Goal: Complete application form: Complete application form

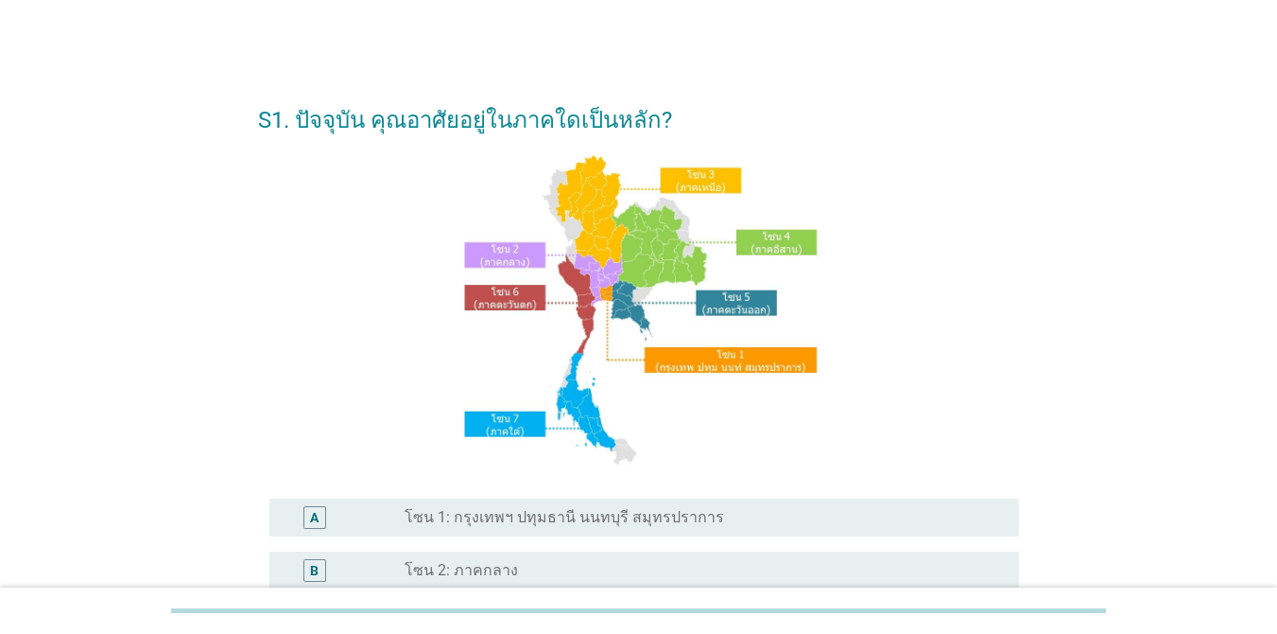
click at [573, 189] on img at bounding box center [639, 310] width 371 height 317
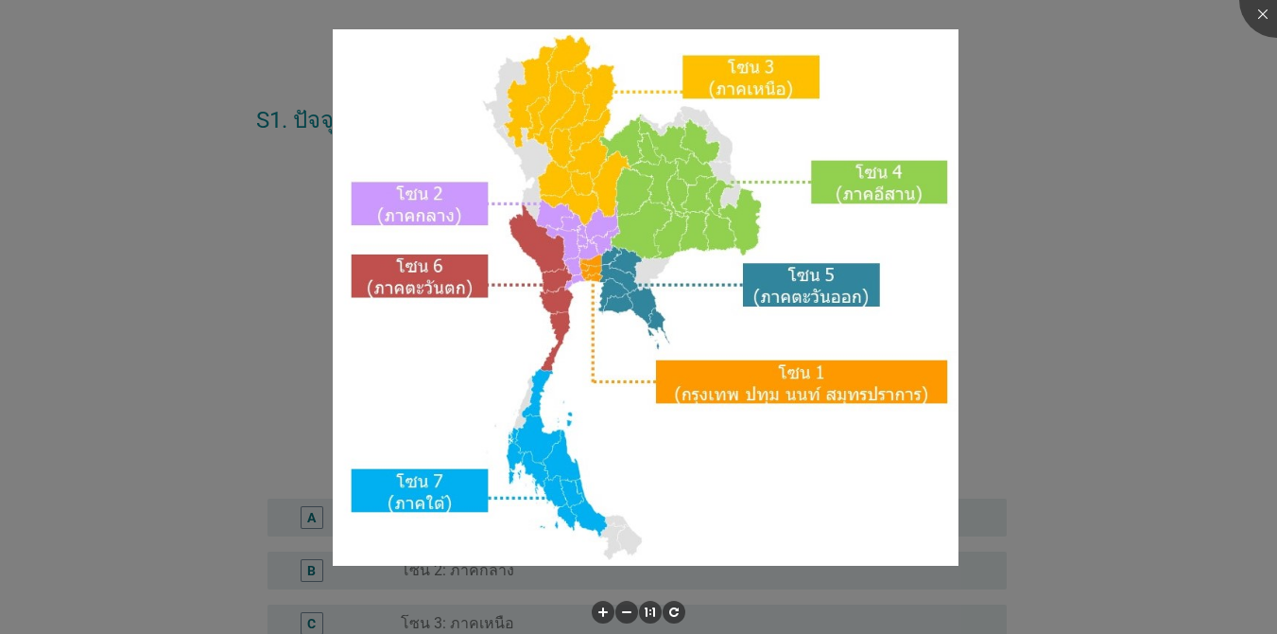
click at [969, 389] on div at bounding box center [638, 317] width 1277 height 634
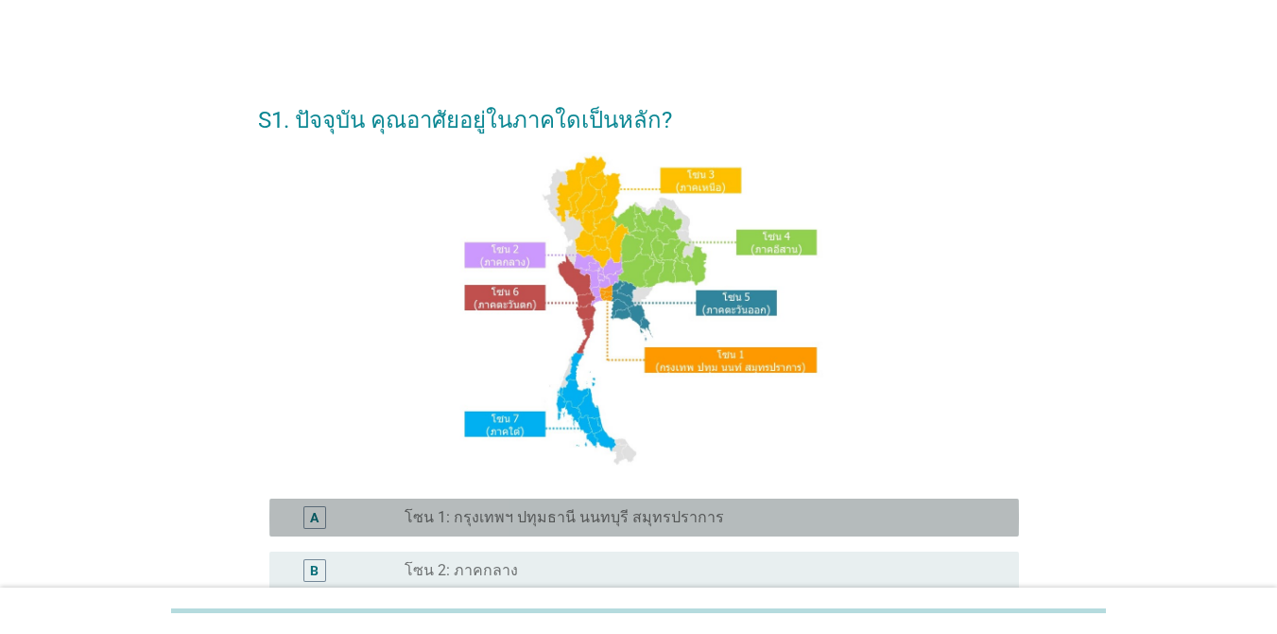
click at [514, 513] on label "โซน 1: กรุงเทพฯ ปทุมธานี นนทบุรี สมุทรปราการ" at bounding box center [565, 517] width 320 height 19
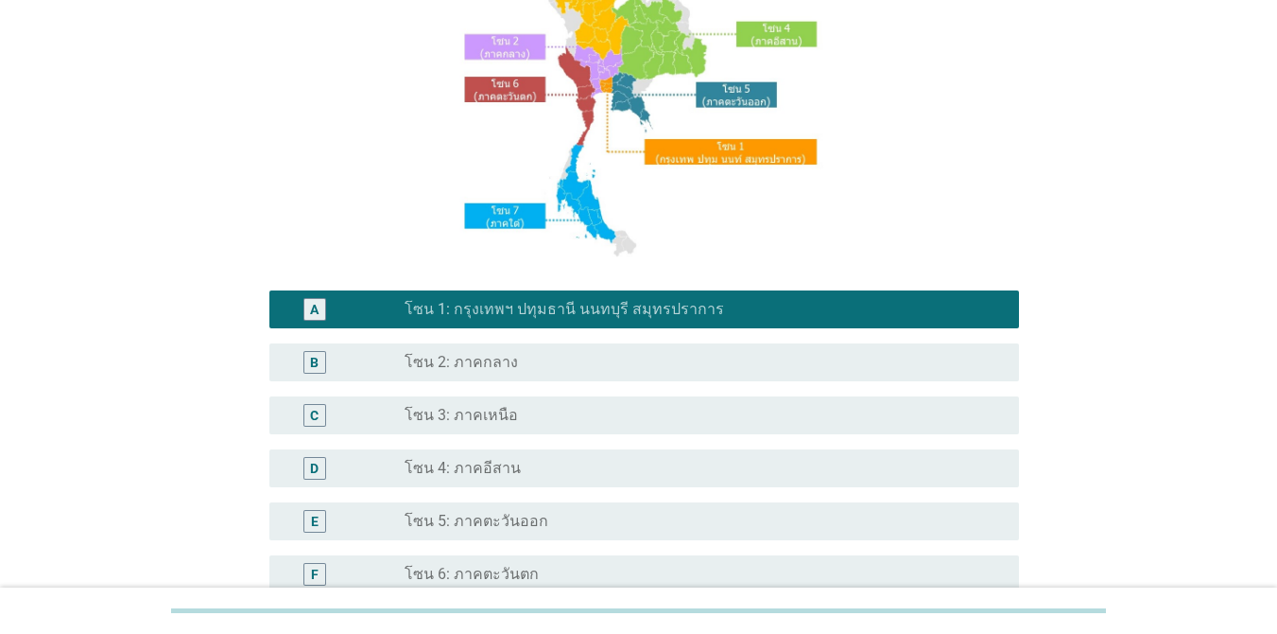
scroll to position [464, 0]
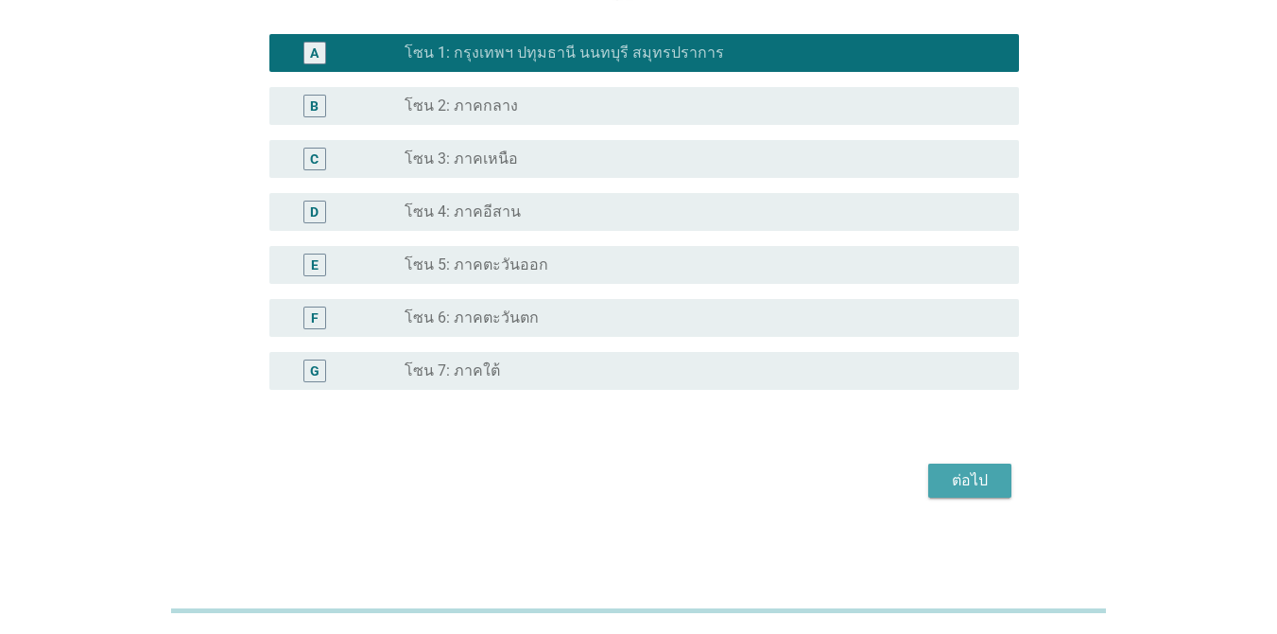
click at [944, 475] on div "ต่อไป" at bounding box center [970, 480] width 53 height 23
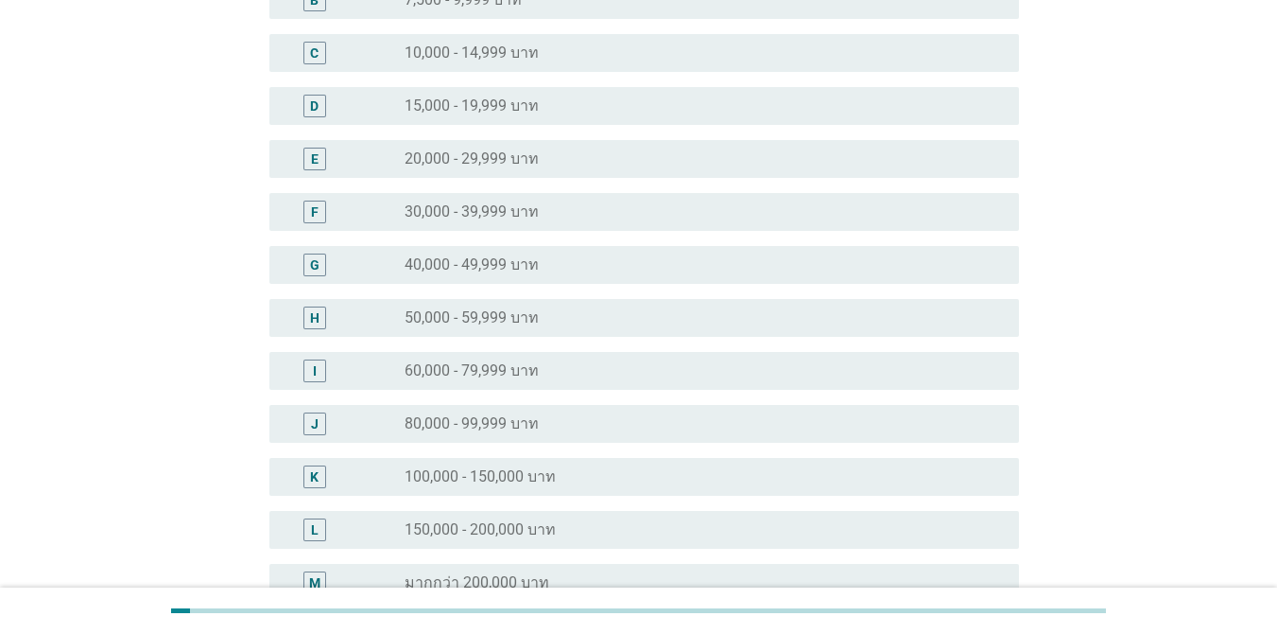
scroll to position [284, 0]
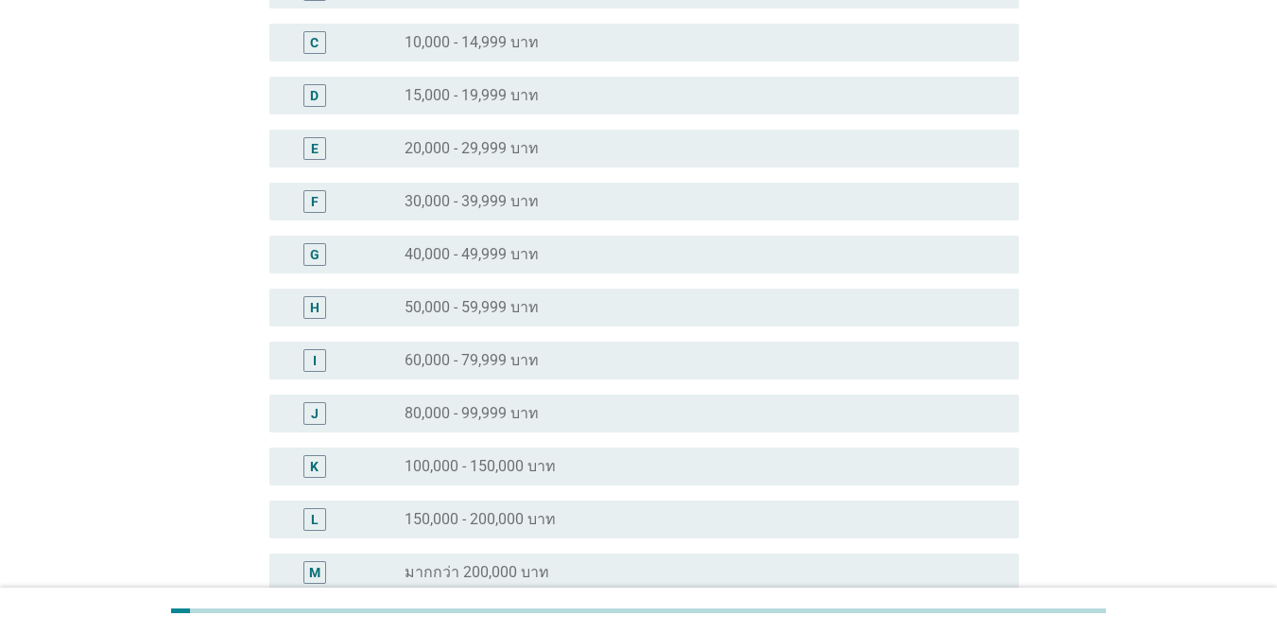
click at [547, 309] on div "radio_button_unchecked 50,000 - 59,999 บาท" at bounding box center [697, 307] width 584 height 19
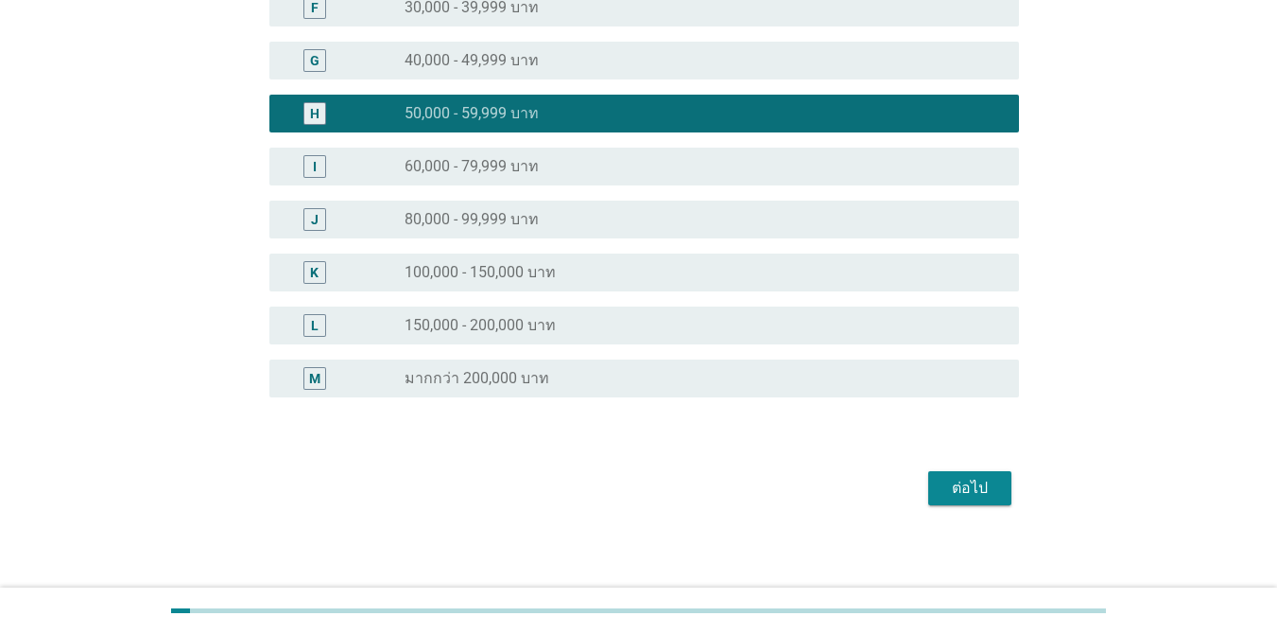
scroll to position [484, 0]
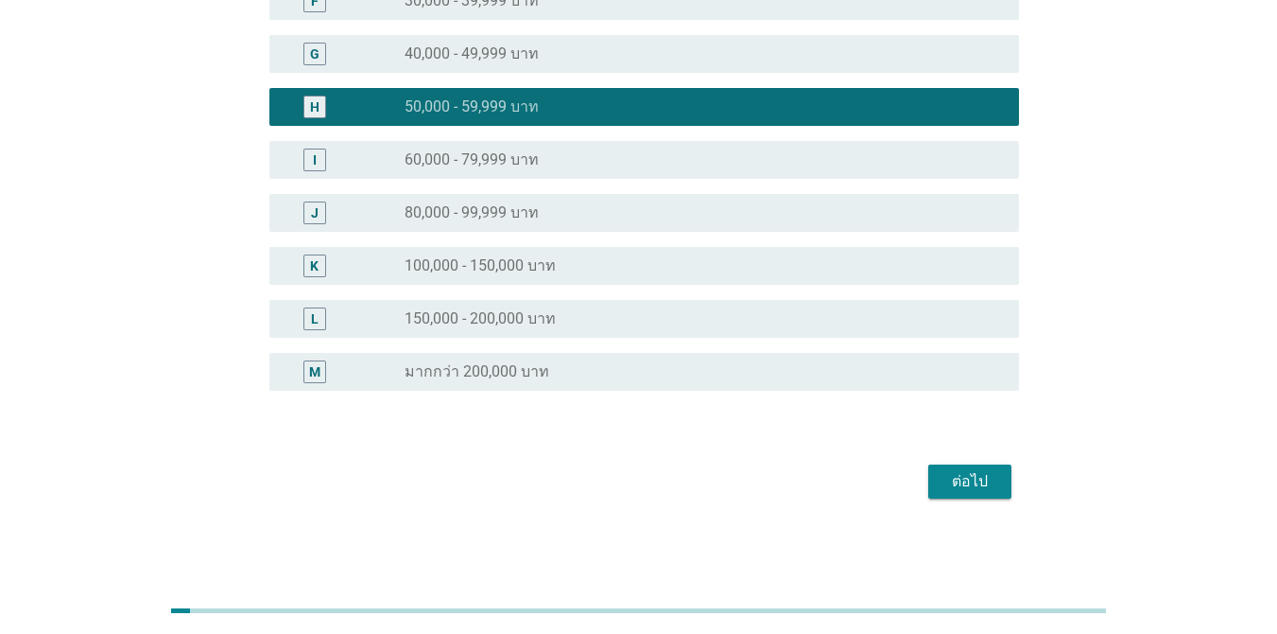
click at [965, 484] on div "ต่อไป" at bounding box center [970, 481] width 53 height 23
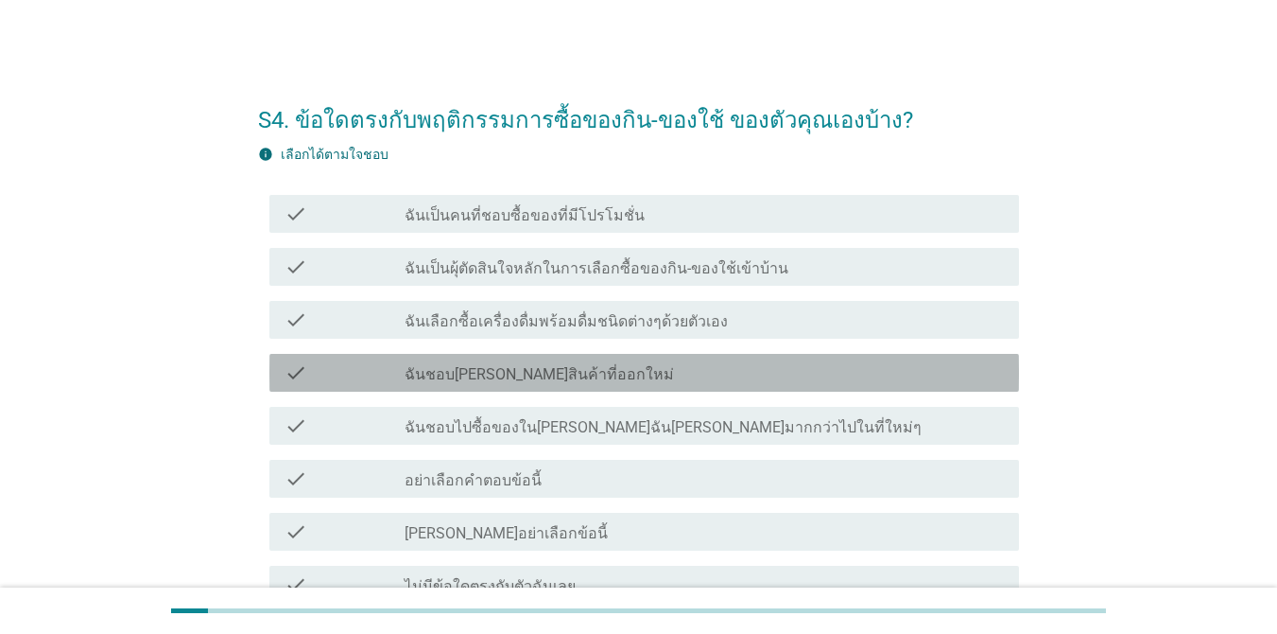
click at [635, 376] on div "check_box_outline_blank ฉันชอบ[PERSON_NAME]สินค้าที่ออกใหม่" at bounding box center [705, 372] width 600 height 23
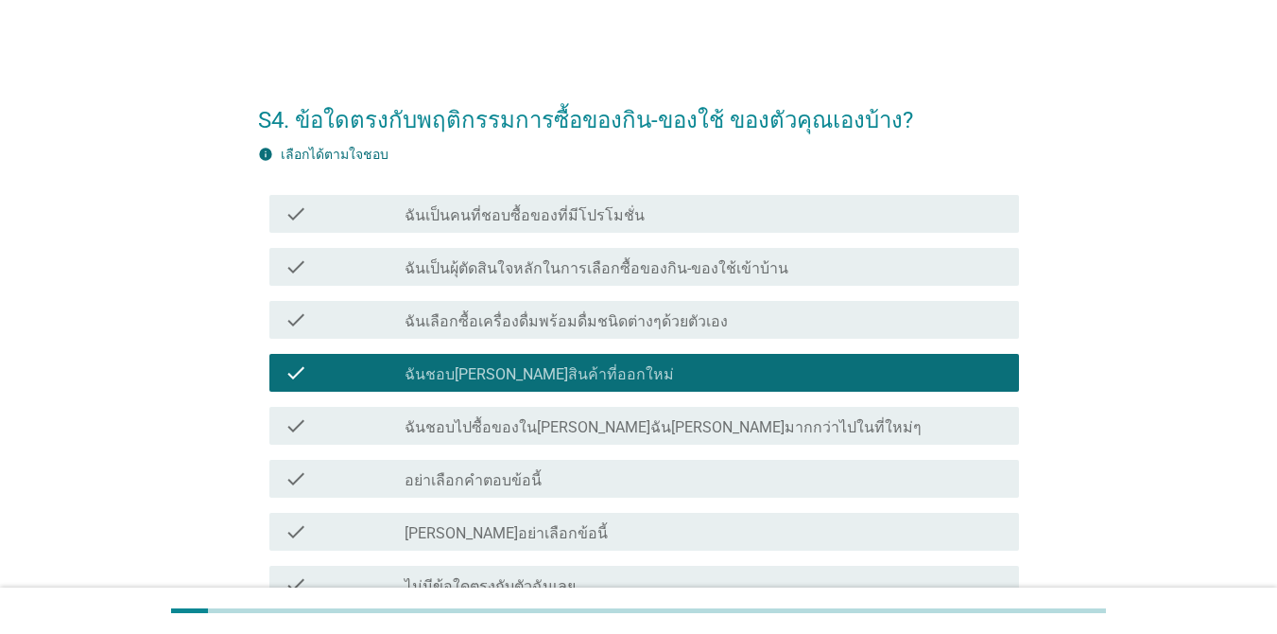
click at [616, 209] on label "ฉันเป็นคนที่ชอบซื้อของที่มีโปรโมชั่น" at bounding box center [525, 215] width 240 height 19
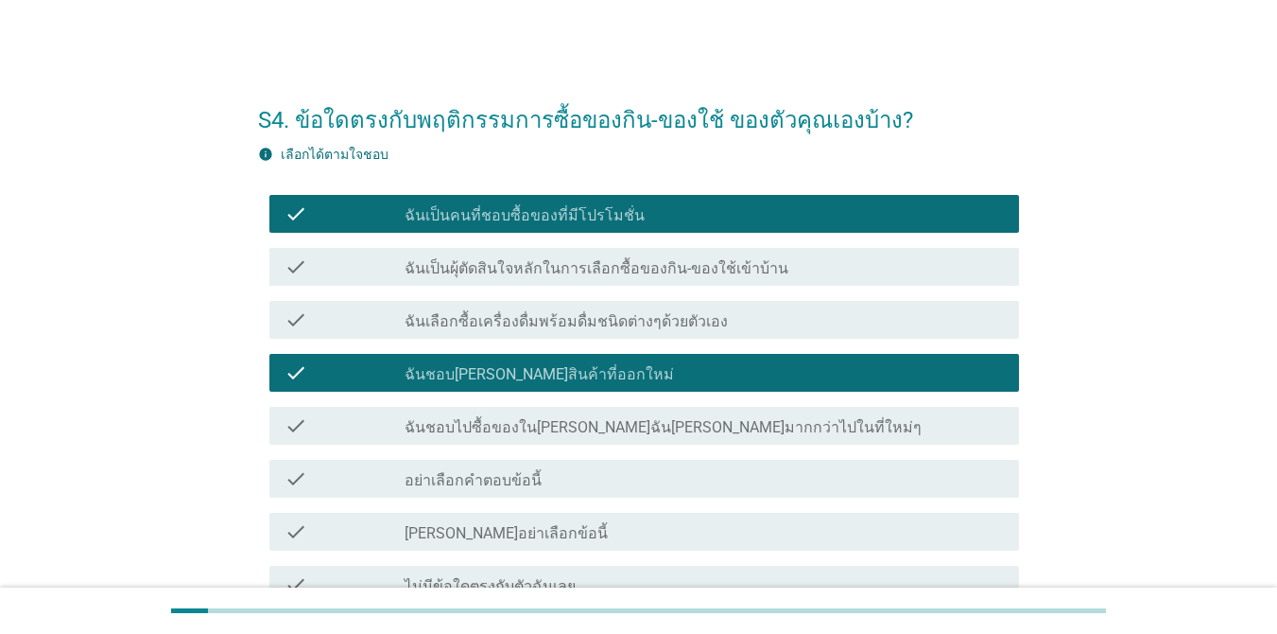
click at [677, 261] on label "ฉันเป็นผุ้ตัดสินใจหลักในการเลือกซื้อของกิน-ของใช้เข้าบ้าน" at bounding box center [597, 268] width 384 height 19
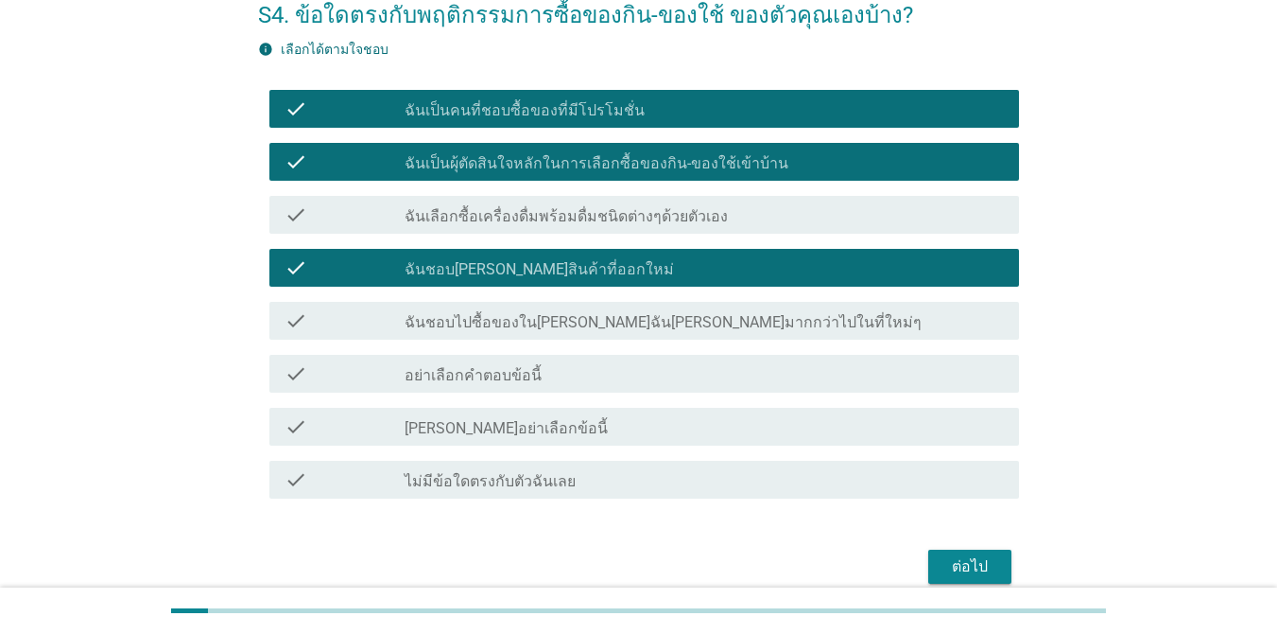
scroll to position [189, 0]
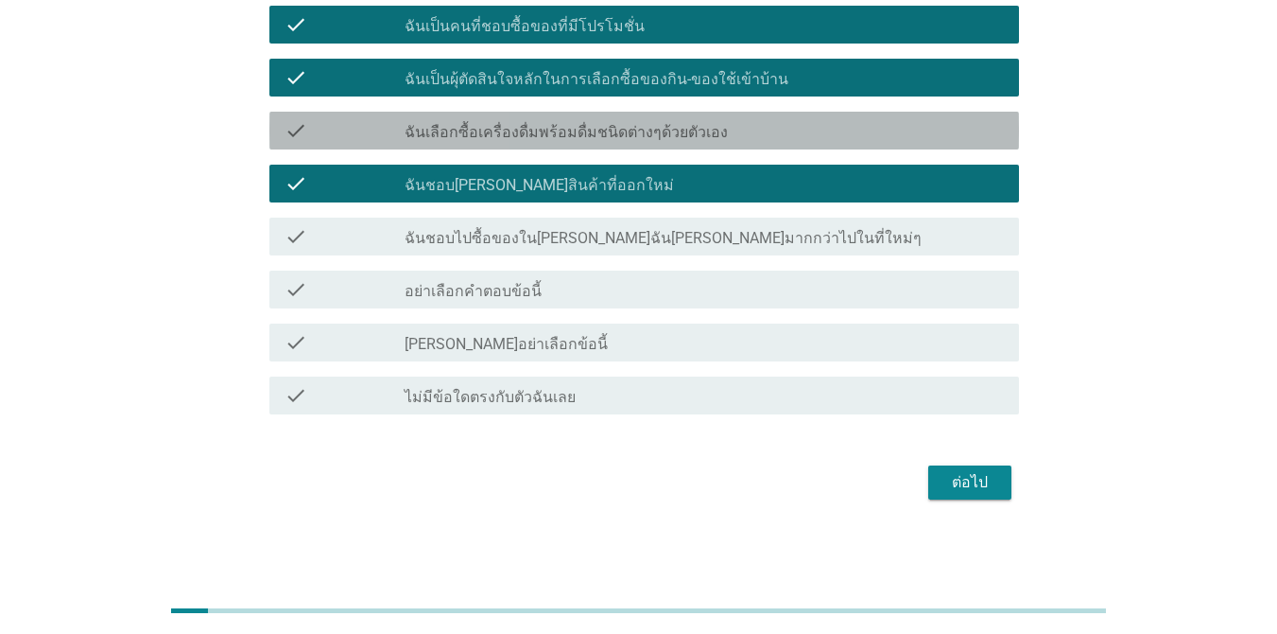
click at [709, 146] on div "check check_box_outline_blank ฉันเลือกซื้อเครื่องดื่มพร้อมดื่มชนิดต่างๆด้วยตัวเ…" at bounding box center [644, 131] width 750 height 38
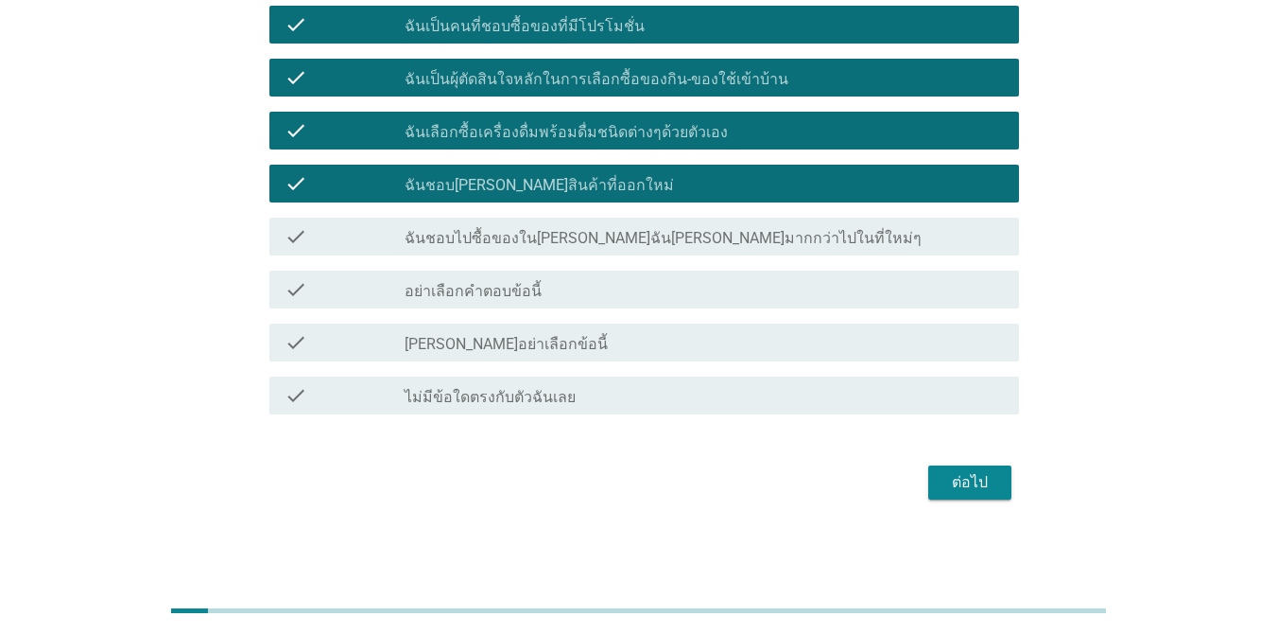
click at [696, 251] on div "check check_box_outline_blank ฉันชอบไปซื้อของใน[PERSON_NAME]ฉัน[PERSON_NAME]มาก…" at bounding box center [644, 236] width 750 height 38
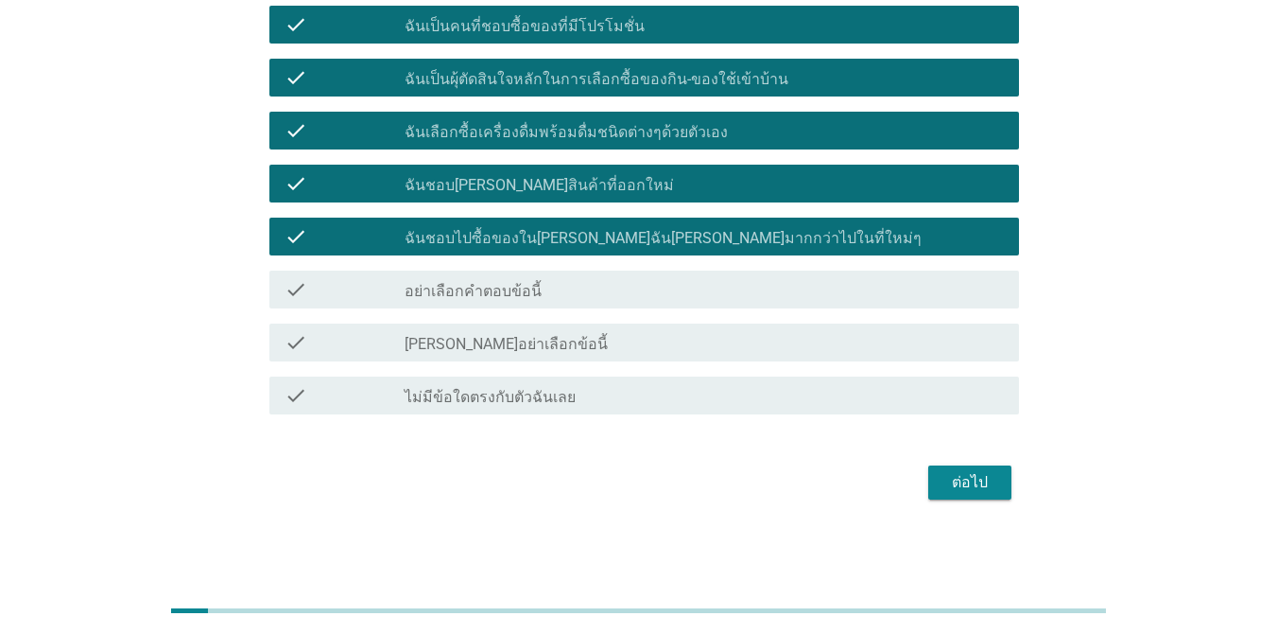
click at [964, 495] on button "ต่อไป" at bounding box center [970, 482] width 83 height 34
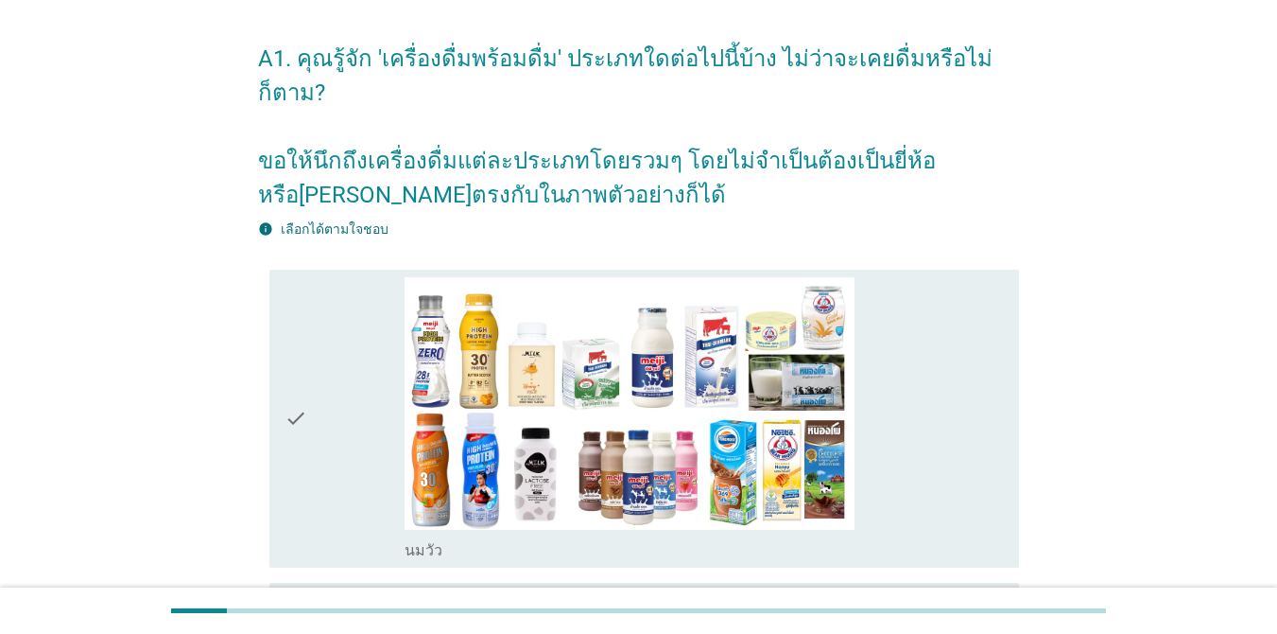
scroll to position [95, 0]
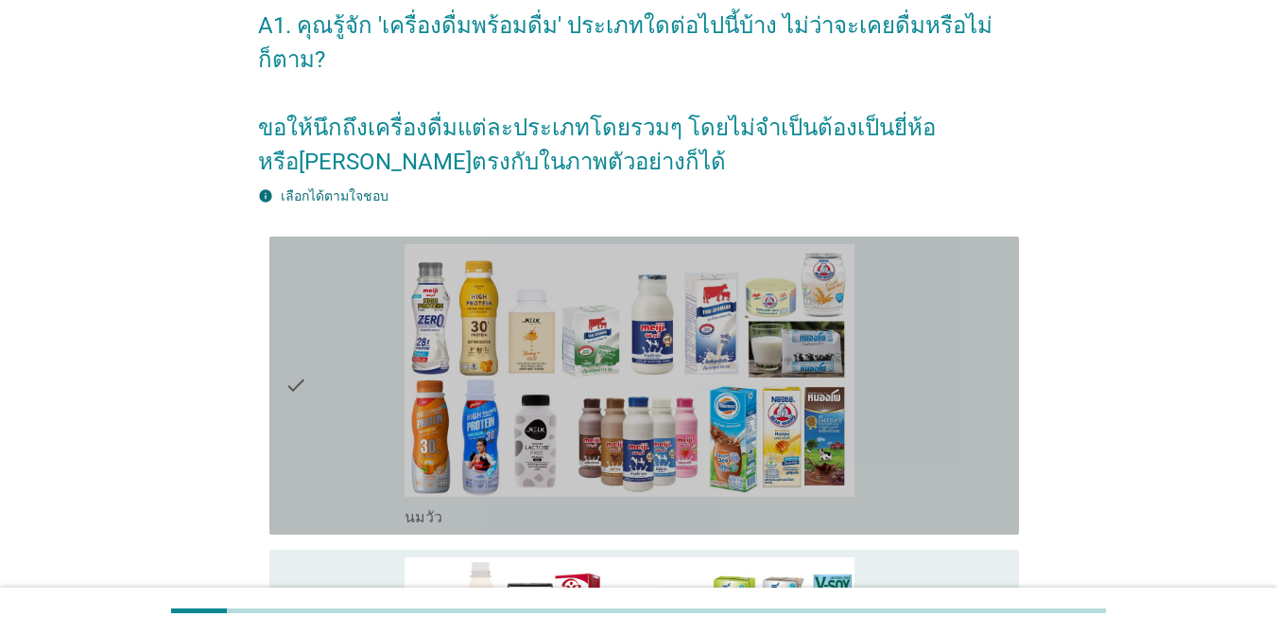
click at [343, 336] on div "check" at bounding box center [345, 385] width 120 height 283
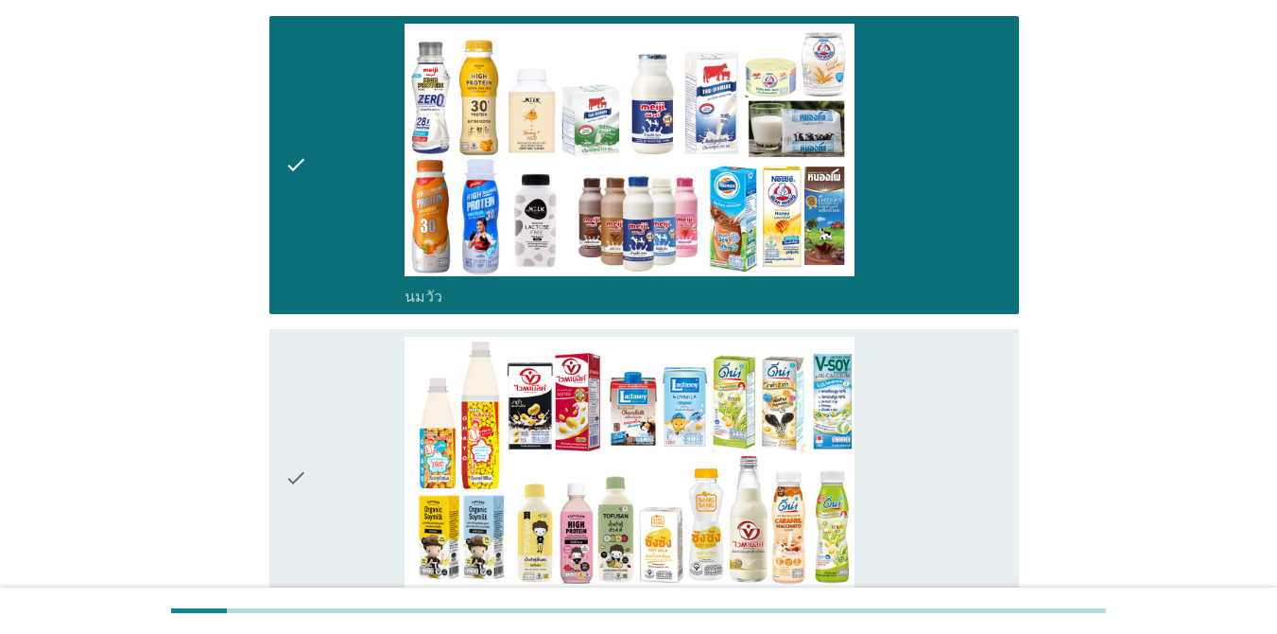
scroll to position [567, 0]
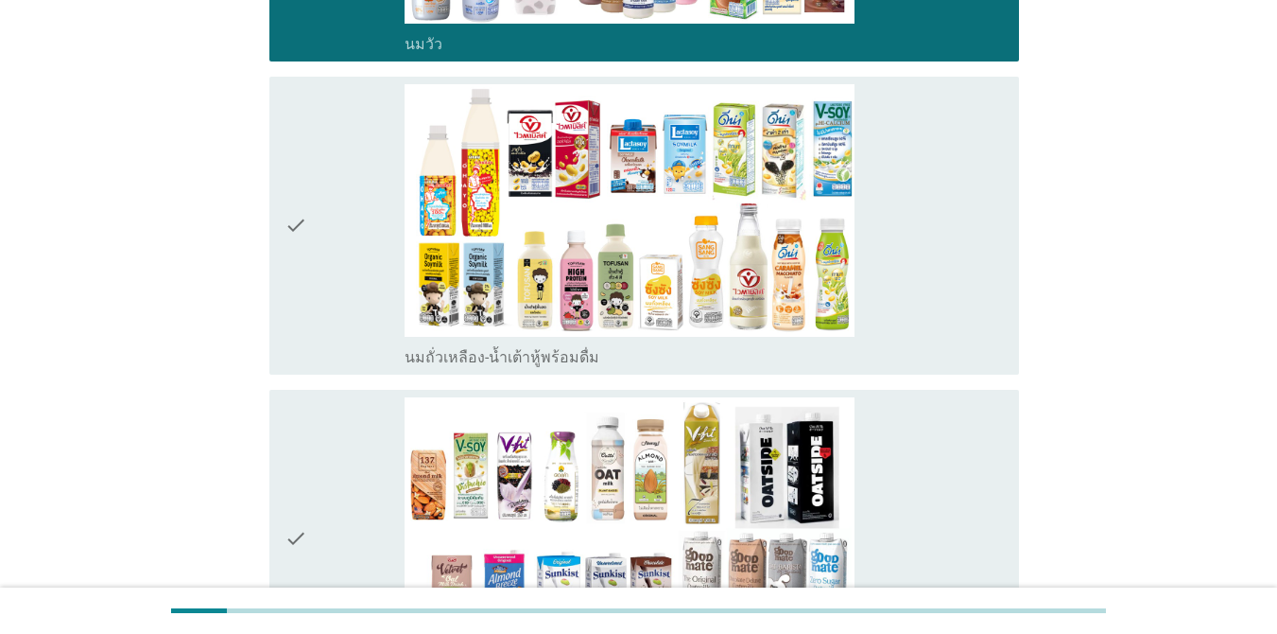
click at [333, 208] on div "check" at bounding box center [345, 225] width 120 height 283
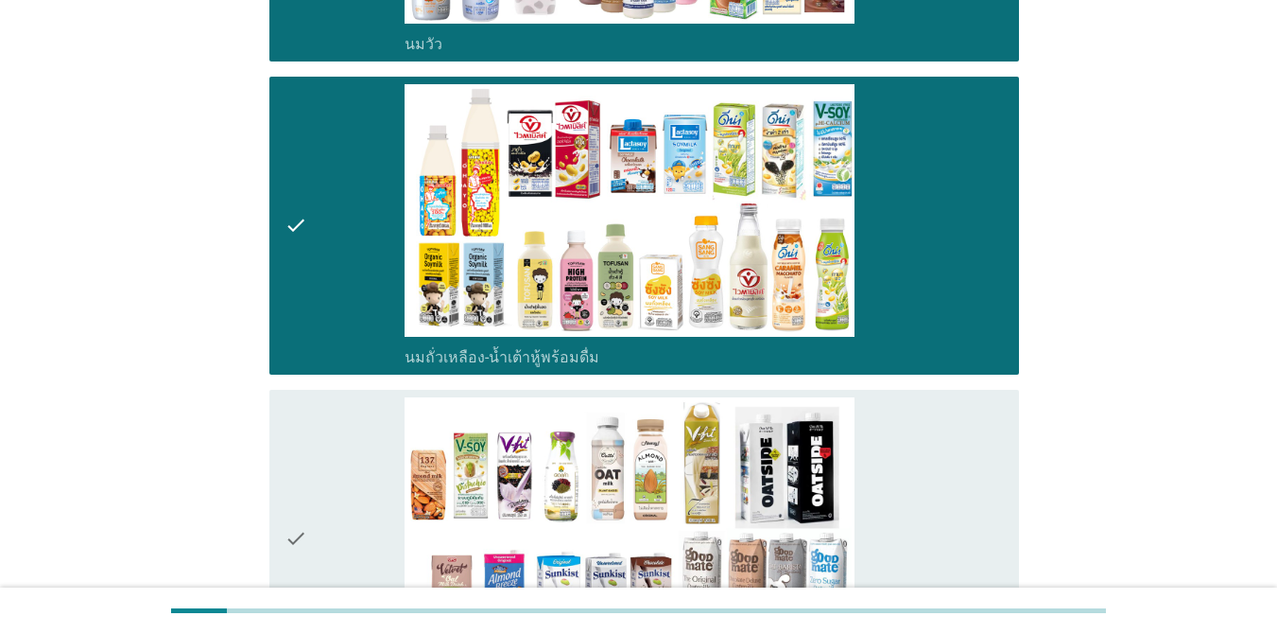
click at [355, 427] on div "check" at bounding box center [345, 538] width 120 height 283
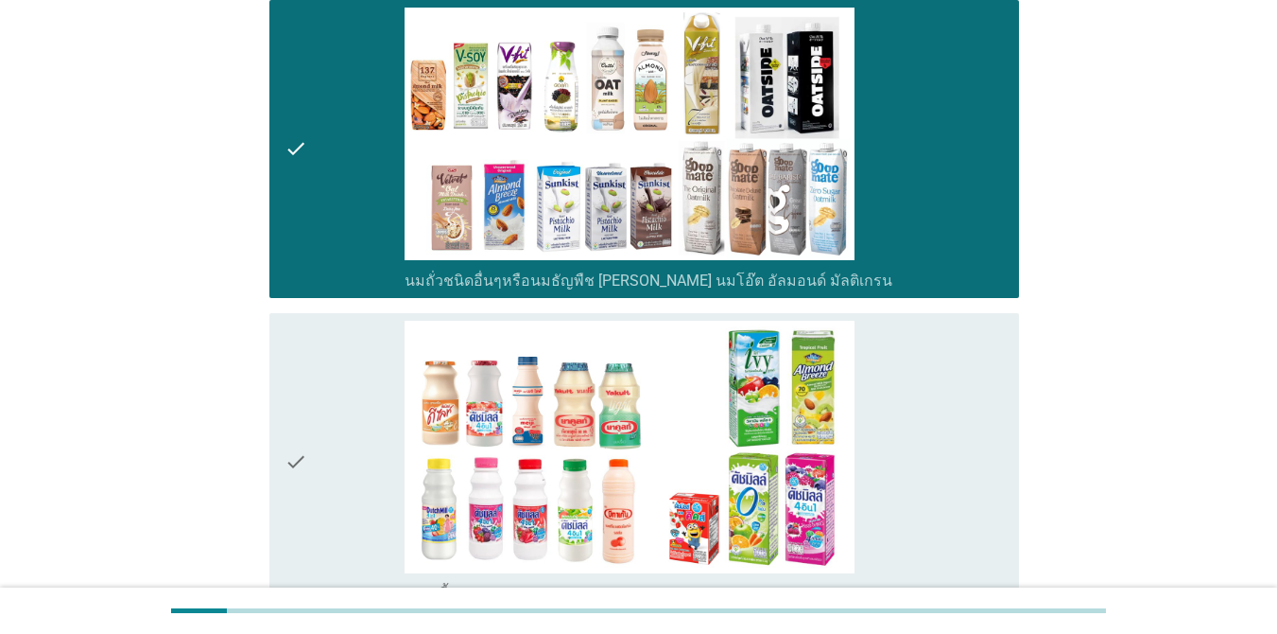
scroll to position [1135, 0]
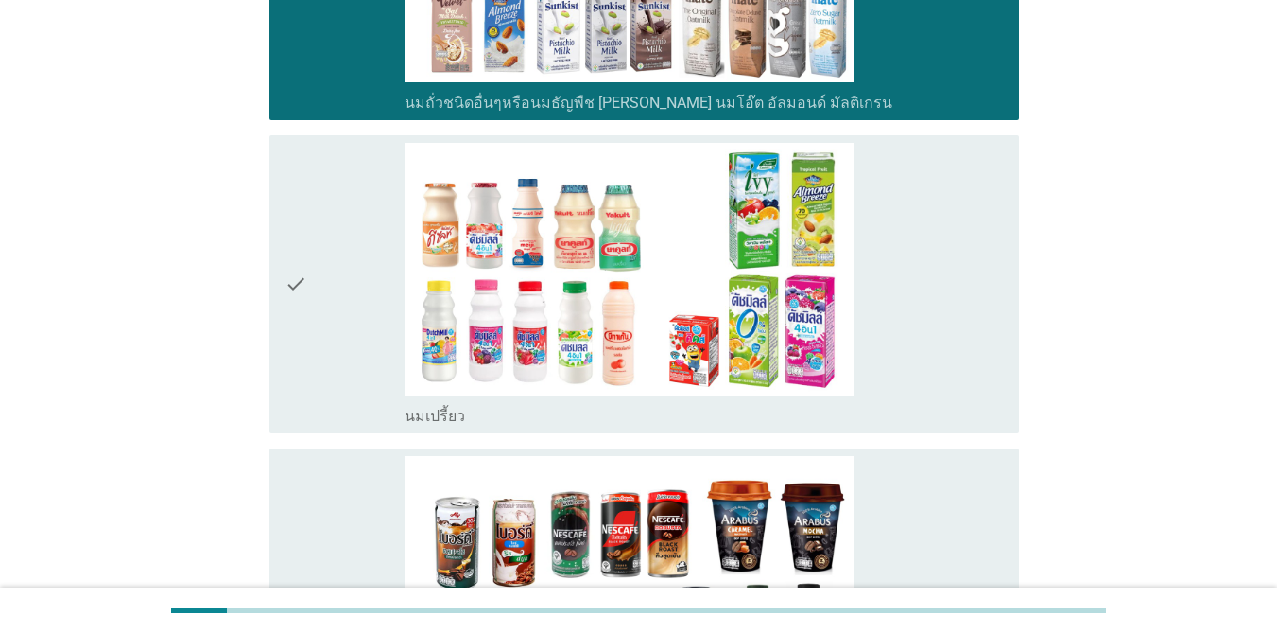
click at [356, 286] on div "check" at bounding box center [345, 284] width 120 height 283
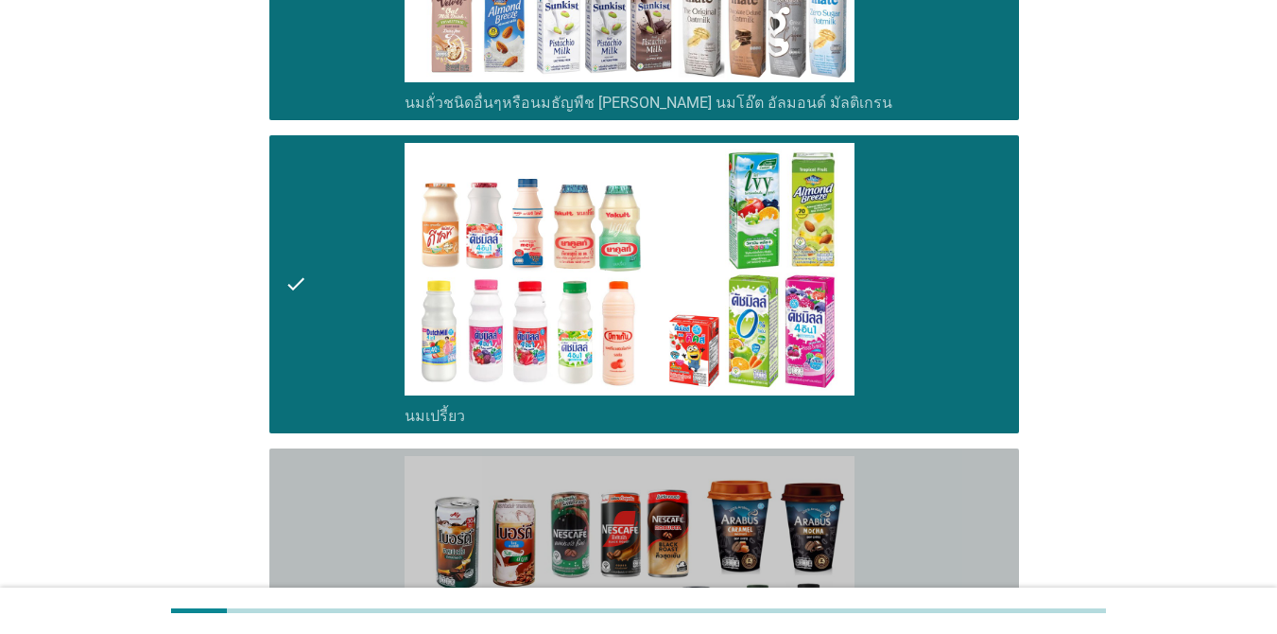
click at [352, 484] on div "check" at bounding box center [345, 597] width 120 height 283
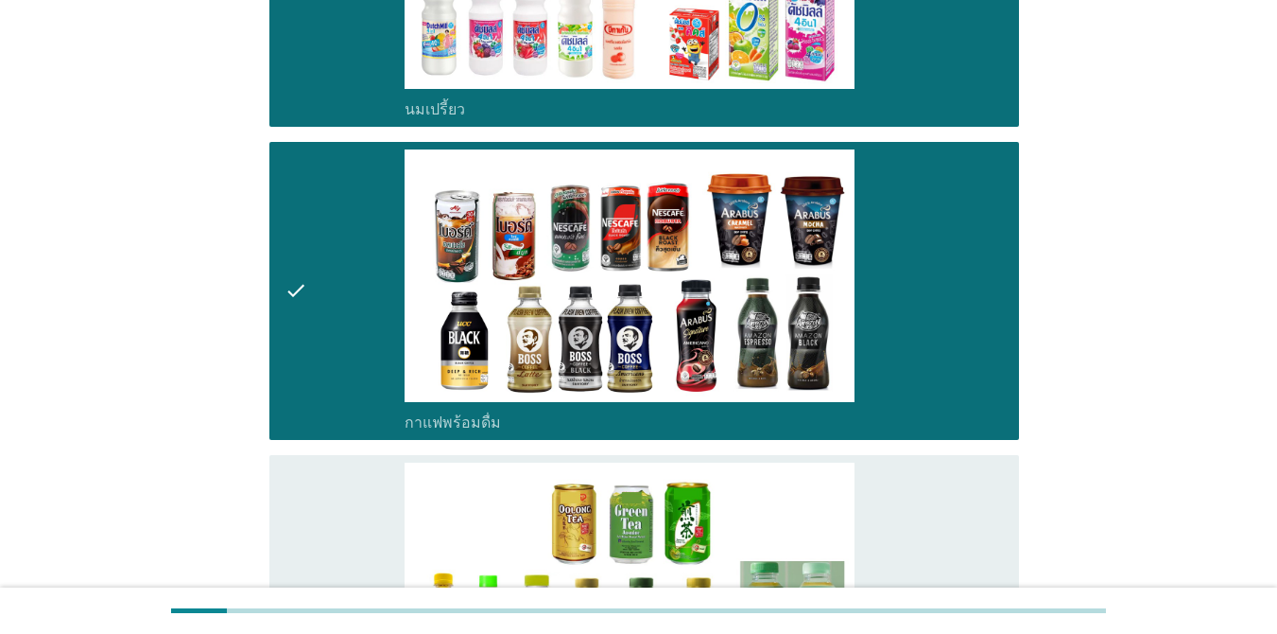
scroll to position [1797, 0]
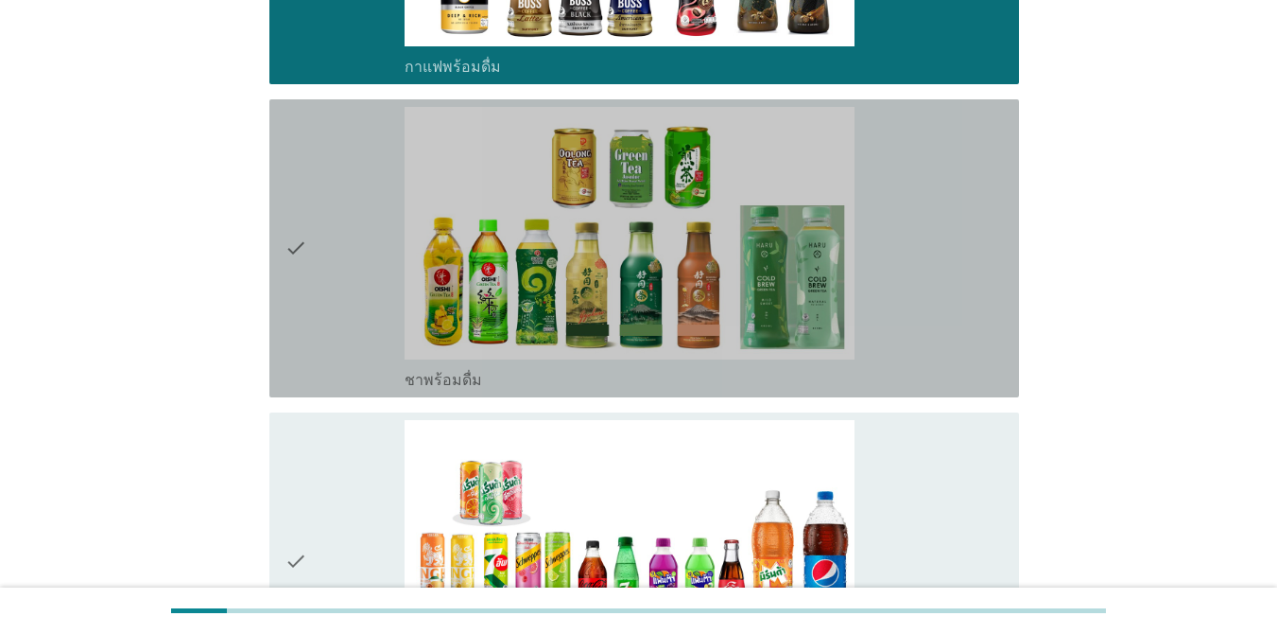
click at [383, 284] on div "check" at bounding box center [345, 248] width 120 height 283
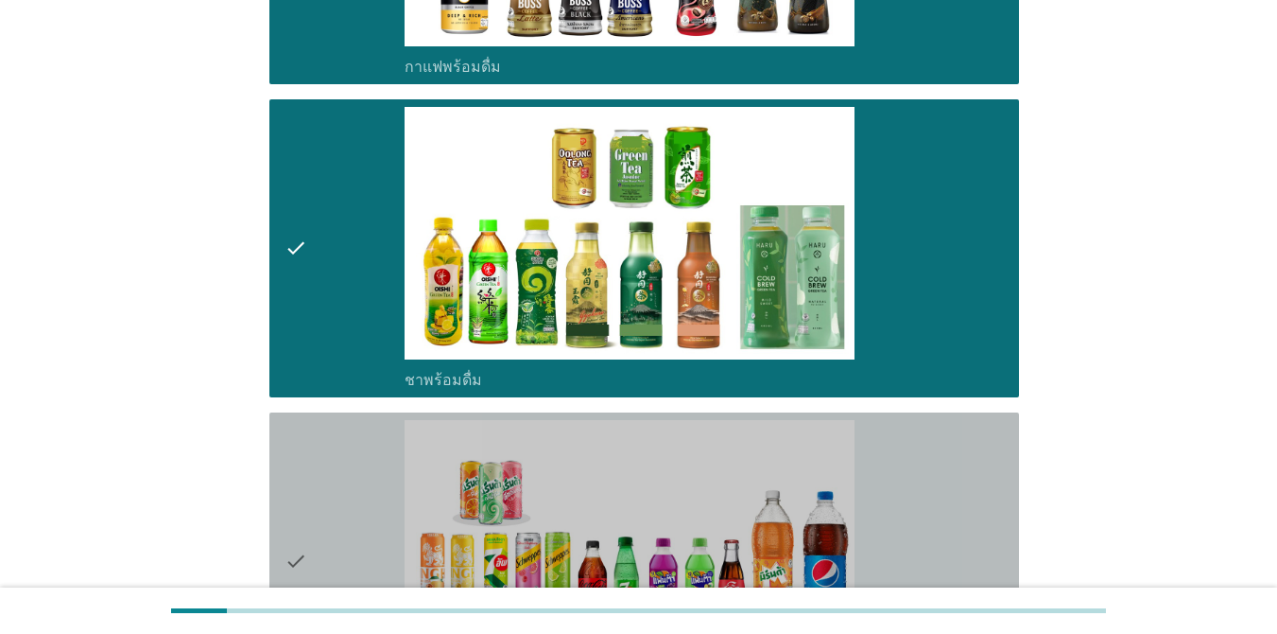
click at [365, 460] on div "check" at bounding box center [345, 561] width 120 height 283
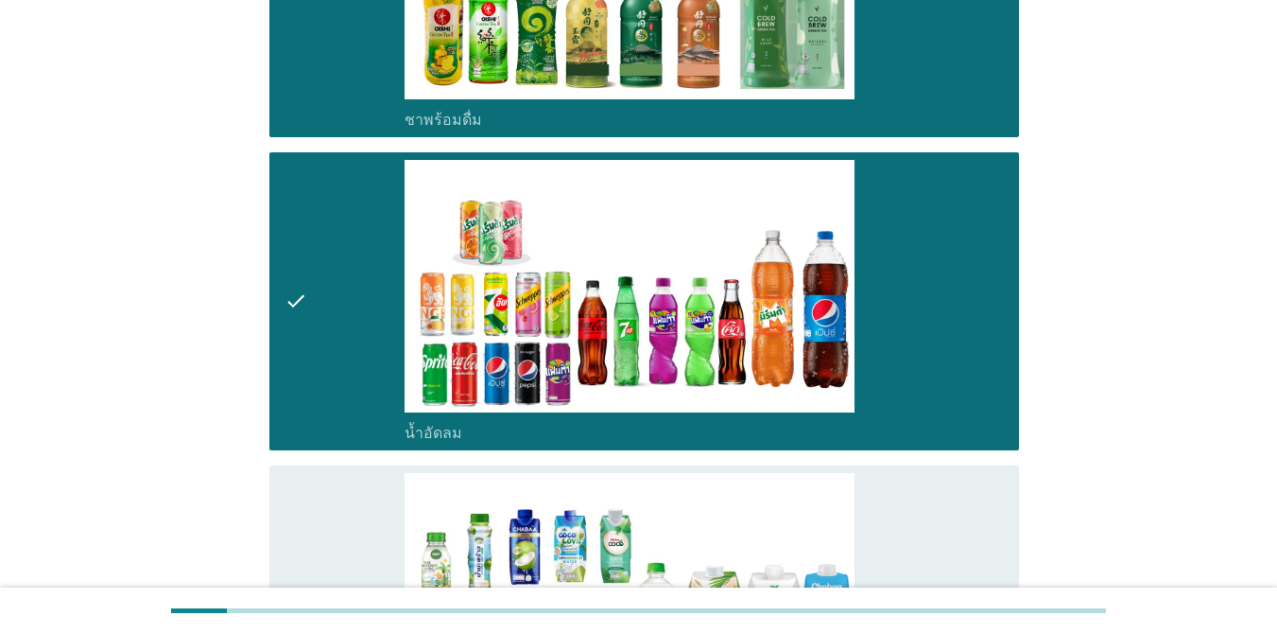
scroll to position [2364, 0]
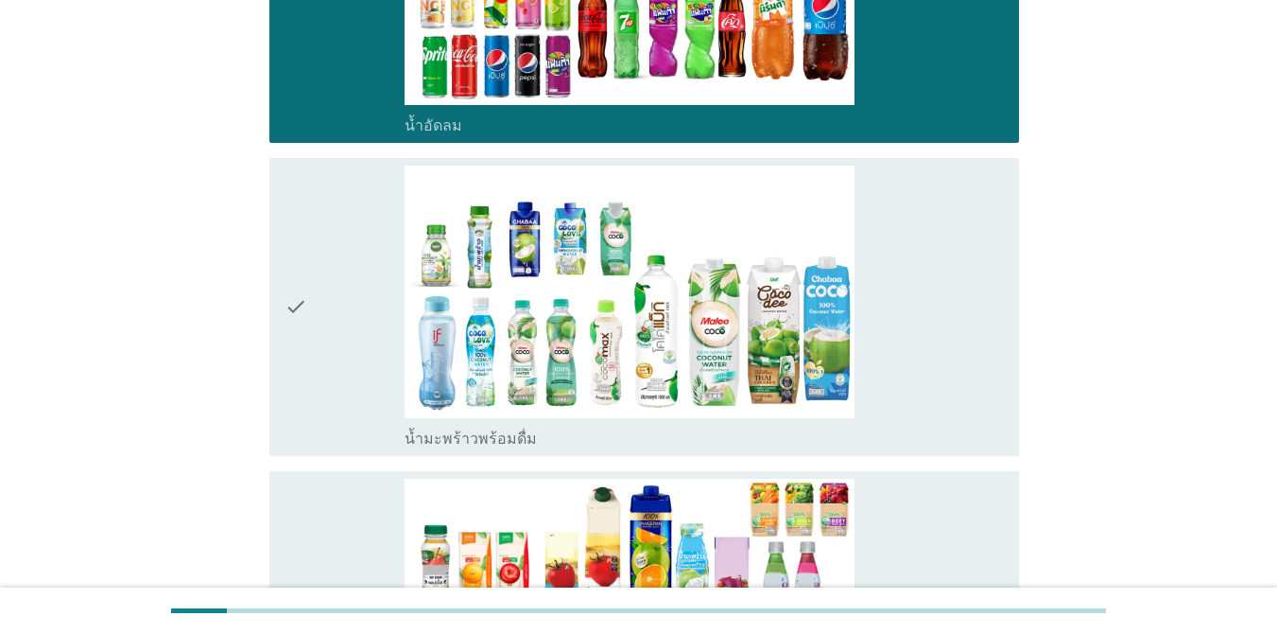
click at [339, 524] on div "check" at bounding box center [345, 619] width 120 height 283
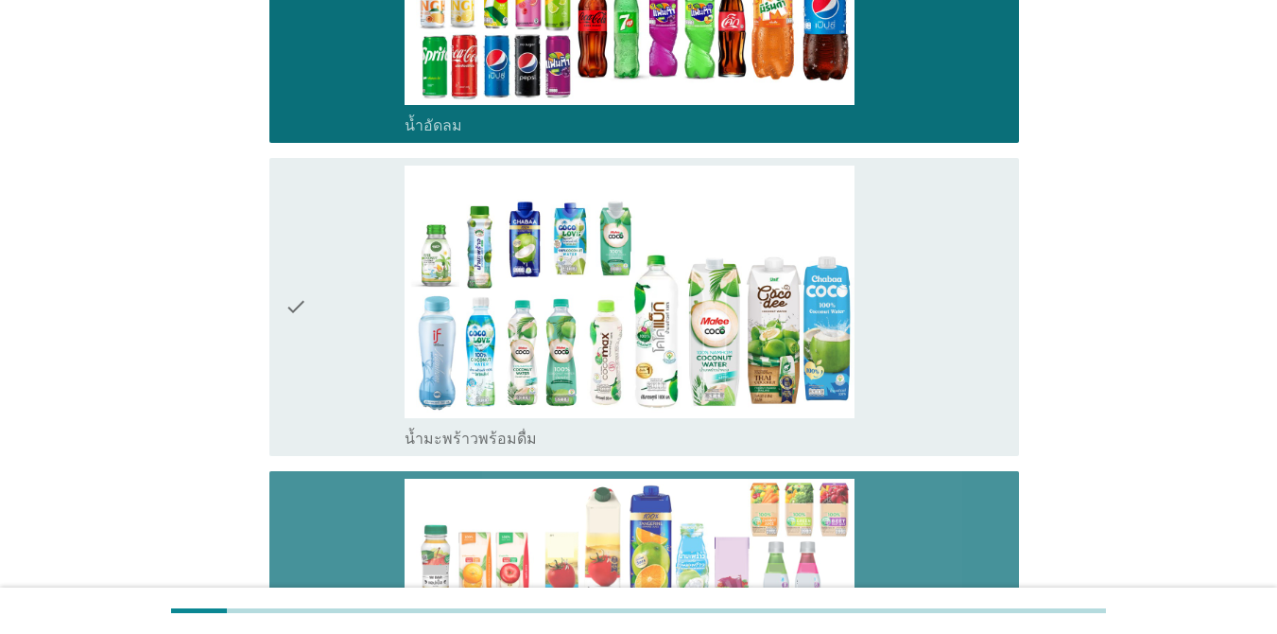
click at [330, 390] on div "check" at bounding box center [345, 306] width 120 height 283
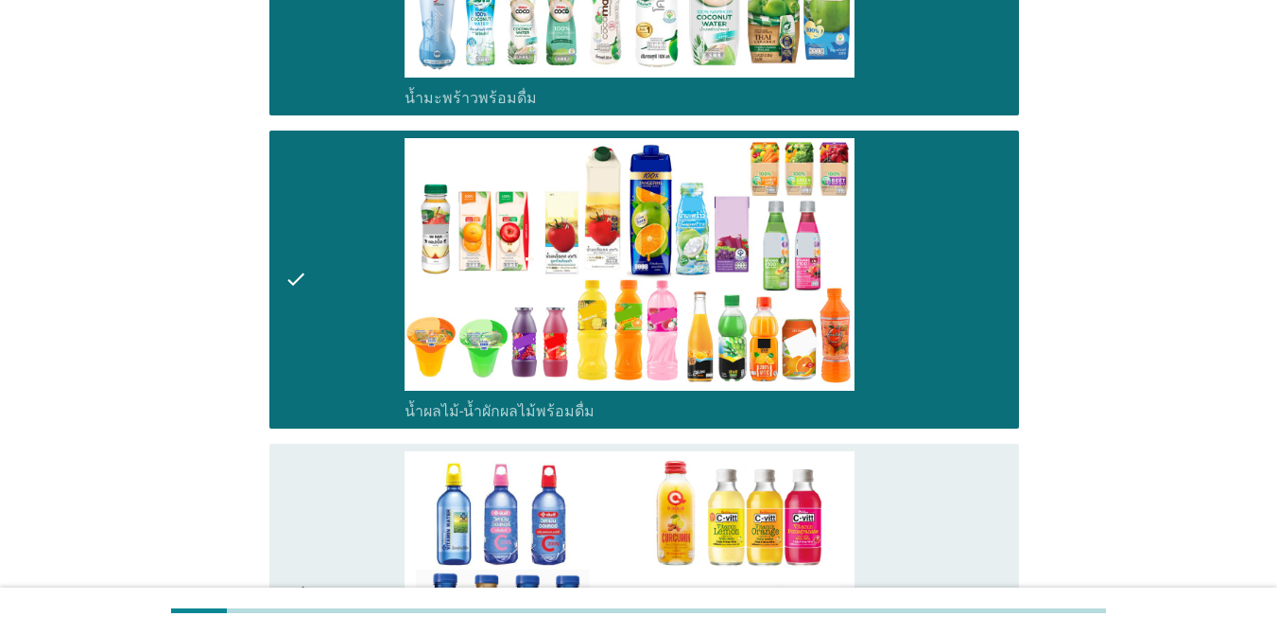
scroll to position [3026, 0]
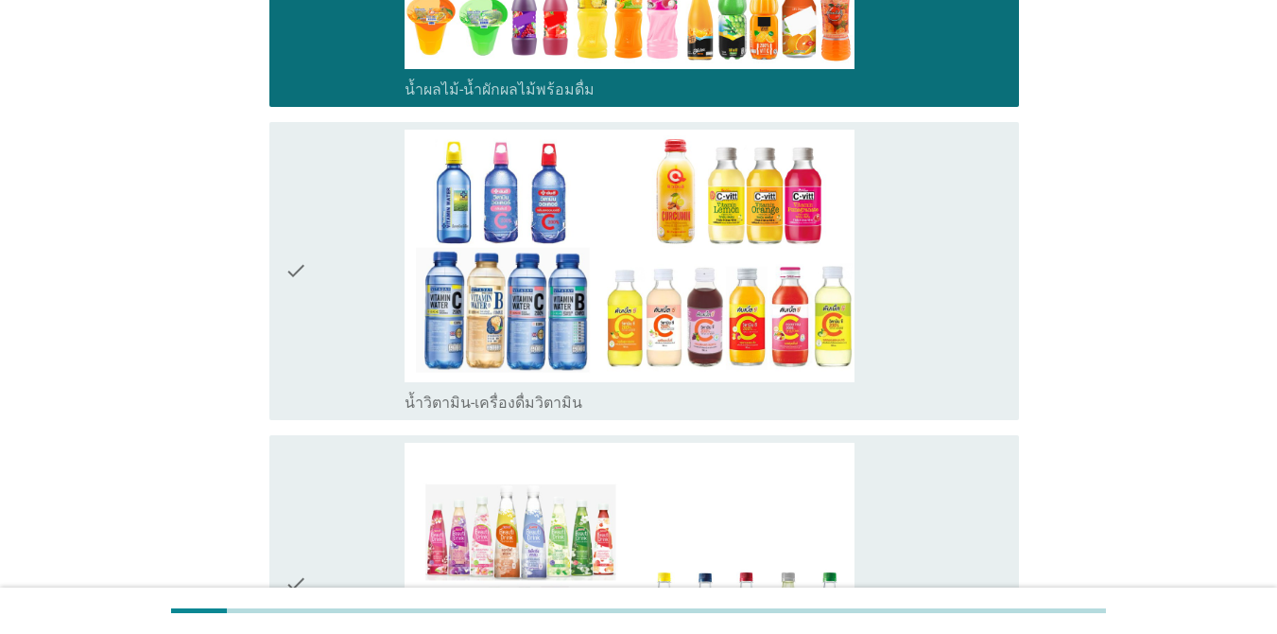
click at [396, 275] on div "check" at bounding box center [345, 271] width 120 height 283
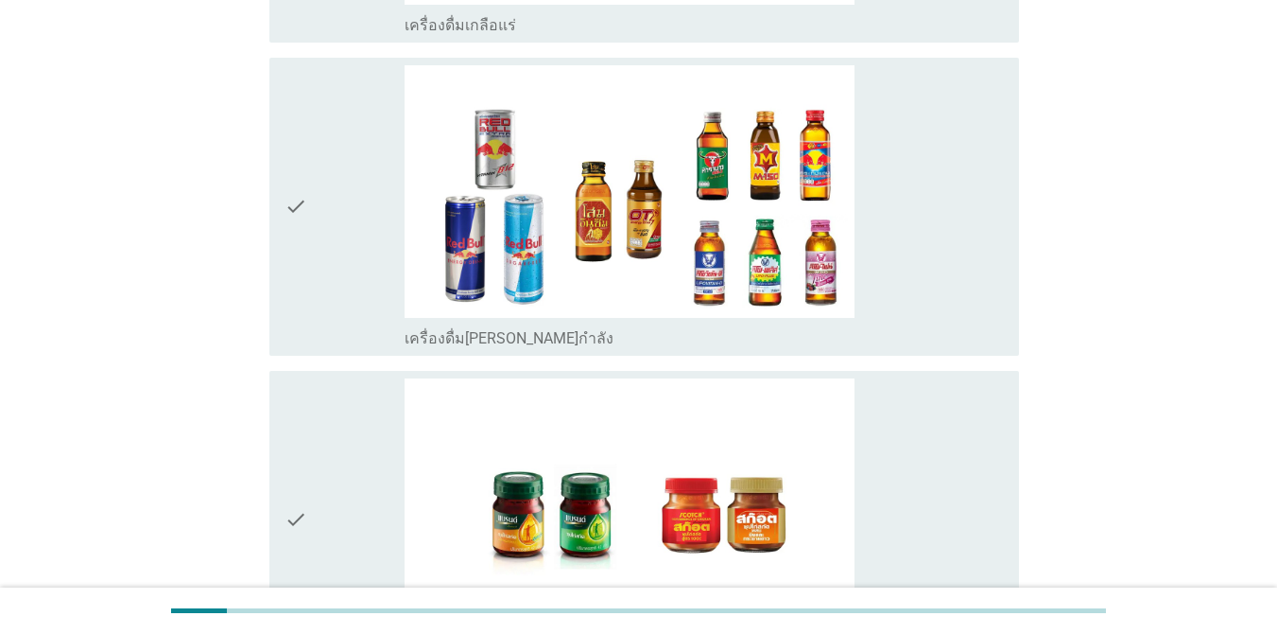
scroll to position [4161, 0]
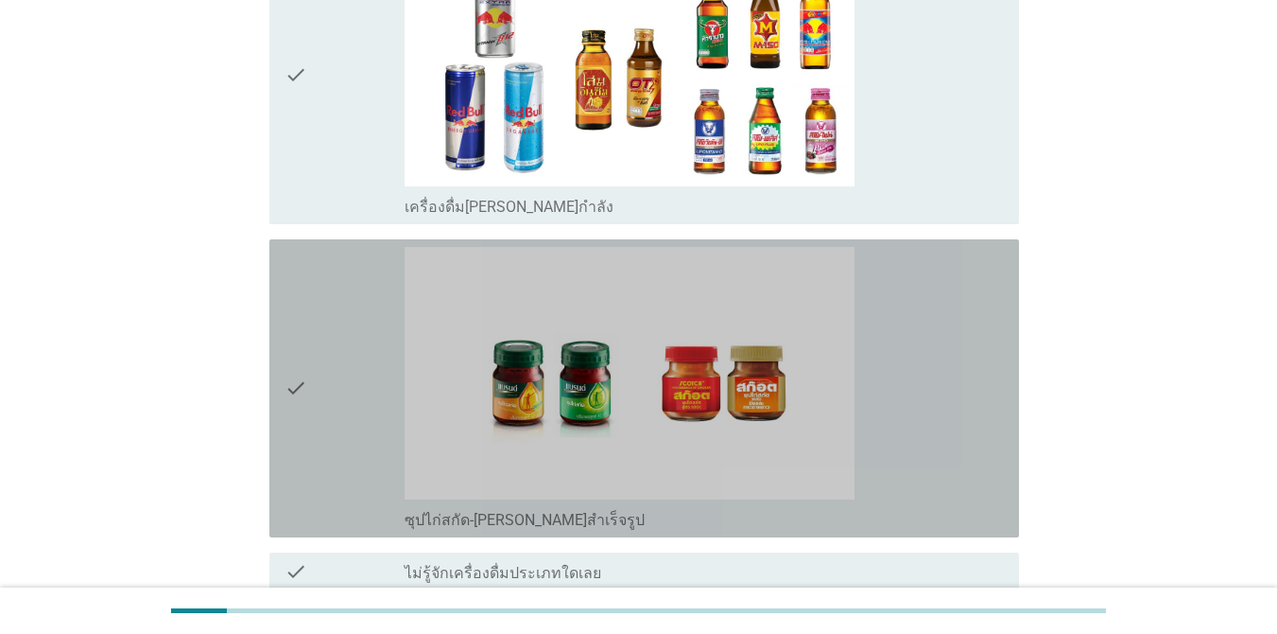
click at [319, 313] on div "check" at bounding box center [345, 388] width 120 height 283
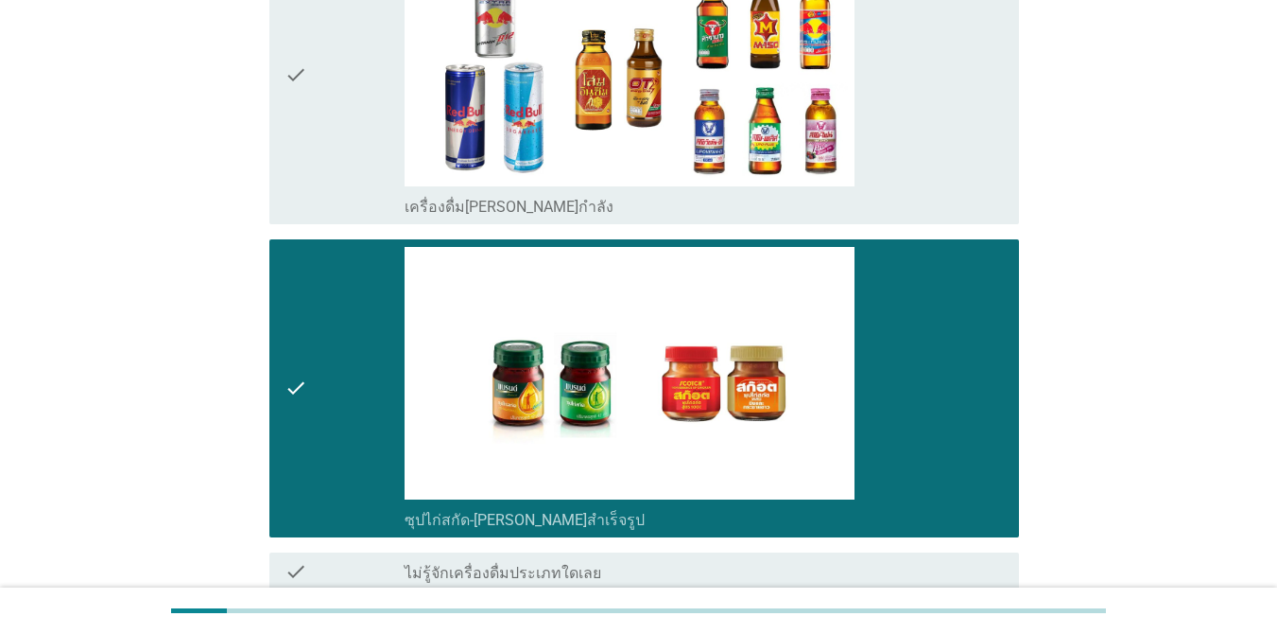
click at [349, 166] on div "check" at bounding box center [345, 75] width 120 height 283
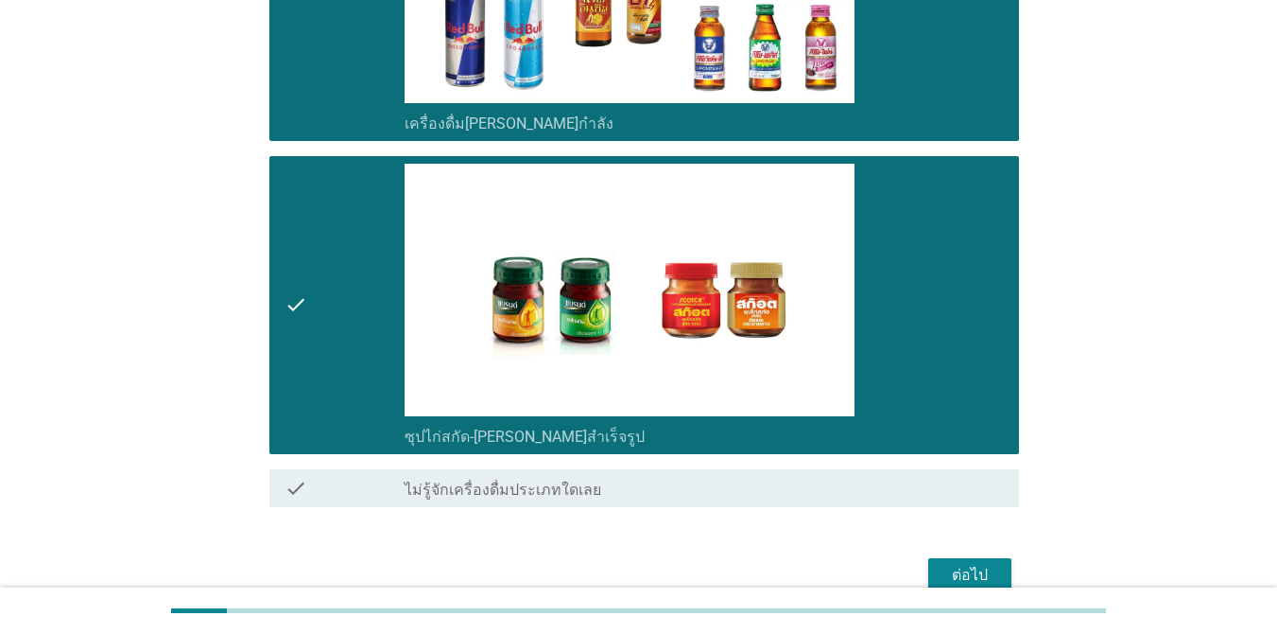
scroll to position [4303, 0]
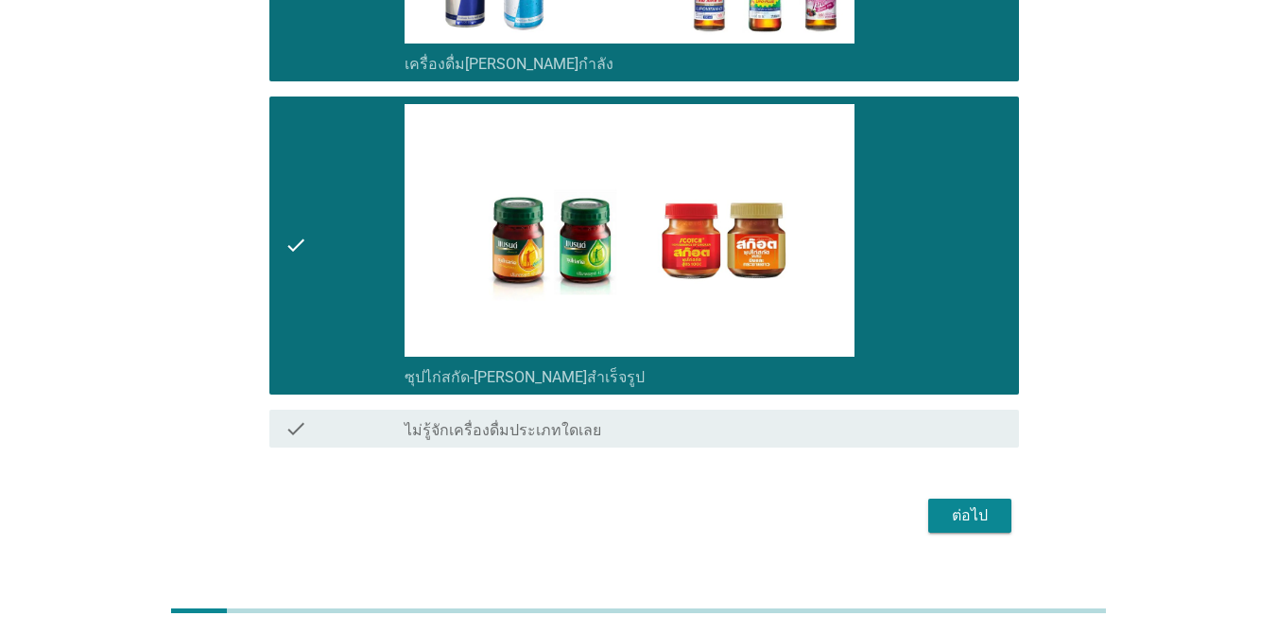
click at [971, 504] on div "ต่อไป" at bounding box center [970, 515] width 53 height 23
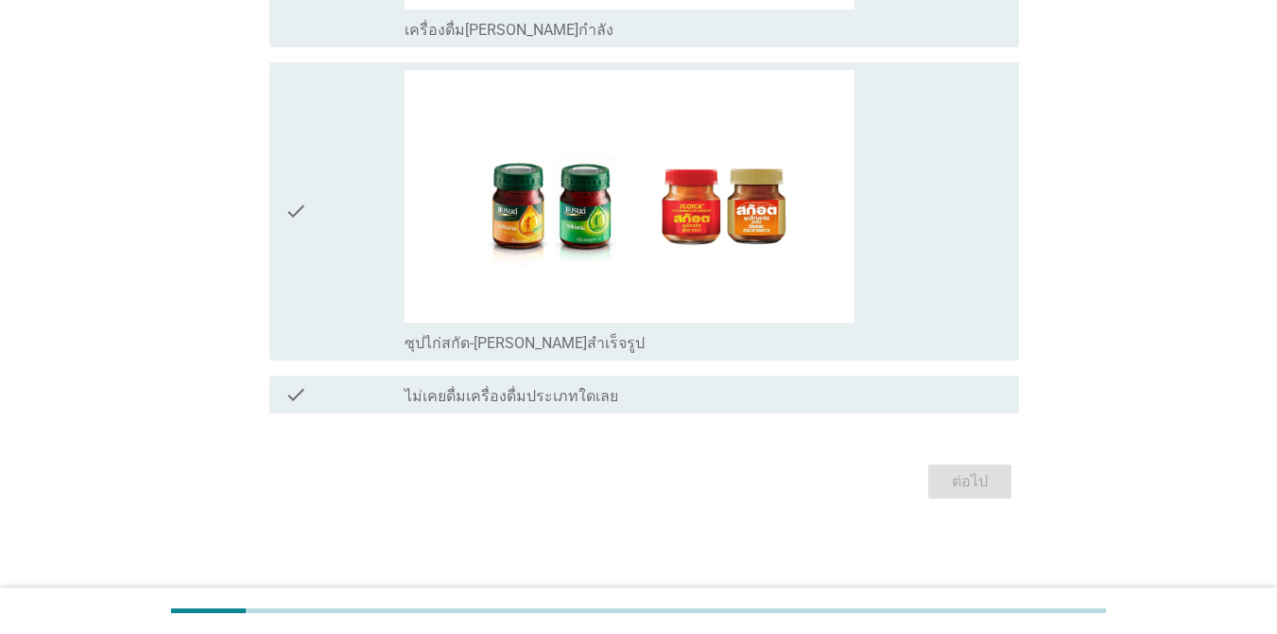
scroll to position [0, 0]
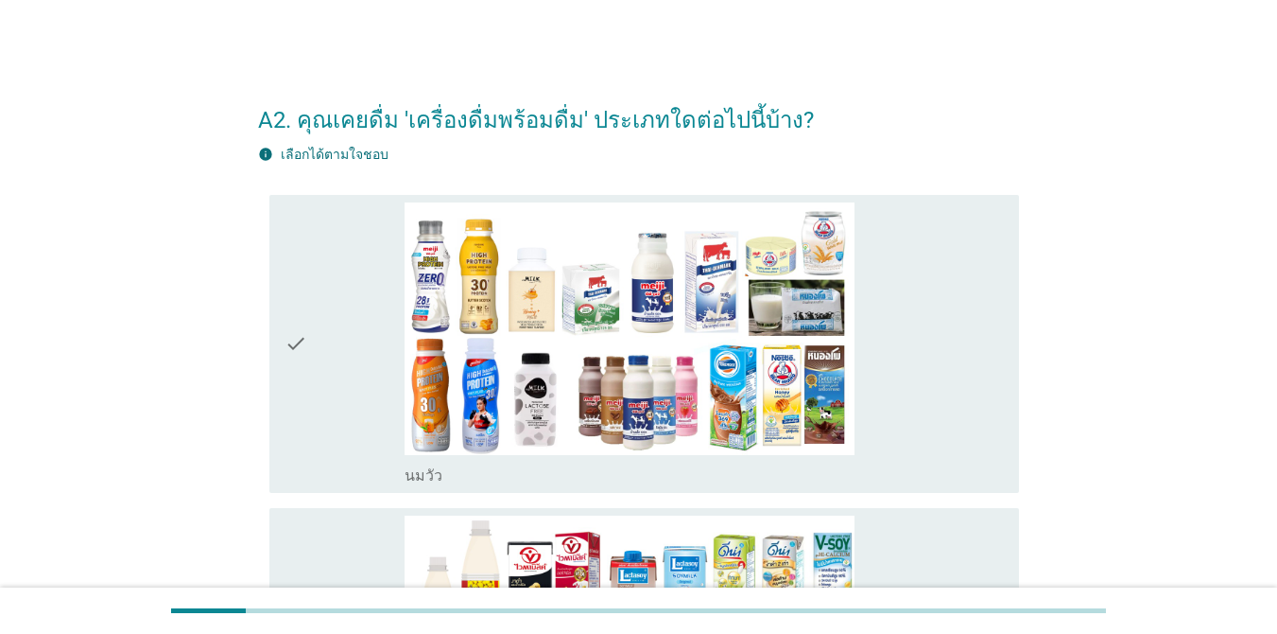
click at [325, 316] on div "check" at bounding box center [345, 343] width 120 height 283
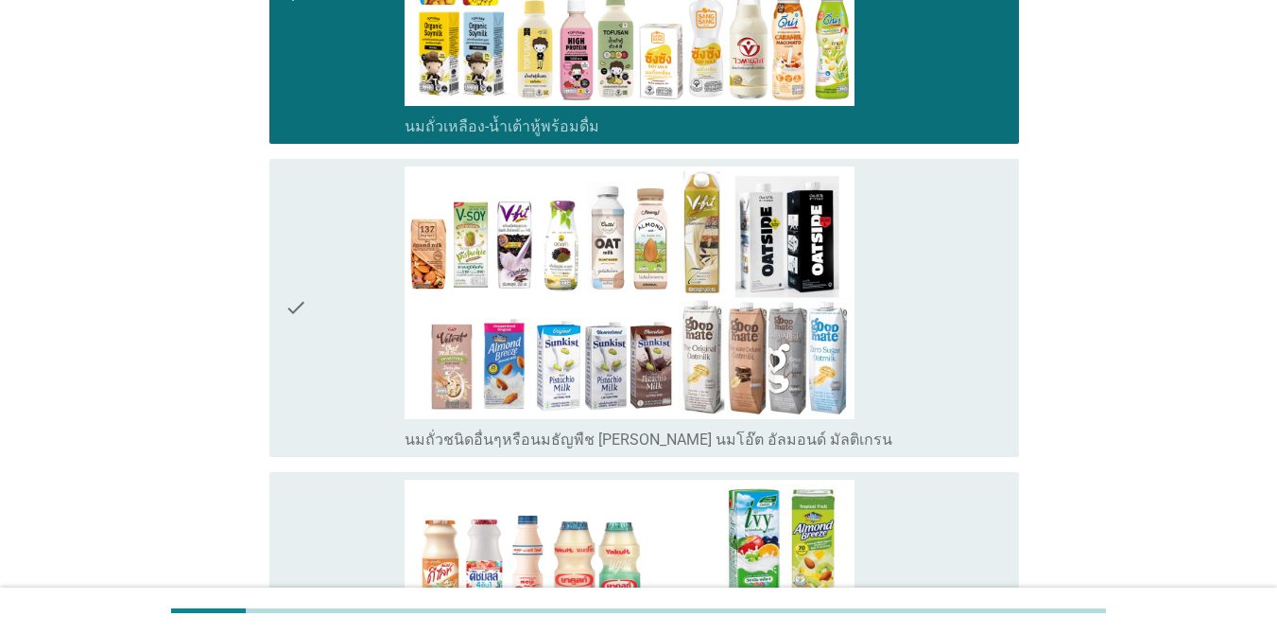
click at [356, 268] on div "check" at bounding box center [345, 307] width 120 height 283
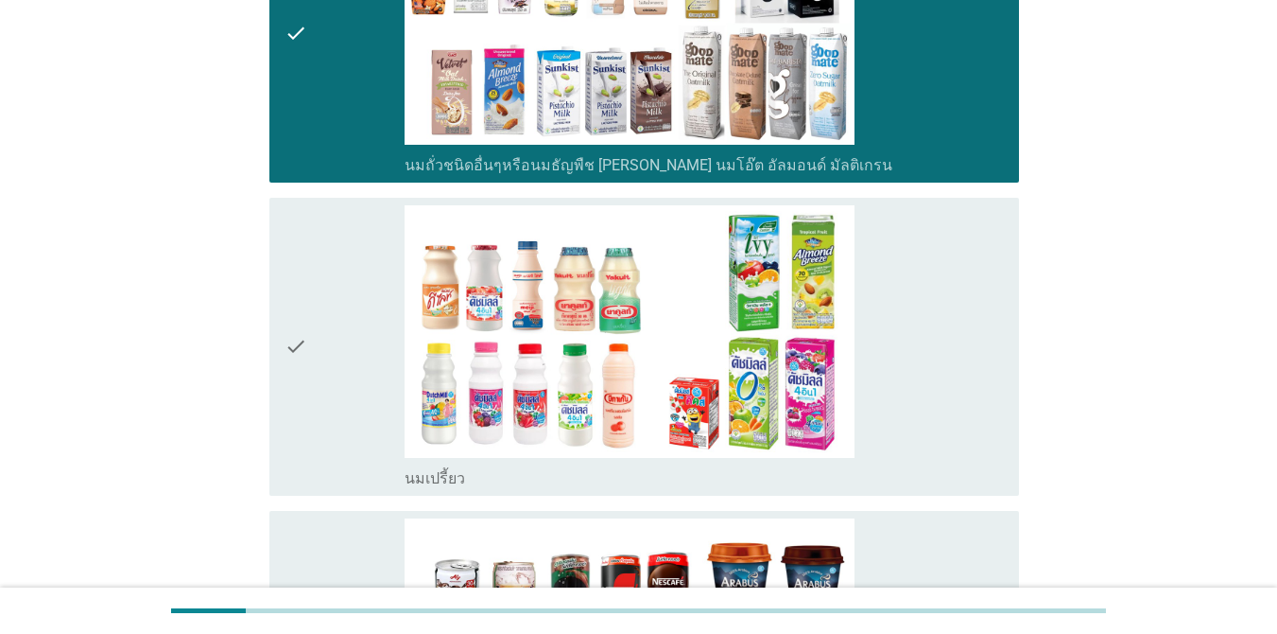
scroll to position [1229, 0]
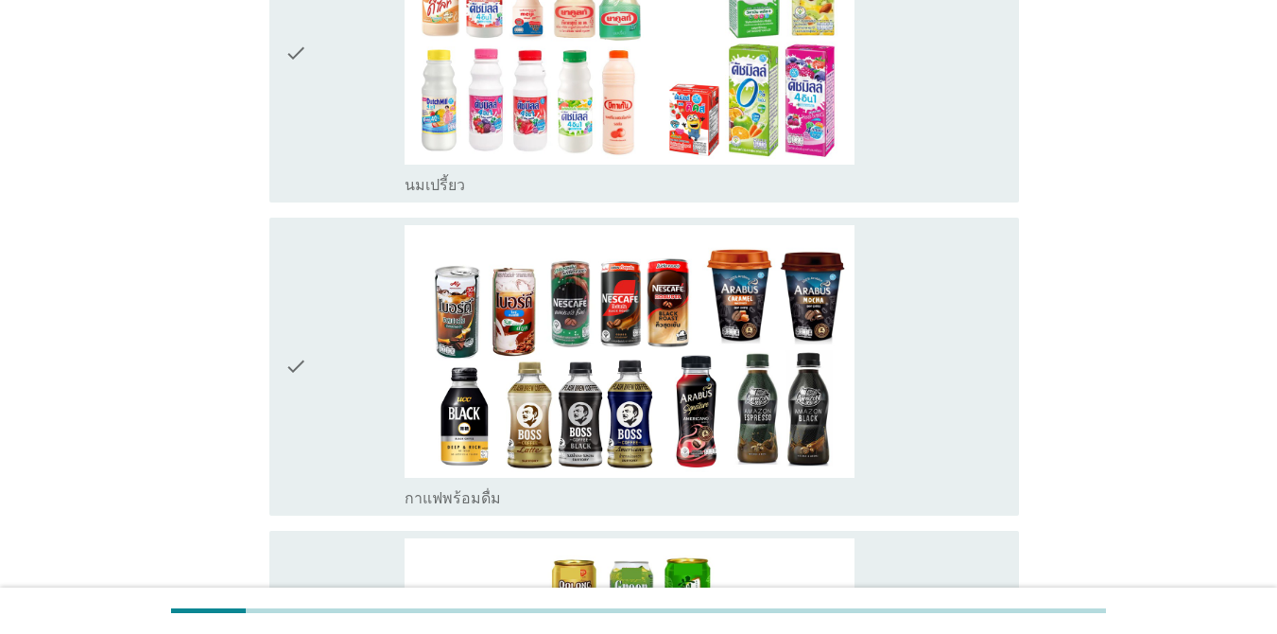
click at [326, 169] on div "check" at bounding box center [345, 53] width 120 height 283
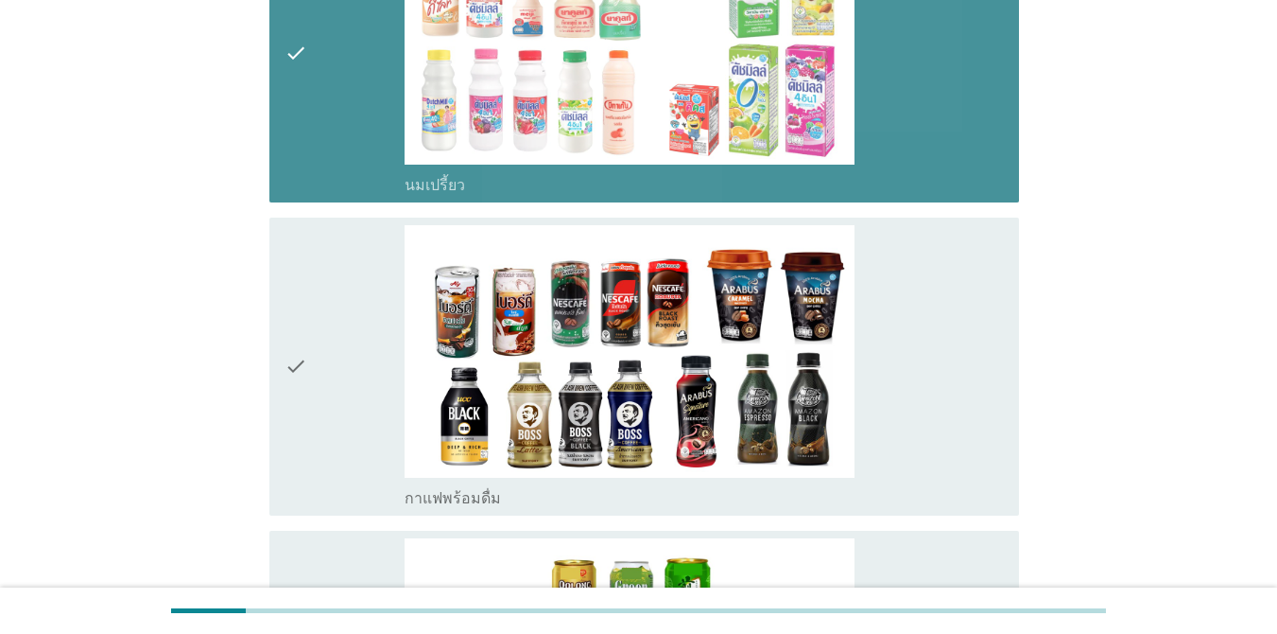
click at [322, 287] on div "check" at bounding box center [345, 366] width 120 height 283
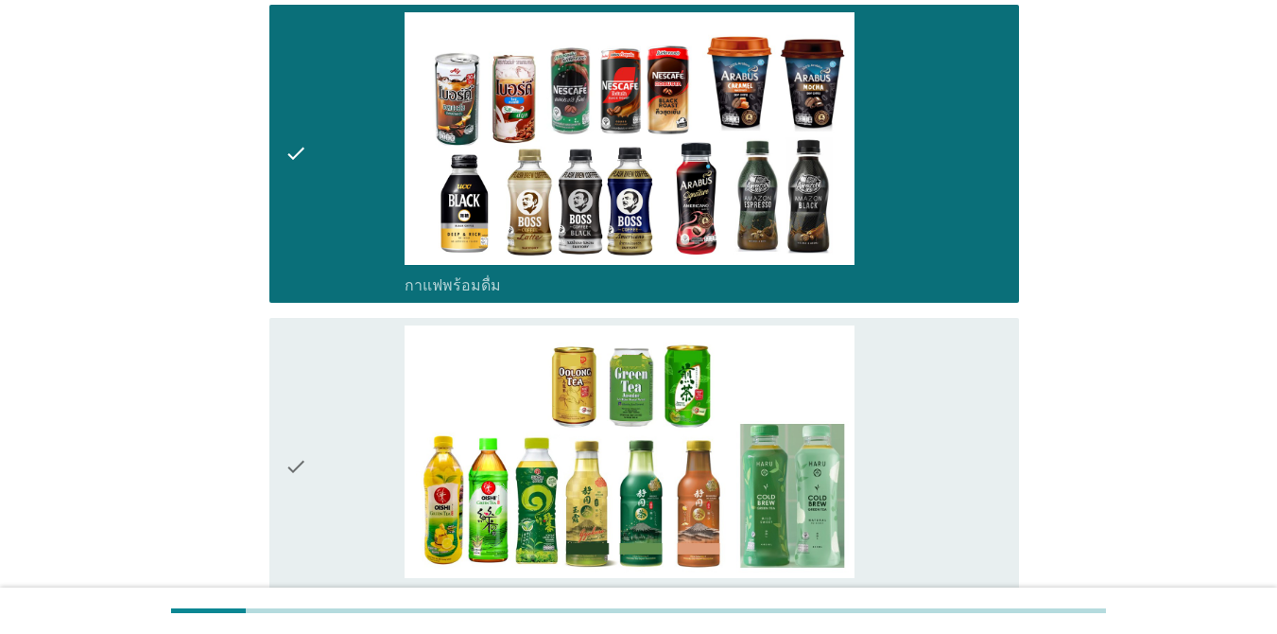
scroll to position [1702, 0]
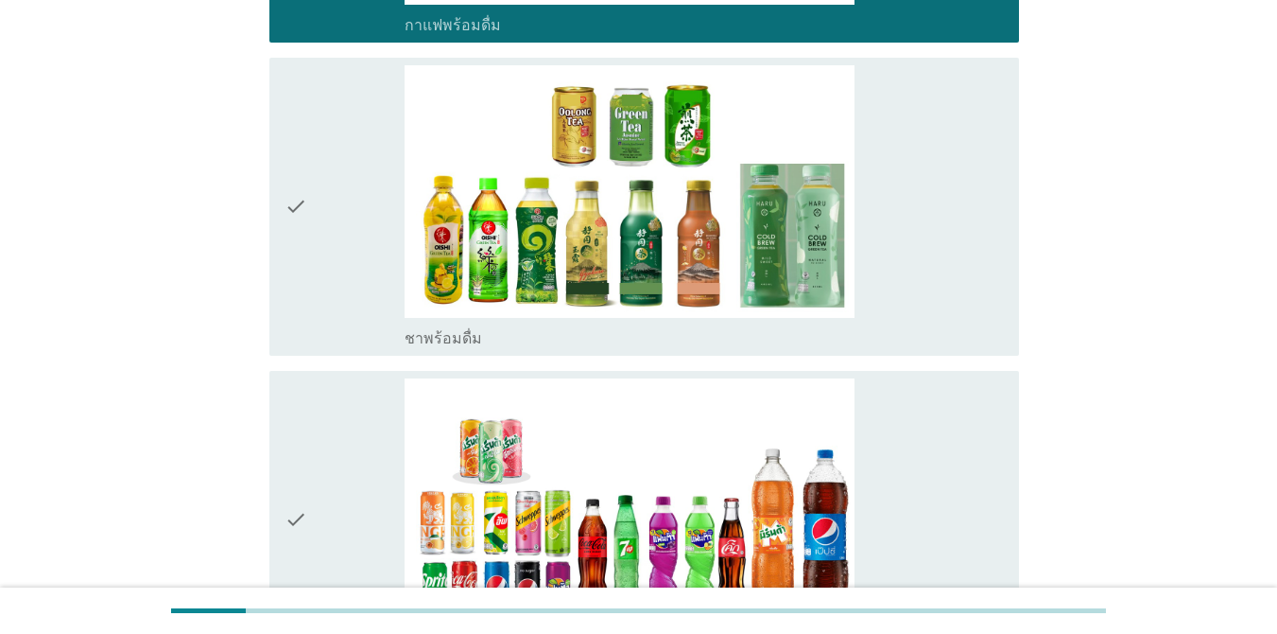
click at [285, 239] on icon "check" at bounding box center [296, 206] width 23 height 283
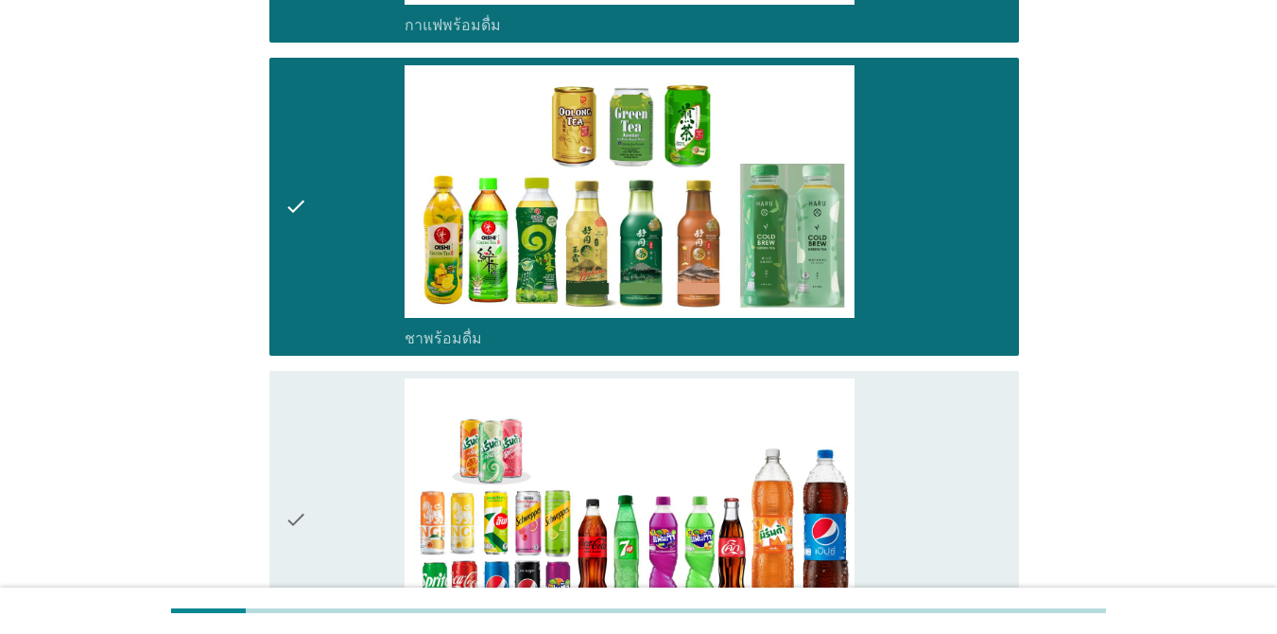
click at [342, 469] on div "check" at bounding box center [345, 519] width 120 height 283
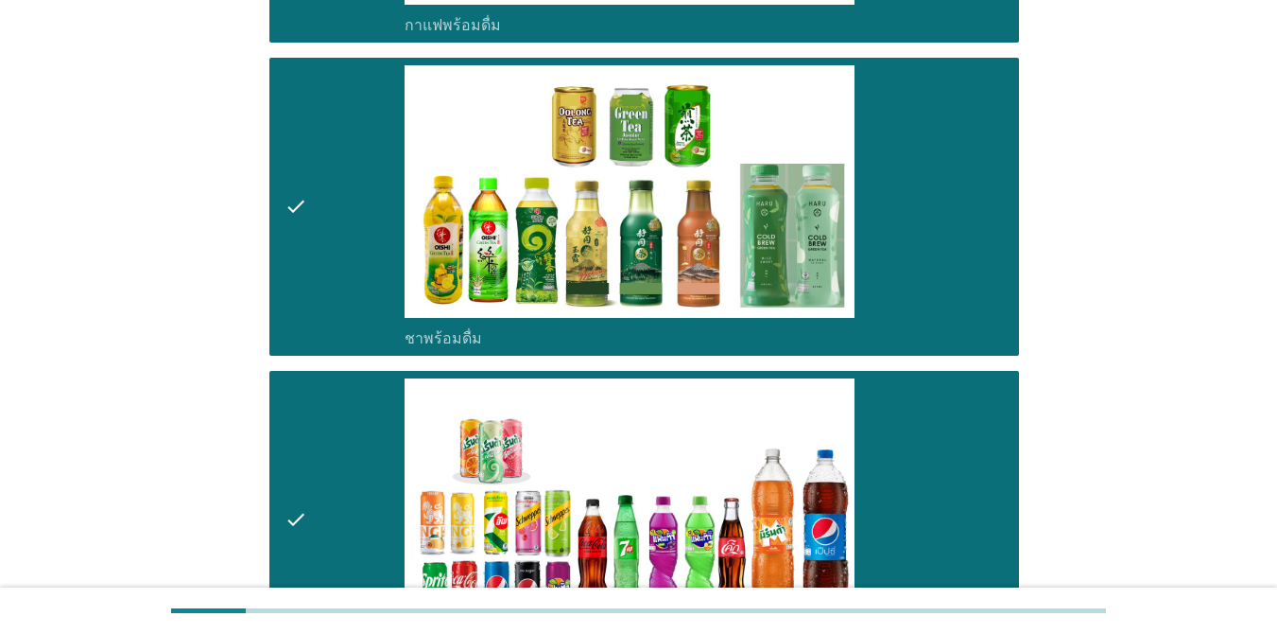
scroll to position [2269, 0]
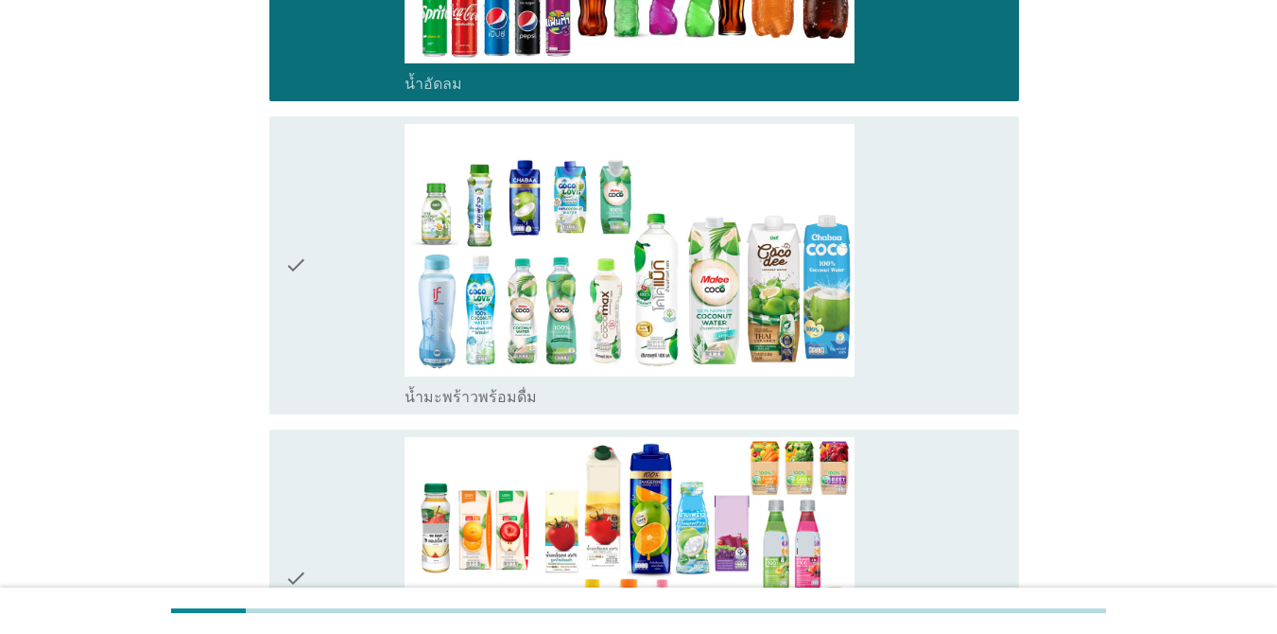
click at [304, 286] on icon "check" at bounding box center [296, 265] width 23 height 283
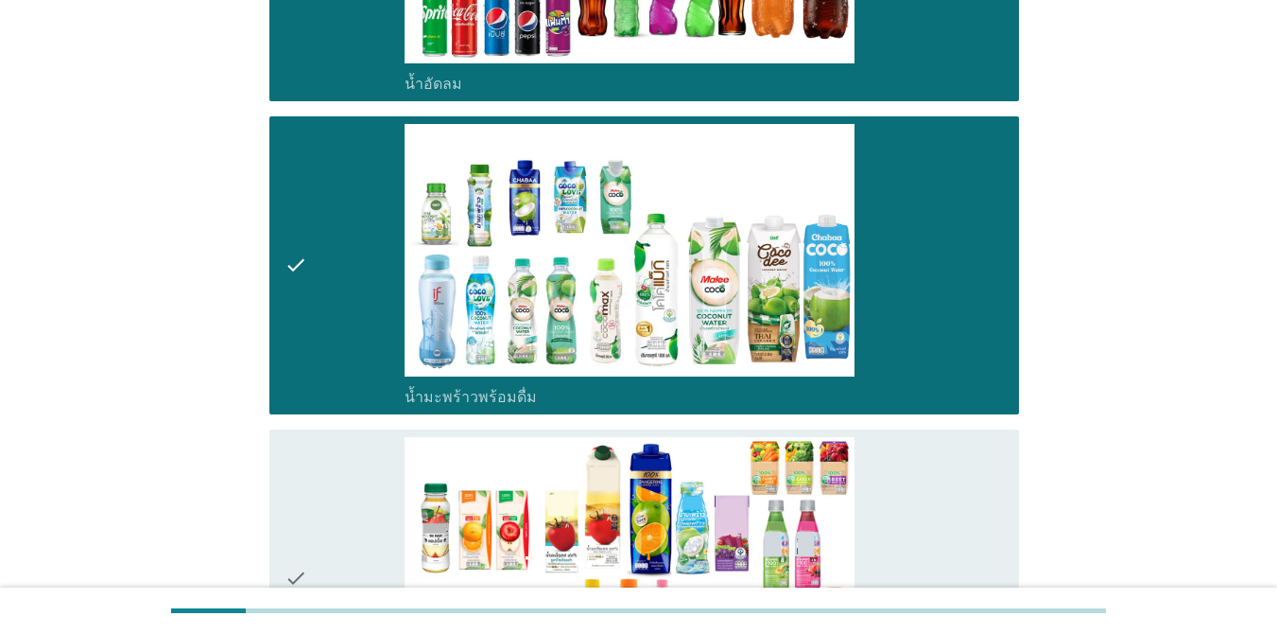
click at [332, 437] on div "check" at bounding box center [345, 578] width 120 height 283
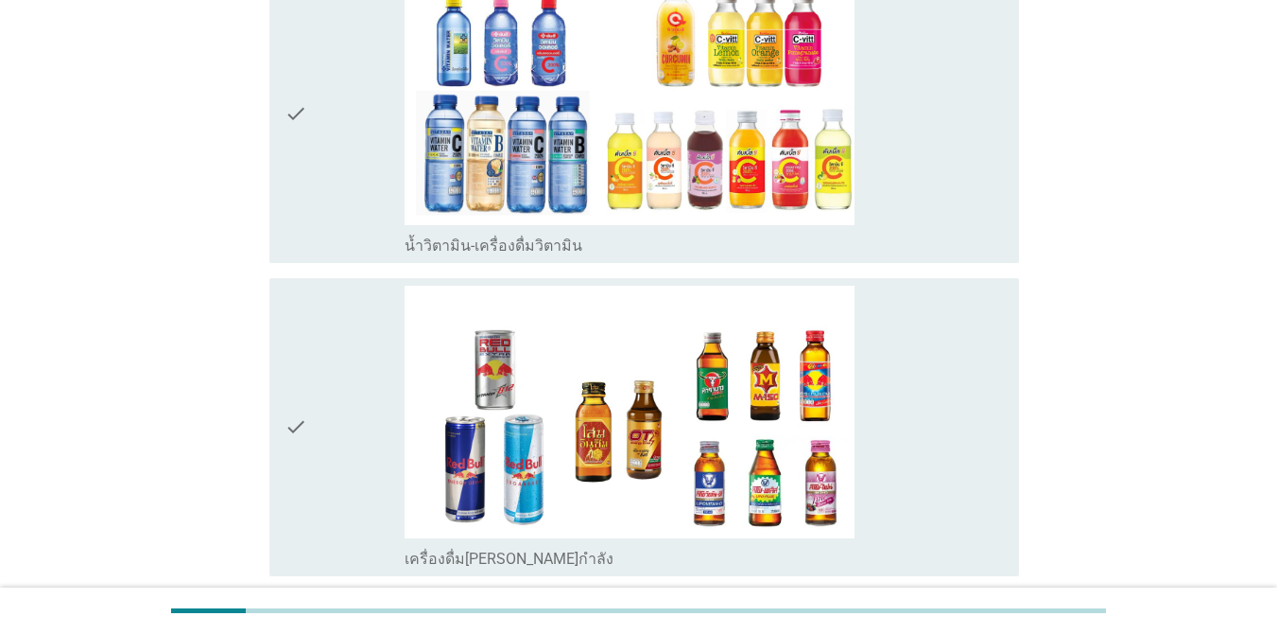
scroll to position [3215, 0]
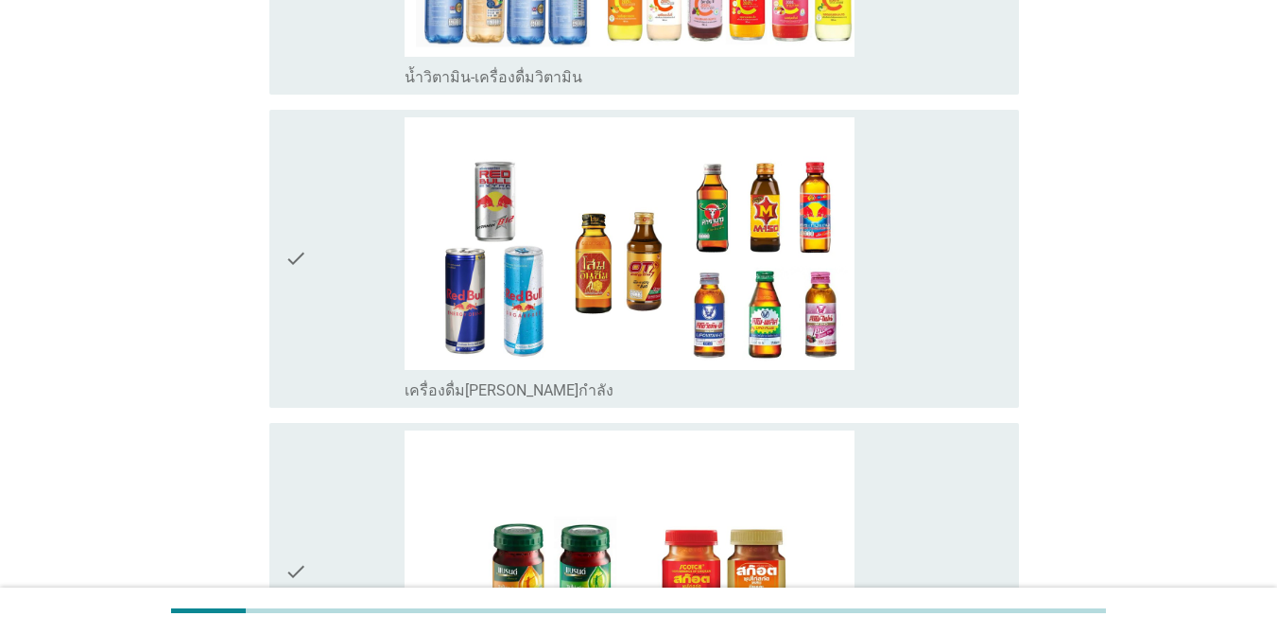
click at [302, 245] on icon "check" at bounding box center [296, 258] width 23 height 283
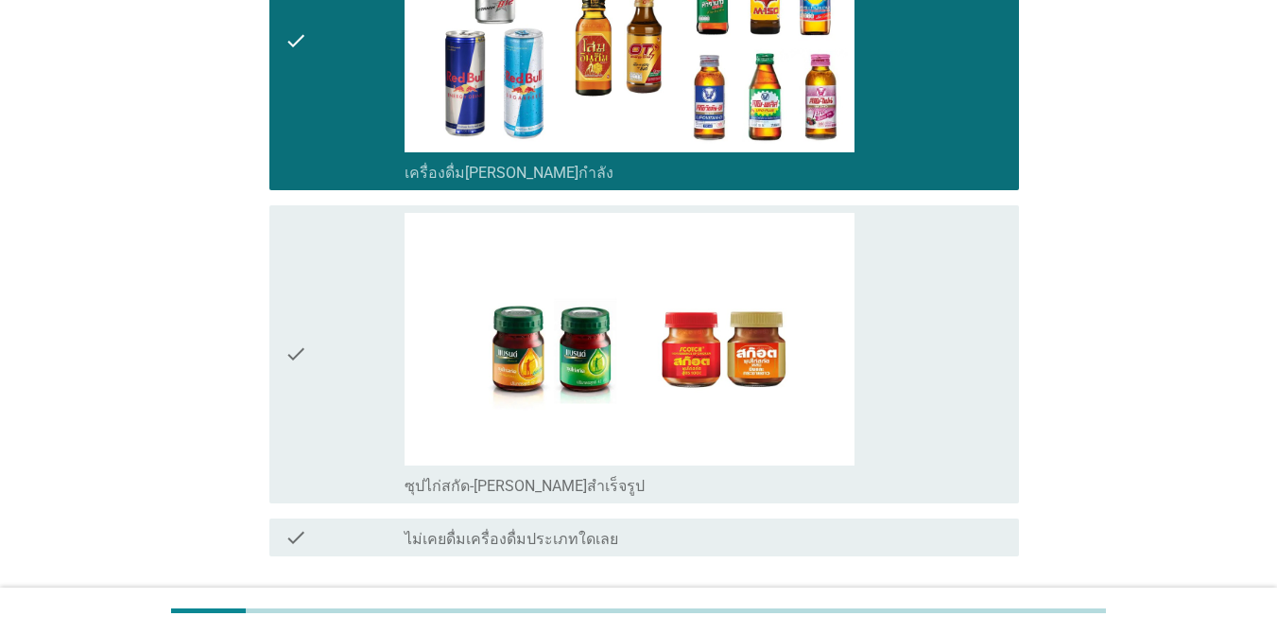
scroll to position [3575, 0]
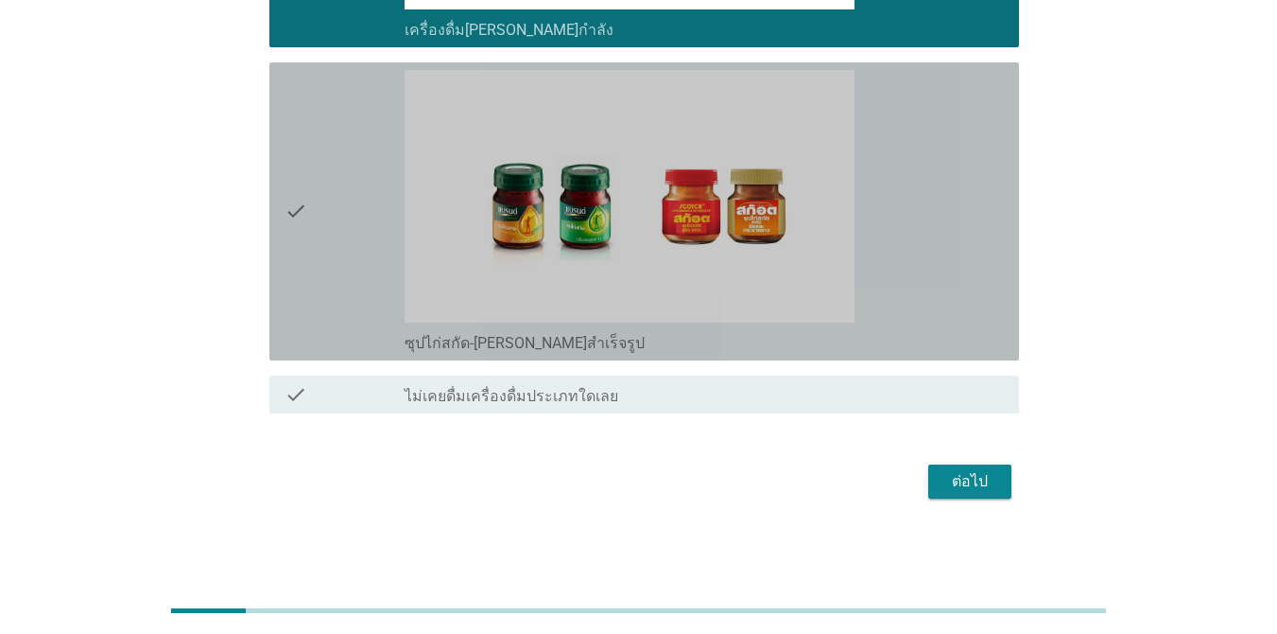
click at [340, 208] on div "check" at bounding box center [345, 211] width 120 height 283
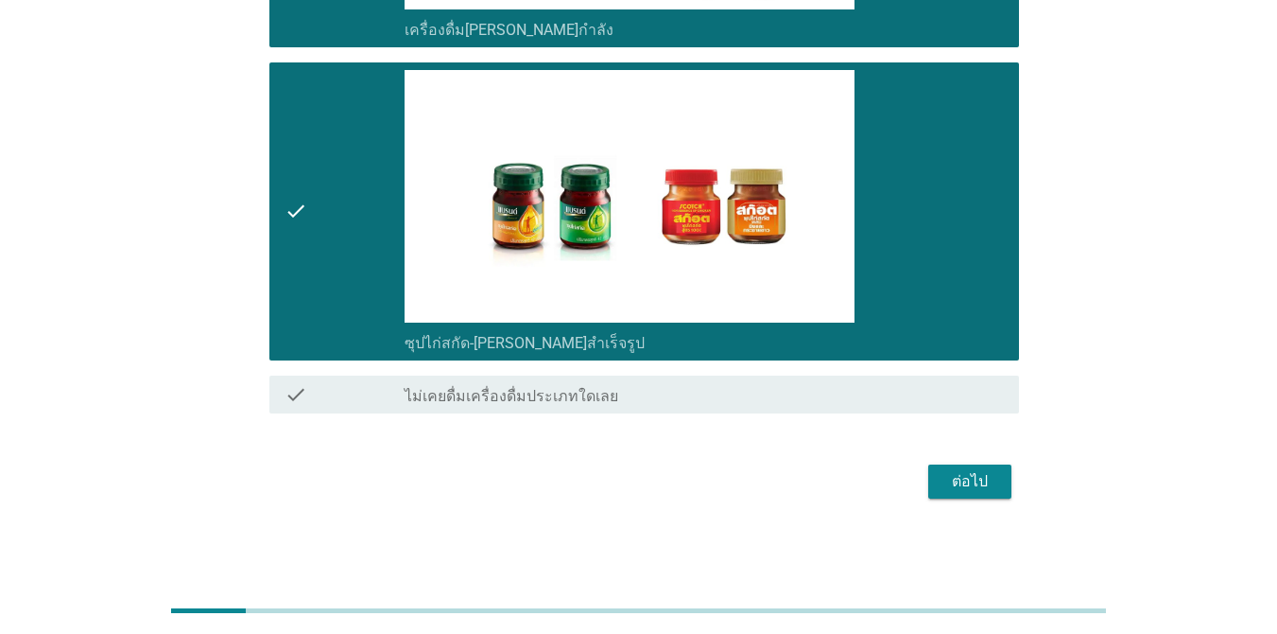
click at [954, 462] on div "ต่อไป" at bounding box center [638, 481] width 761 height 45
click at [953, 474] on div "ต่อไป" at bounding box center [970, 481] width 53 height 23
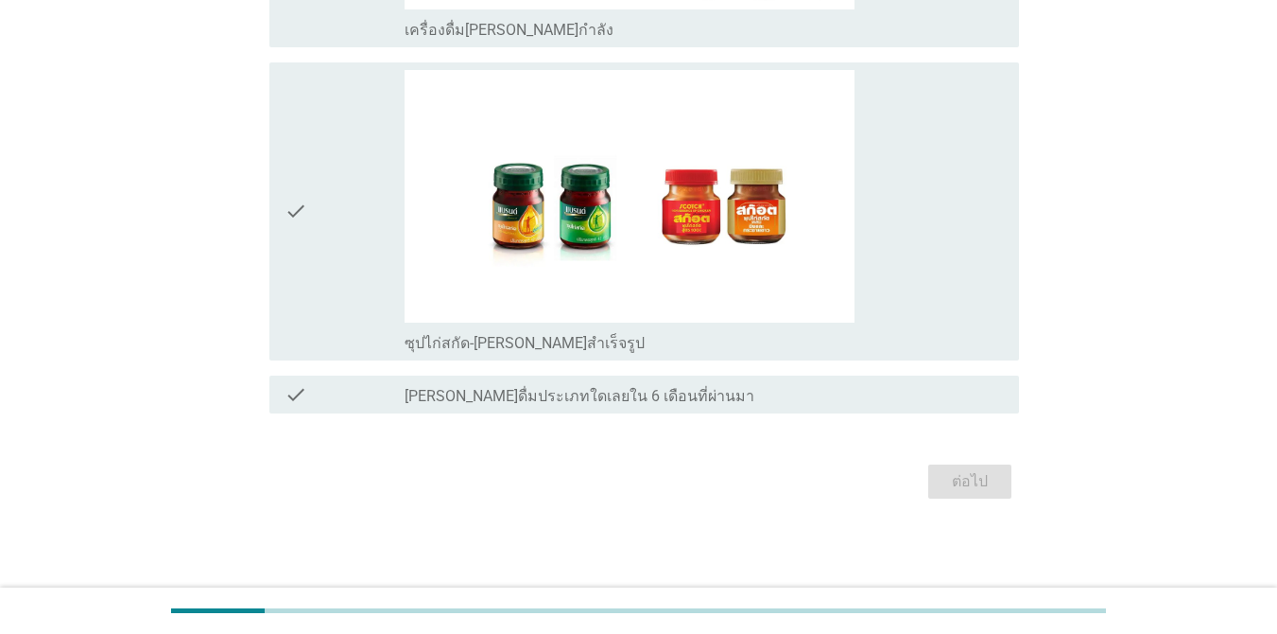
scroll to position [0, 0]
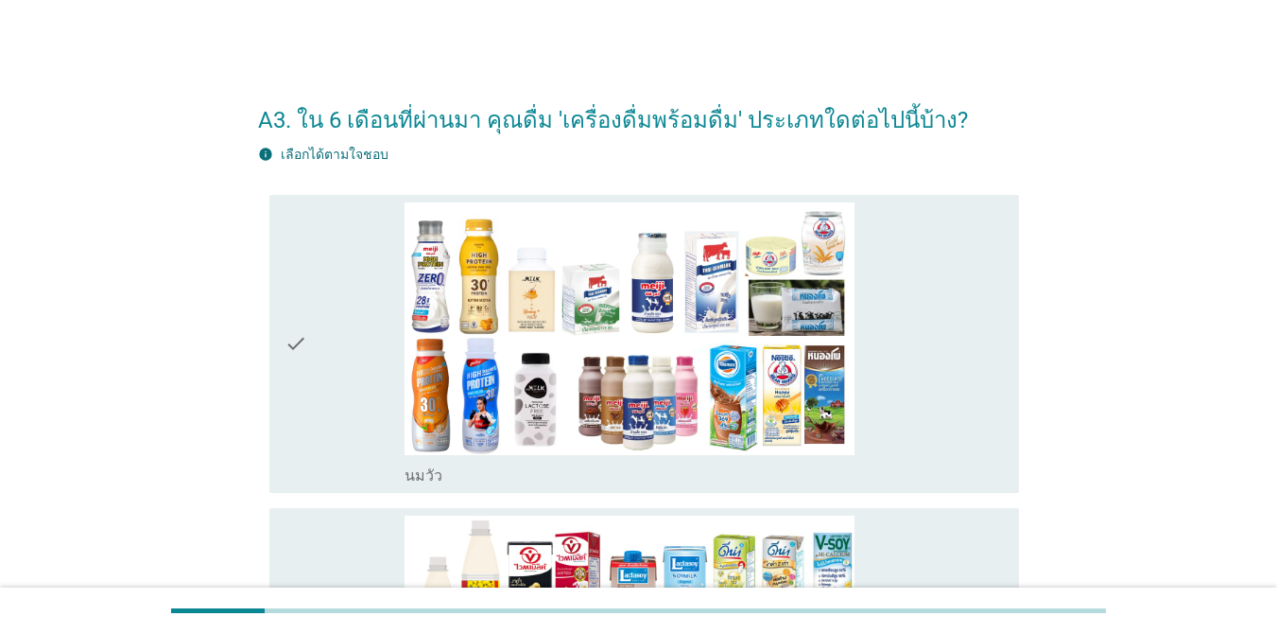
click at [302, 313] on icon "check" at bounding box center [296, 343] width 23 height 283
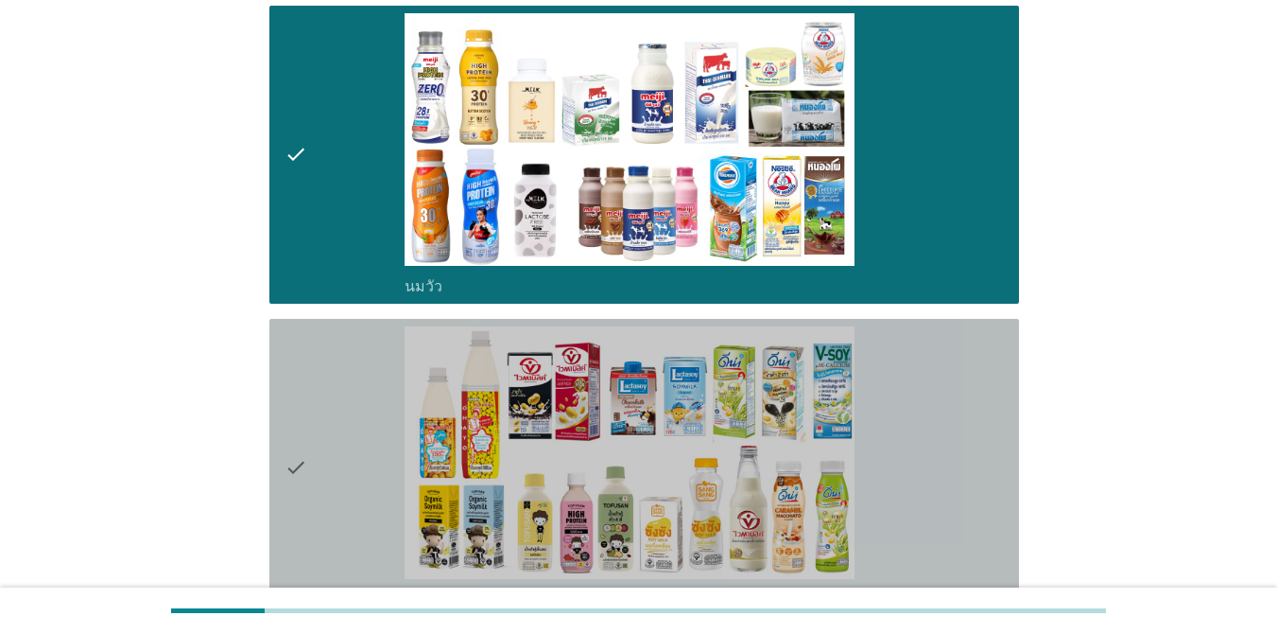
click at [339, 436] on div "check" at bounding box center [345, 467] width 120 height 283
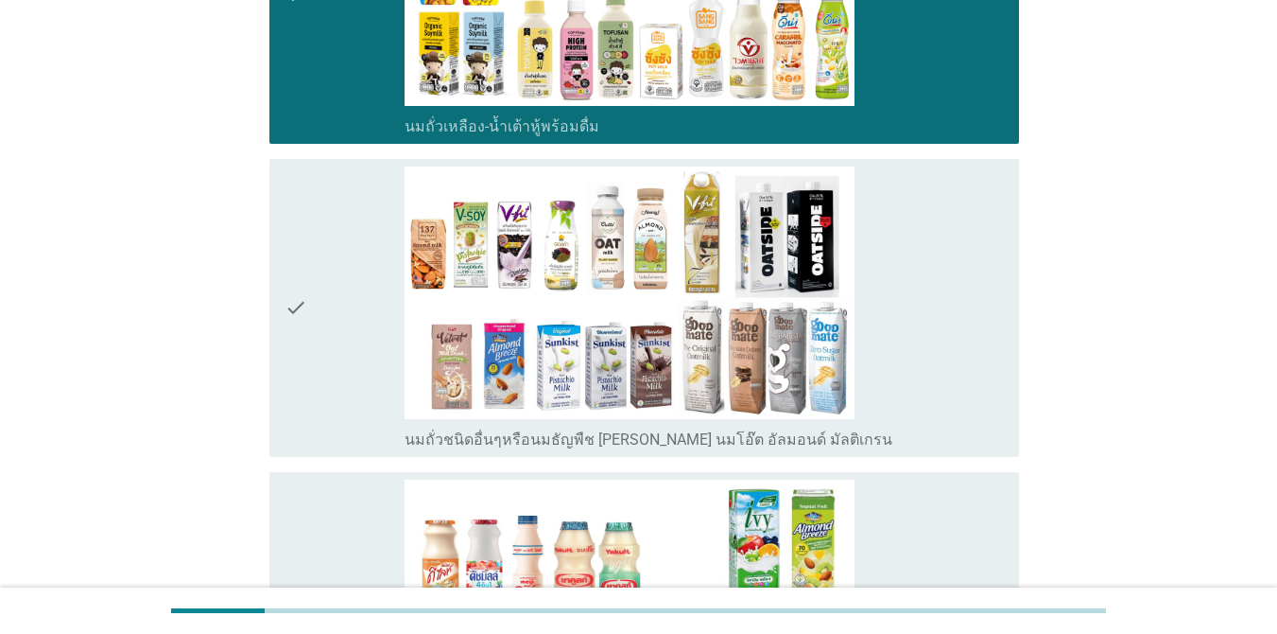
click at [371, 384] on div "check" at bounding box center [345, 307] width 120 height 283
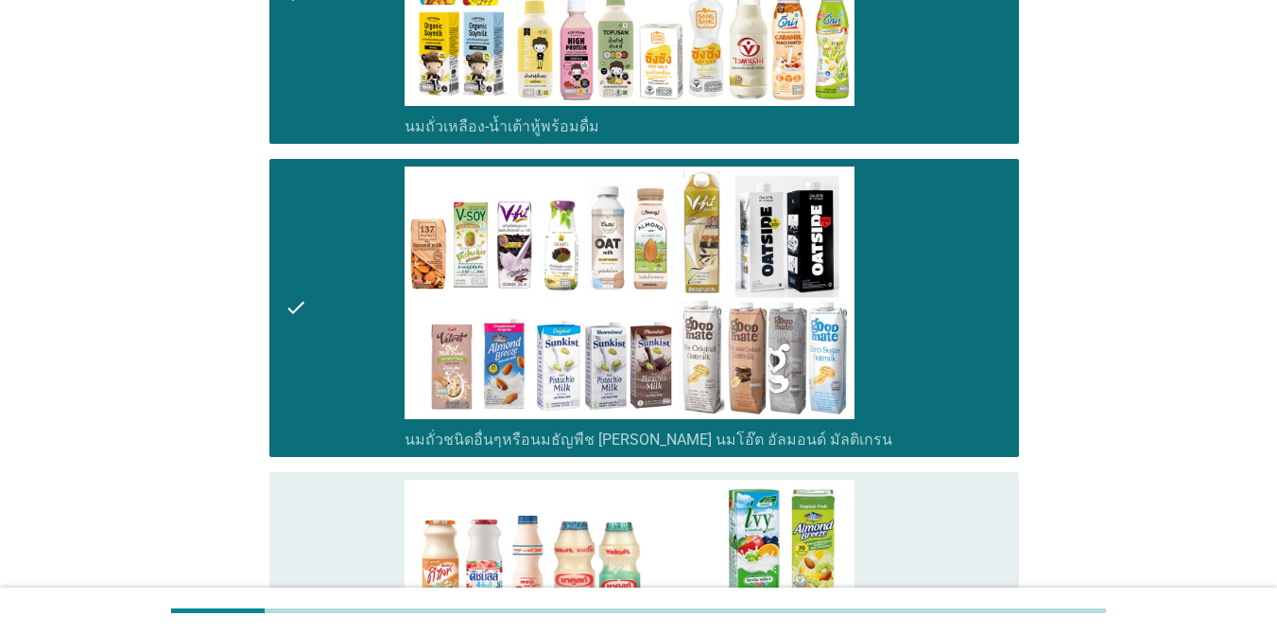
scroll to position [1135, 0]
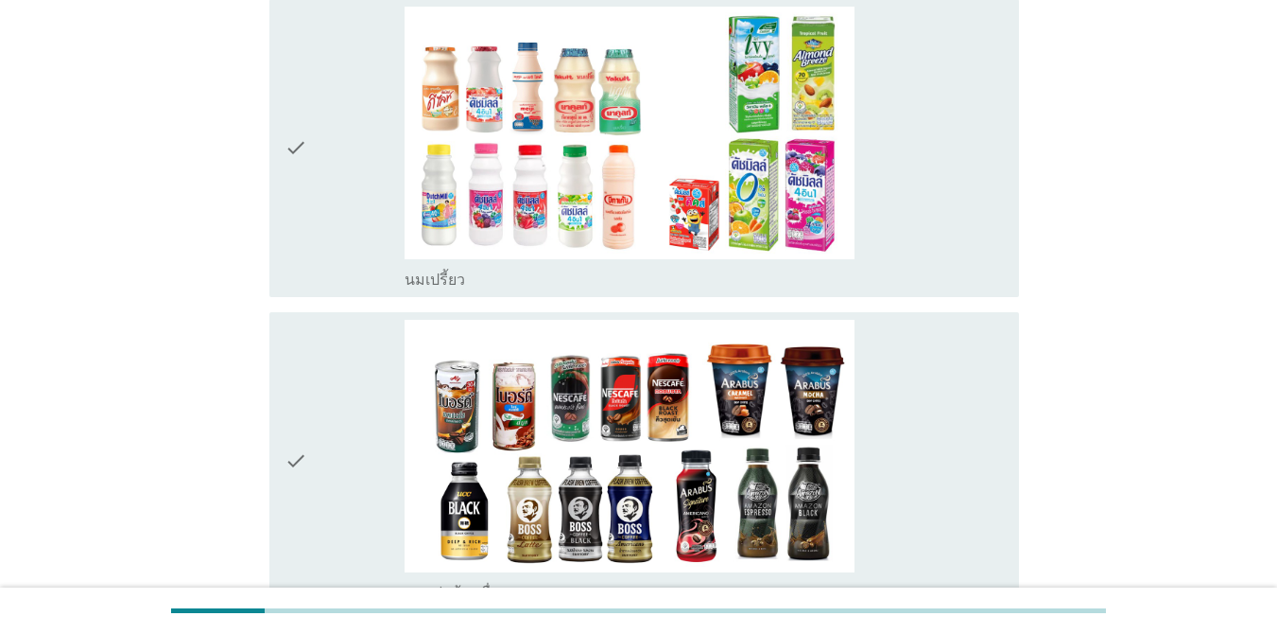
click at [344, 274] on div "check" at bounding box center [345, 148] width 120 height 283
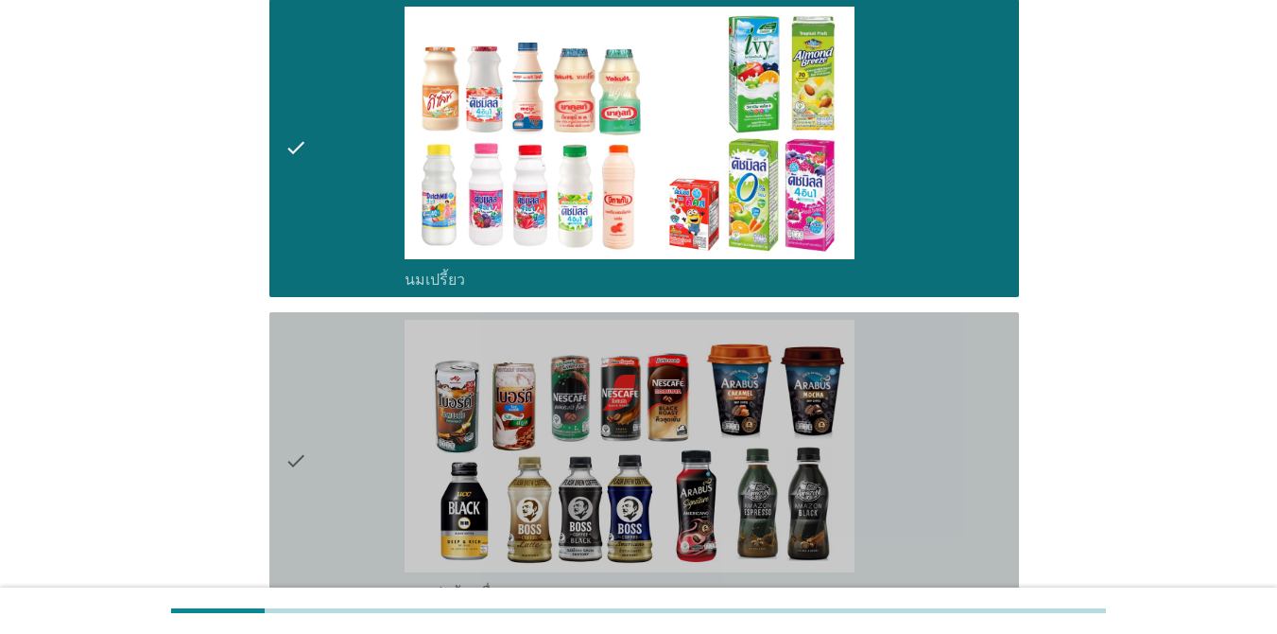
click at [388, 425] on div "check" at bounding box center [345, 461] width 120 height 283
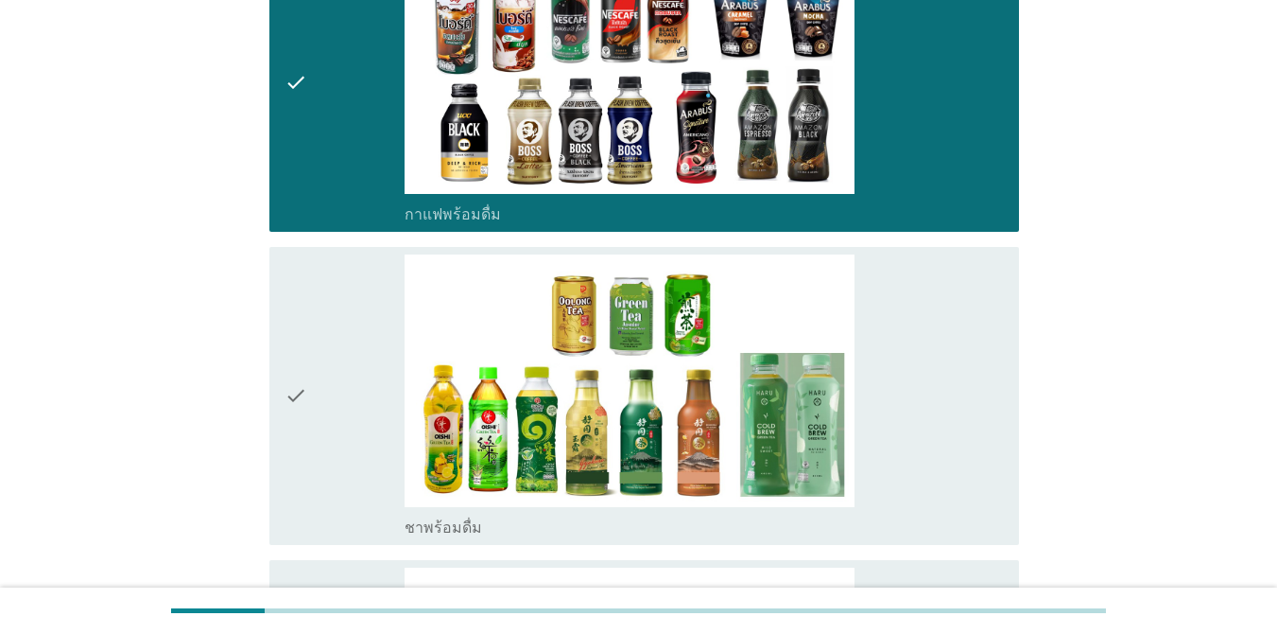
click at [332, 409] on div "check" at bounding box center [345, 395] width 120 height 283
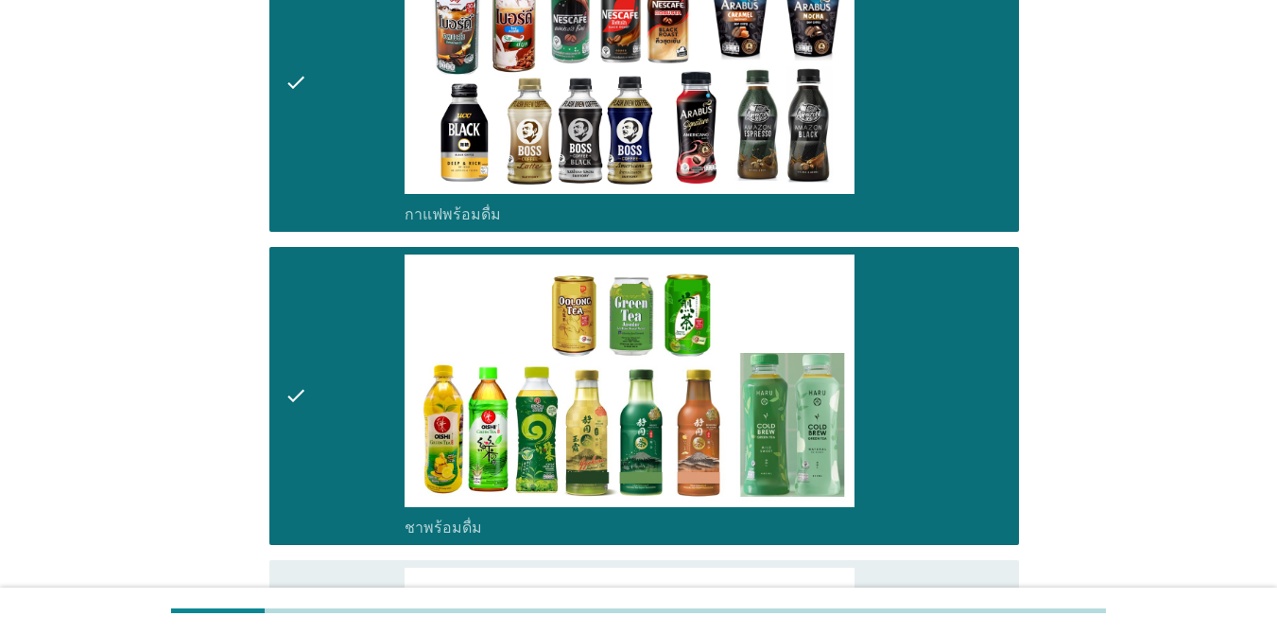
scroll to position [1986, 0]
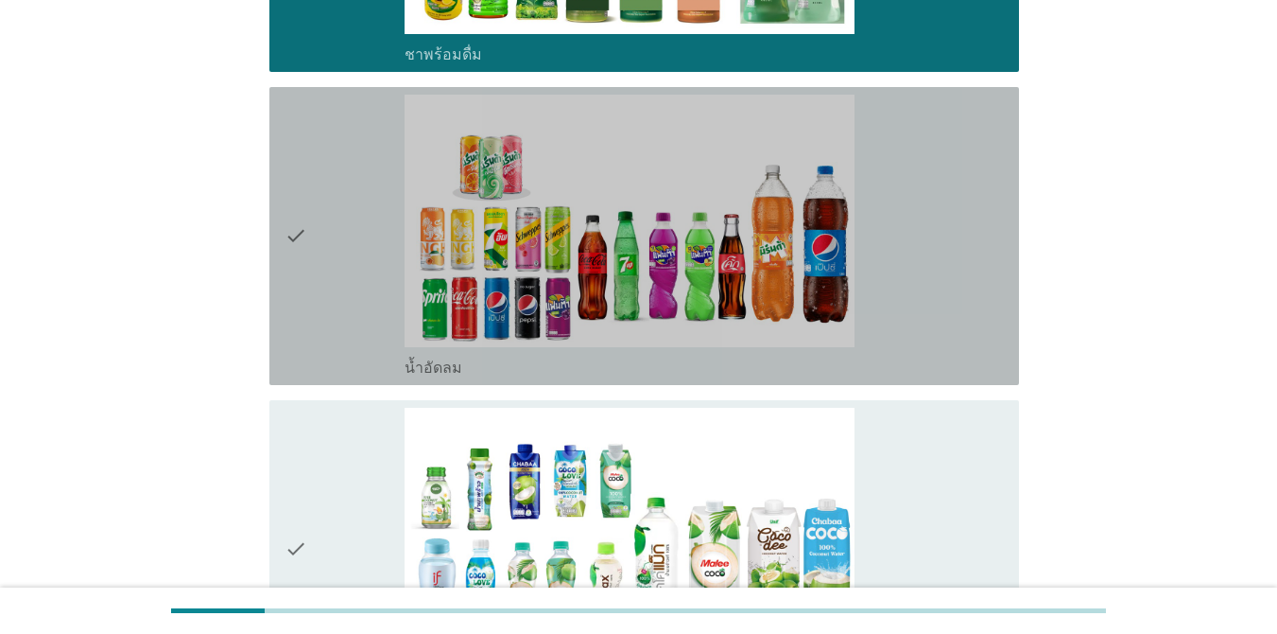
click at [333, 310] on div "check" at bounding box center [345, 236] width 120 height 283
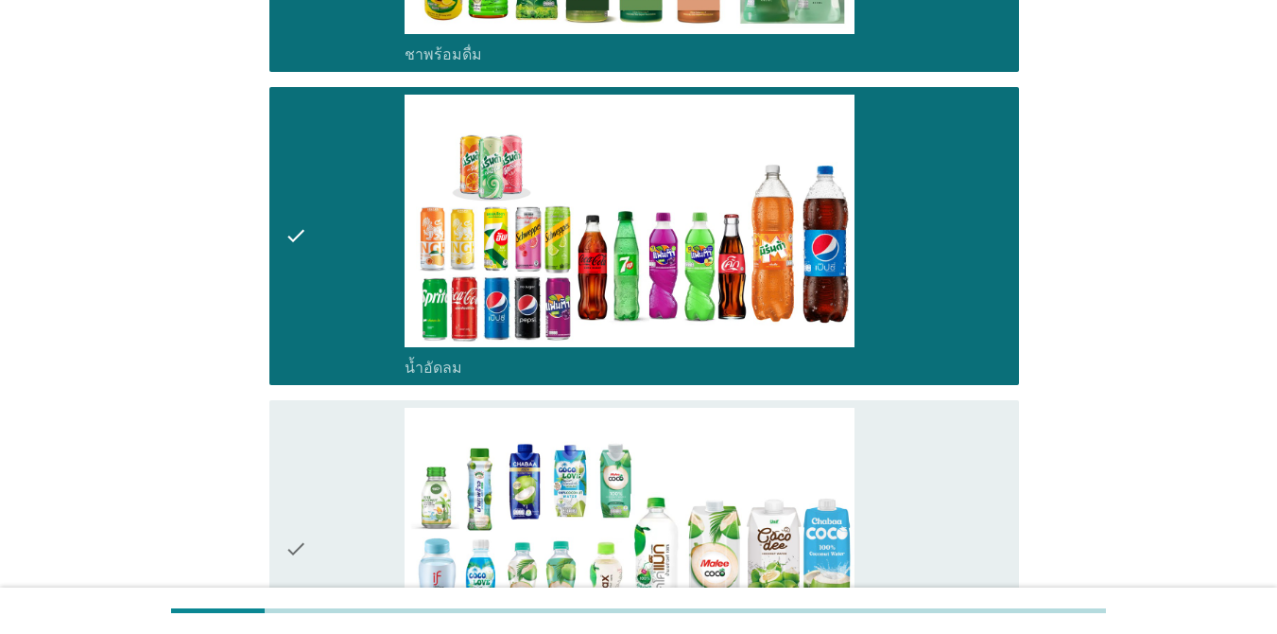
click at [394, 480] on div "check" at bounding box center [345, 549] width 120 height 283
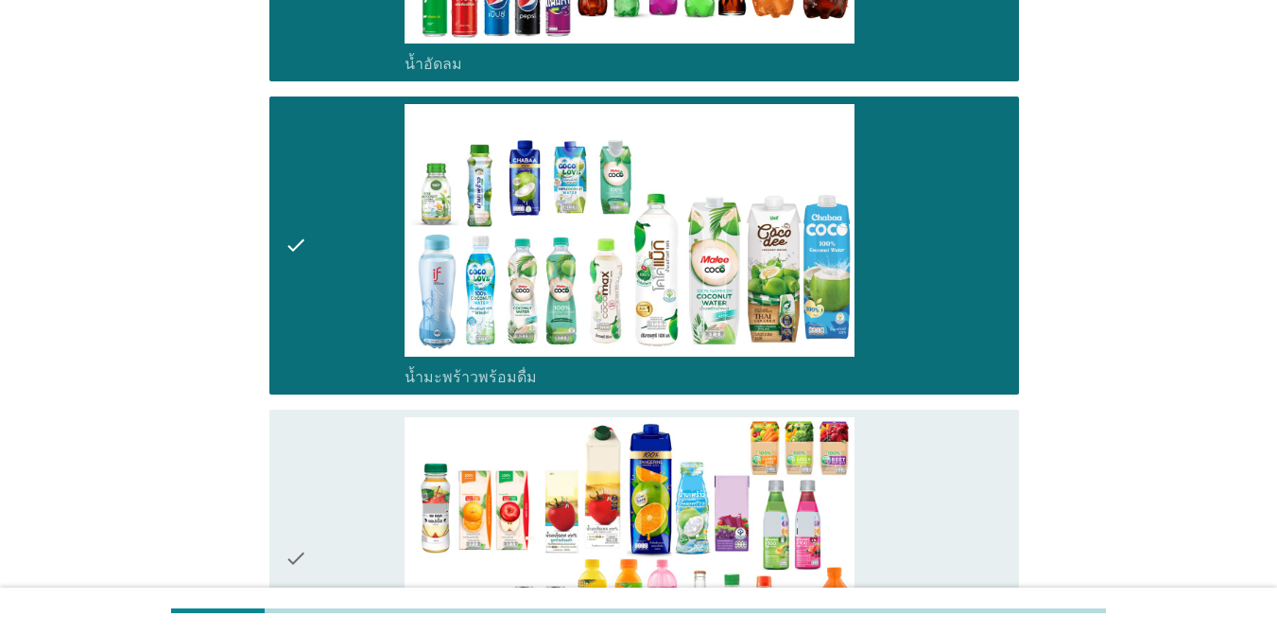
scroll to position [2648, 0]
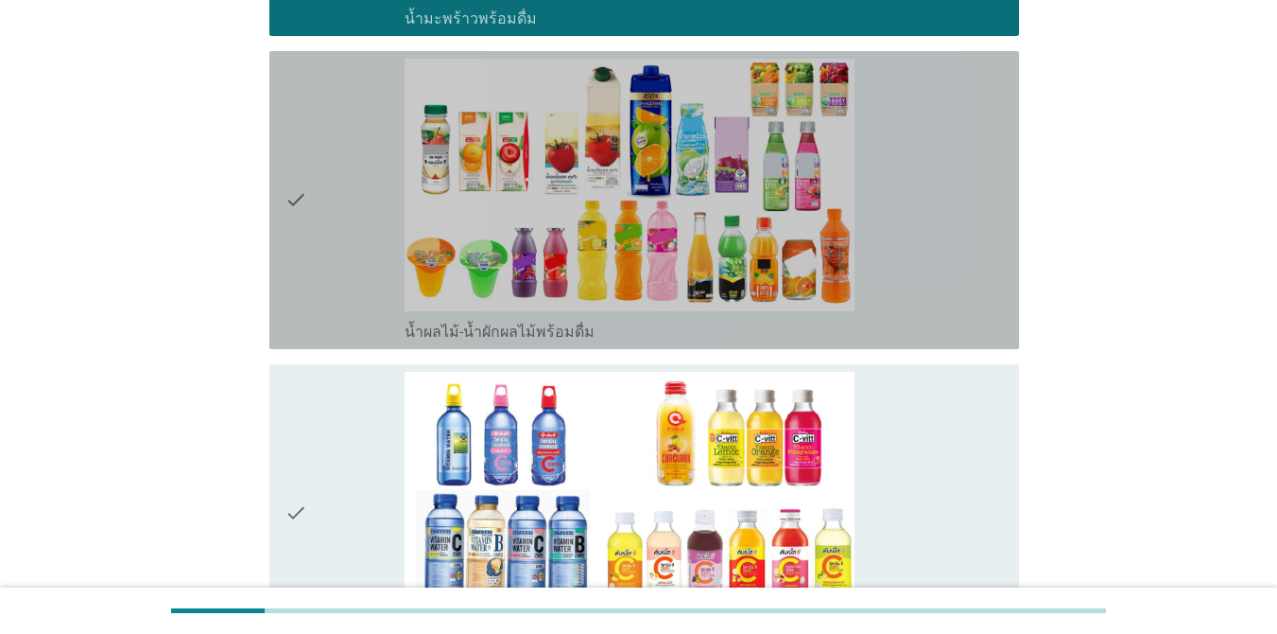
click at [351, 308] on div "check" at bounding box center [345, 200] width 120 height 283
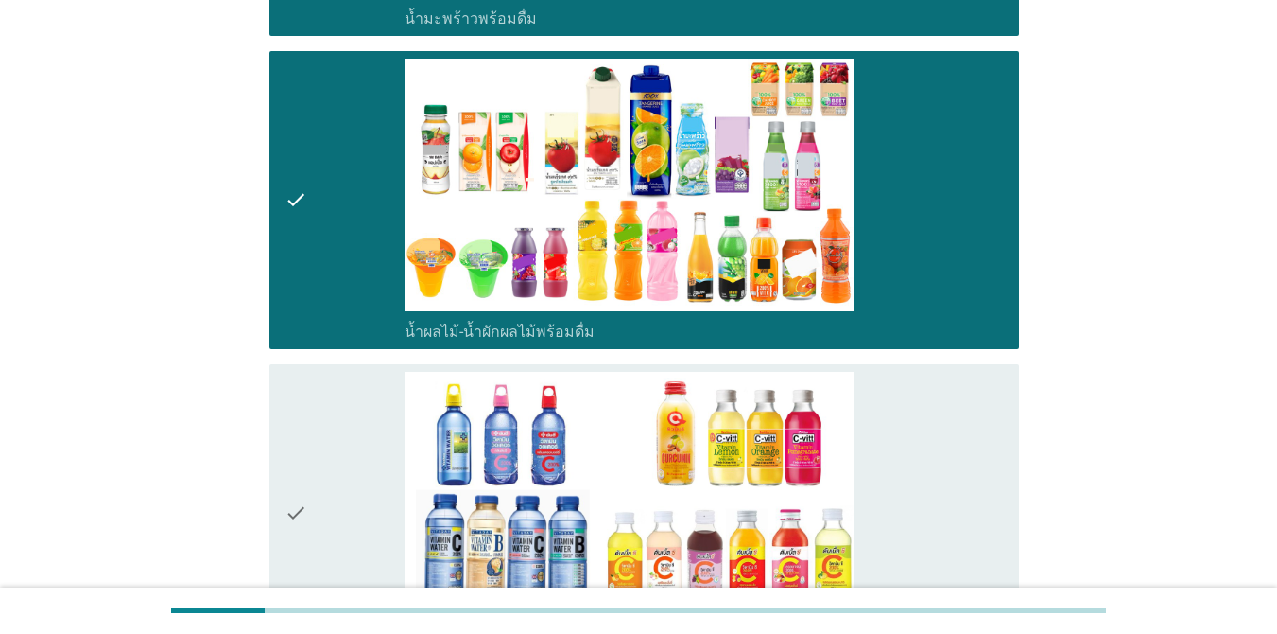
scroll to position [3026, 0]
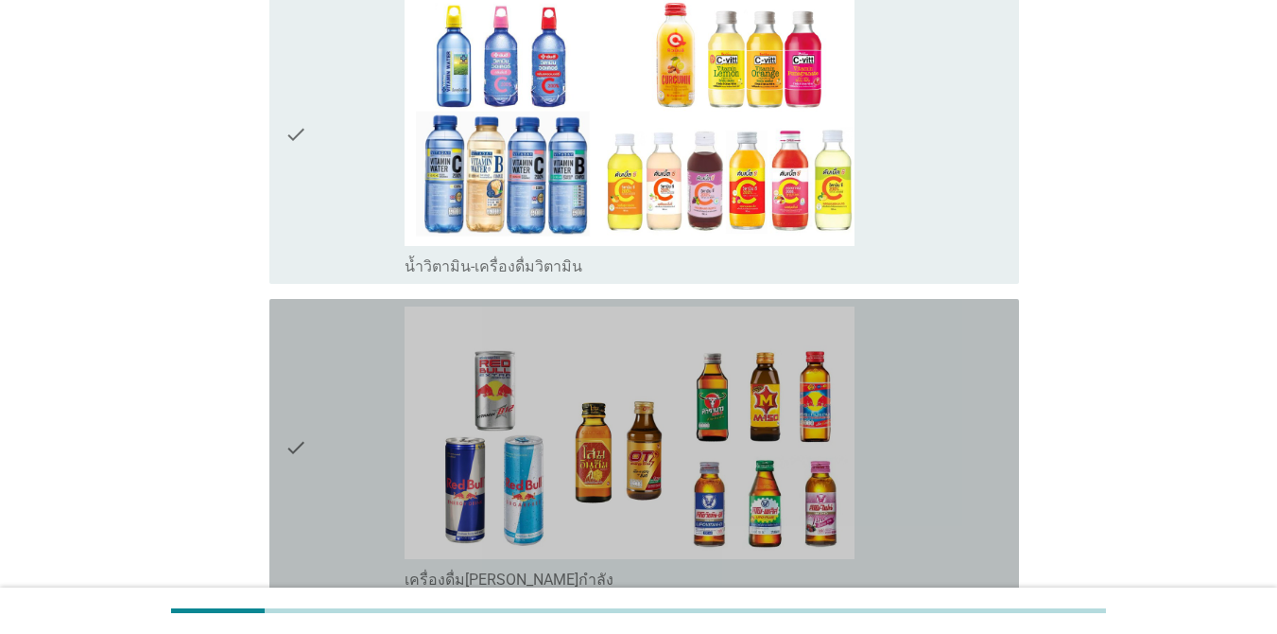
click at [354, 388] on div "check" at bounding box center [345, 447] width 120 height 283
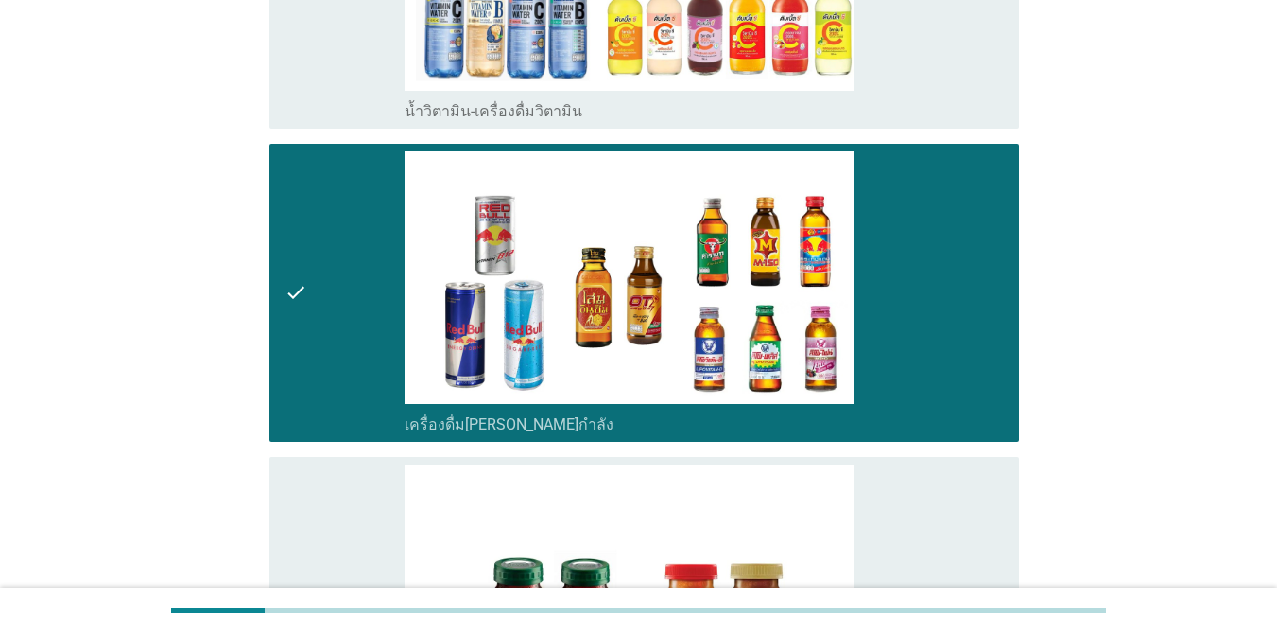
scroll to position [3499, 0]
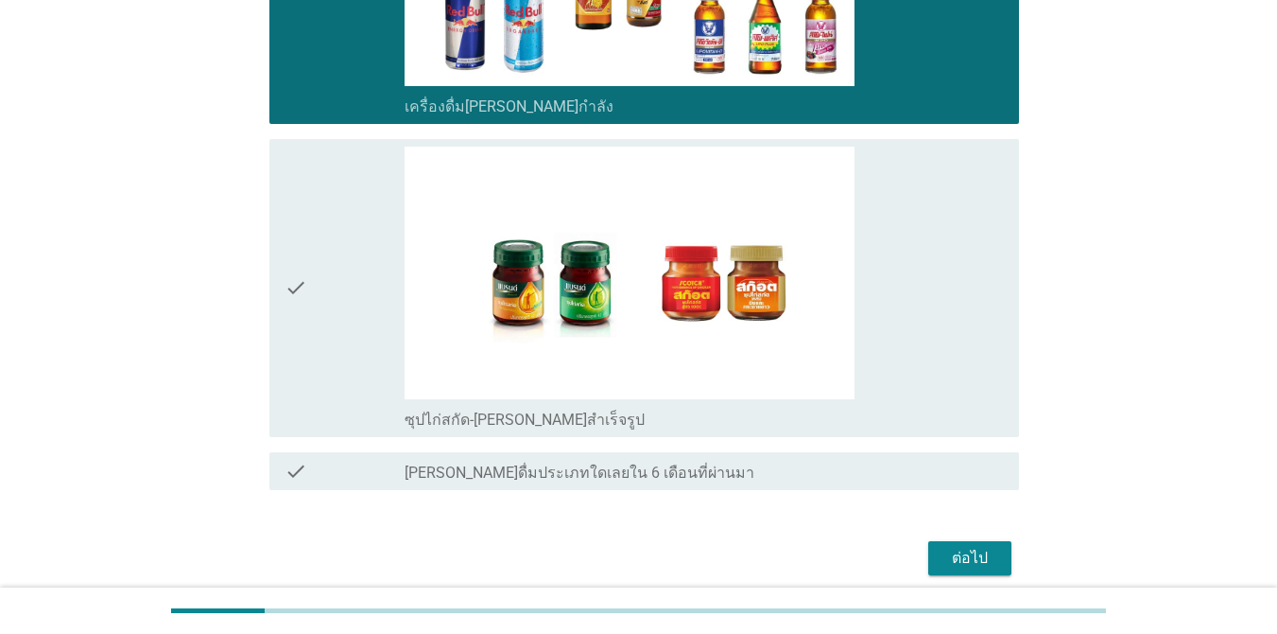
click at [973, 553] on div "ต่อไป" at bounding box center [970, 558] width 53 height 23
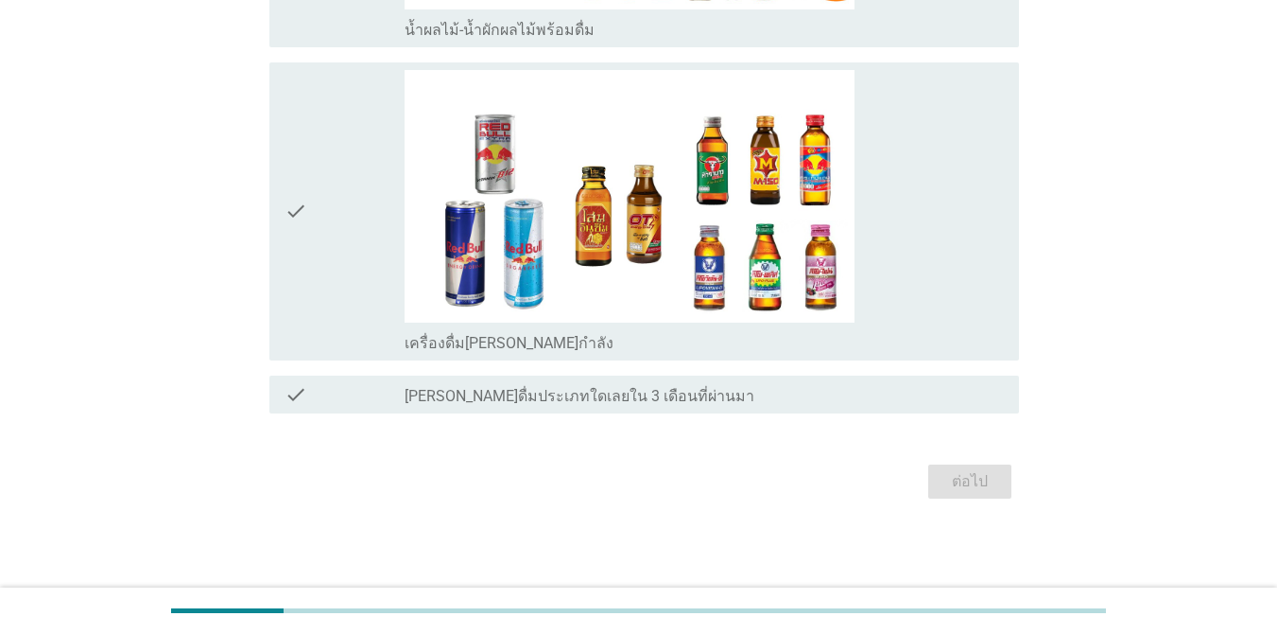
scroll to position [0, 0]
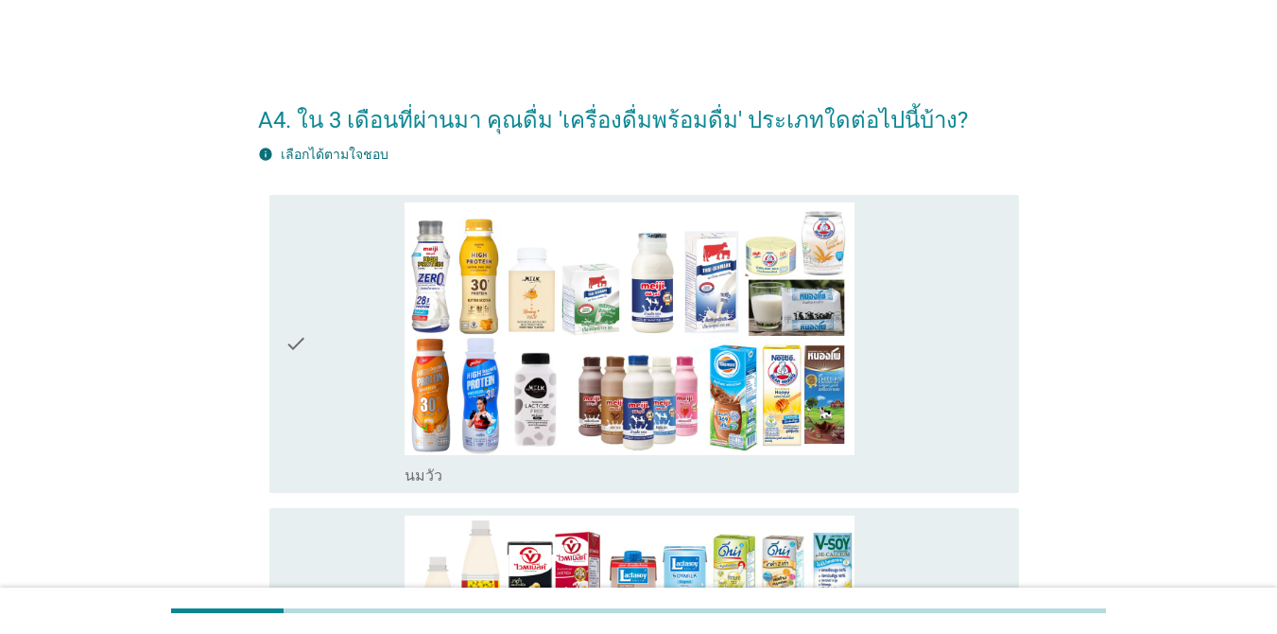
click at [379, 374] on div "check" at bounding box center [345, 343] width 120 height 283
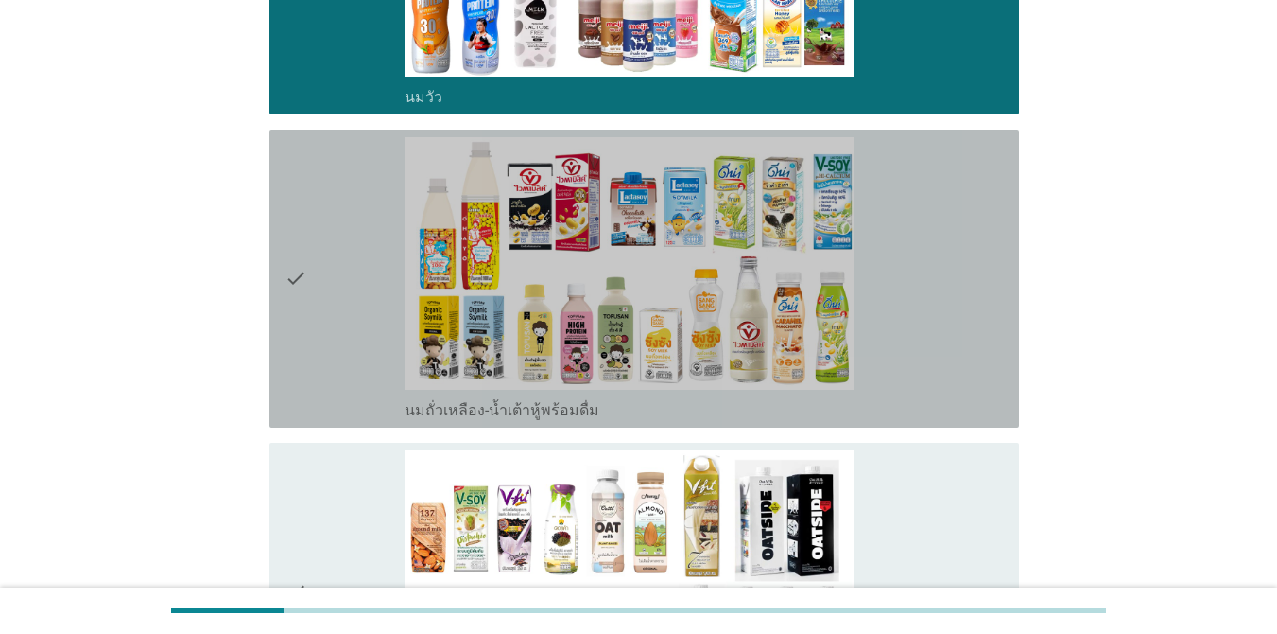
click at [343, 222] on div "check" at bounding box center [345, 278] width 120 height 283
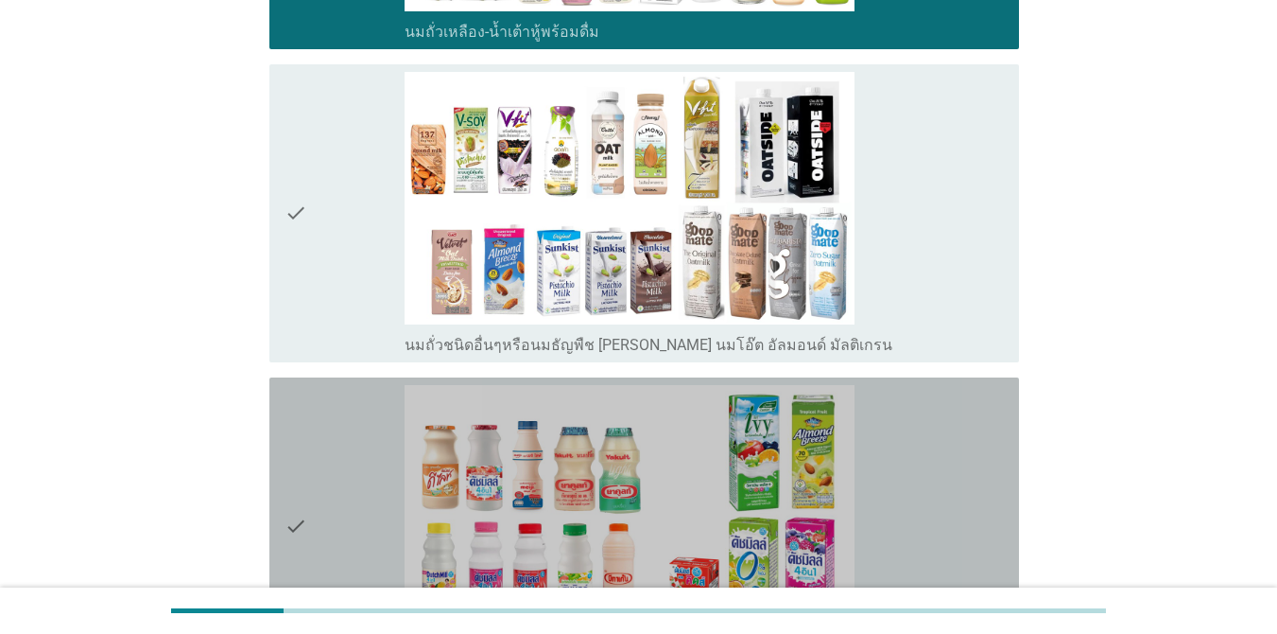
click at [338, 430] on div "check" at bounding box center [345, 526] width 120 height 283
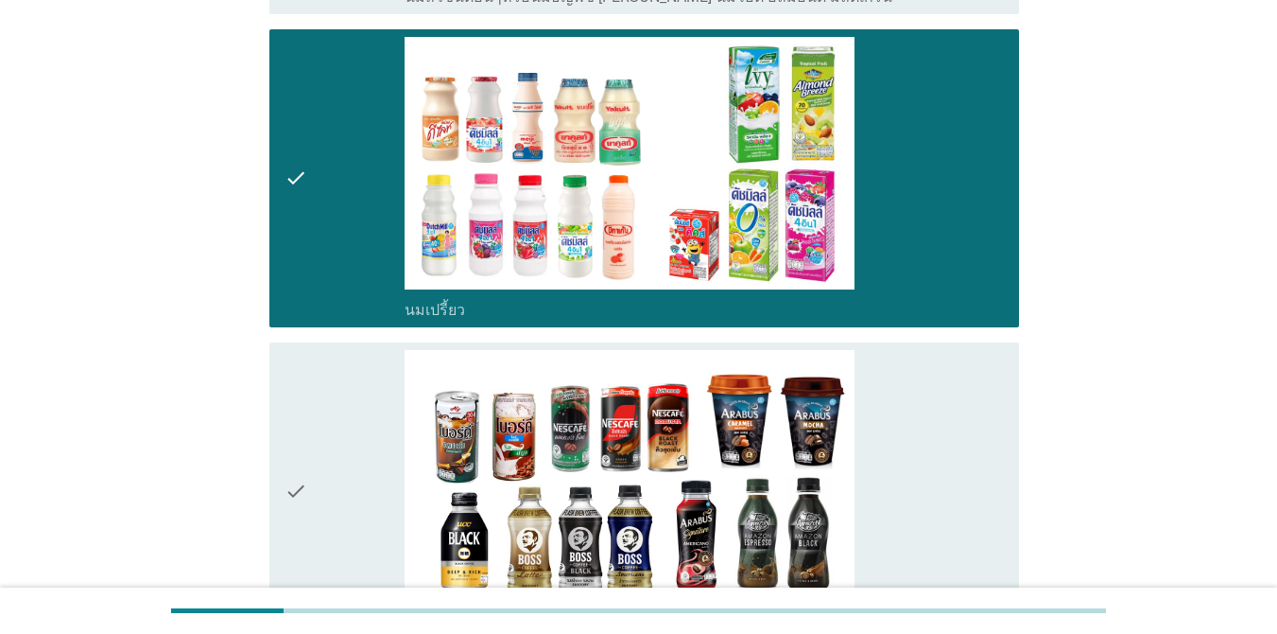
scroll to position [1418, 0]
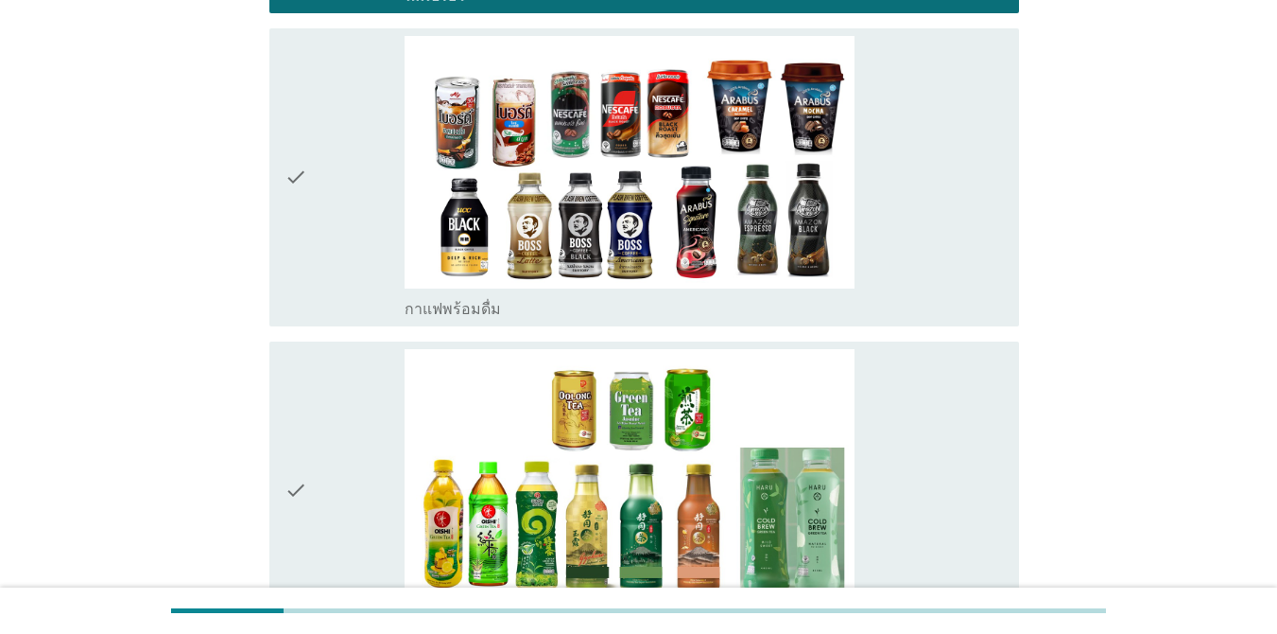
click at [312, 179] on div "check" at bounding box center [345, 177] width 120 height 283
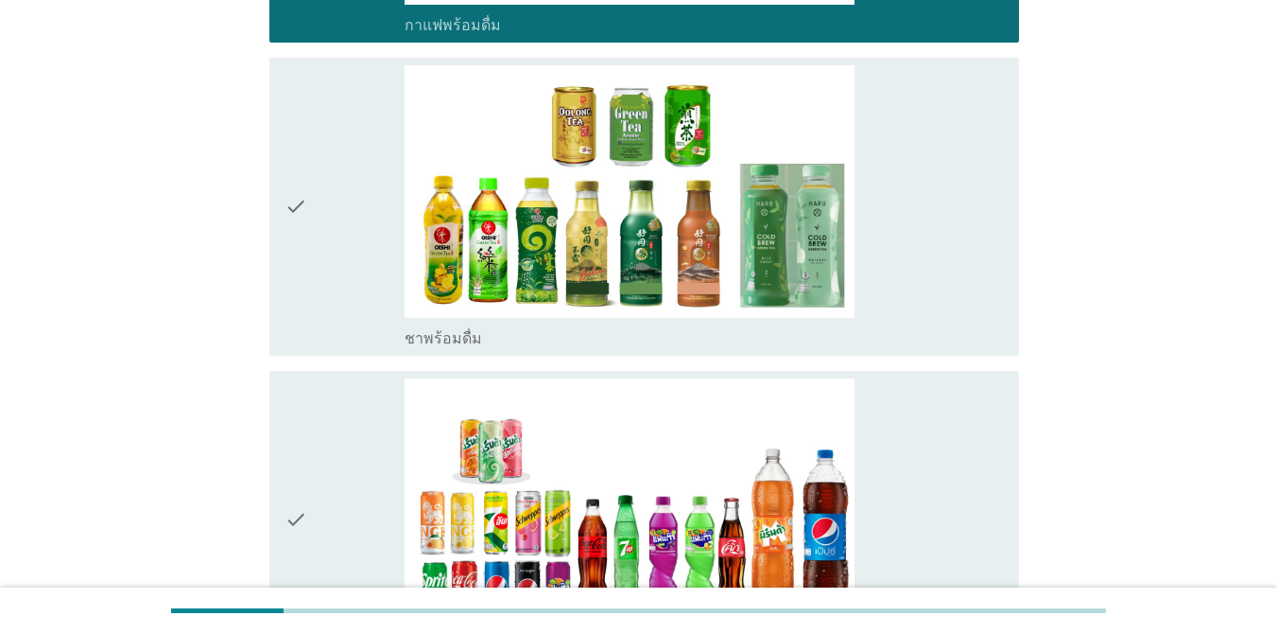
click at [344, 207] on div "check" at bounding box center [345, 206] width 120 height 283
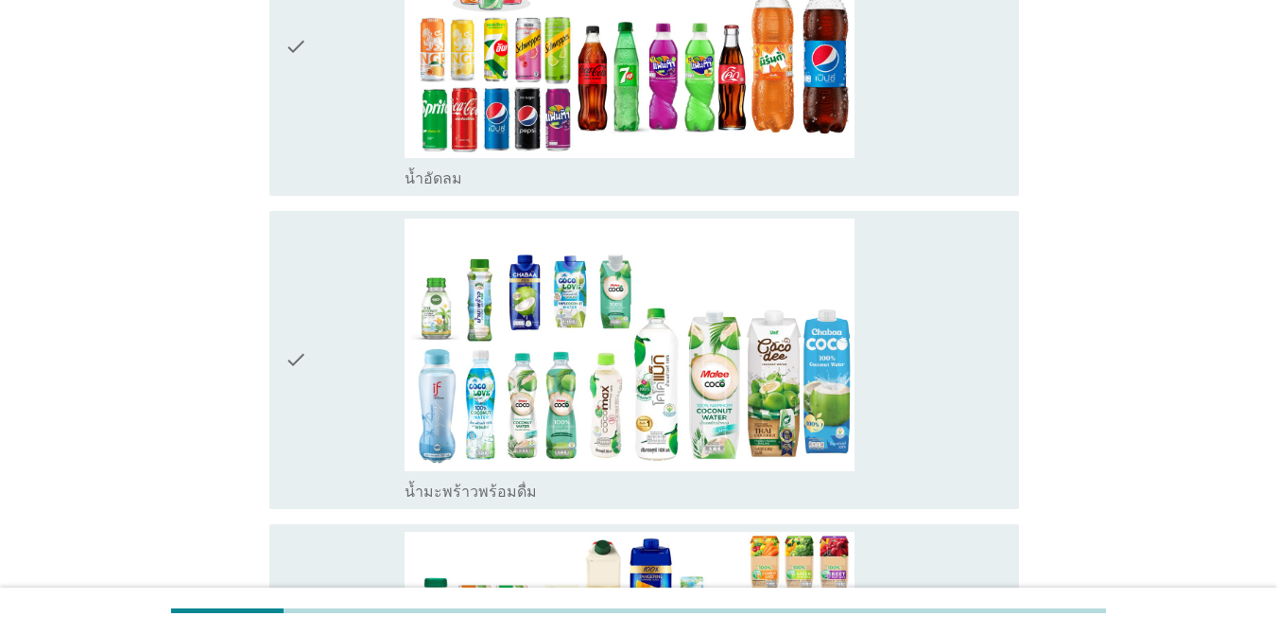
click at [396, 109] on div "check" at bounding box center [345, 46] width 120 height 283
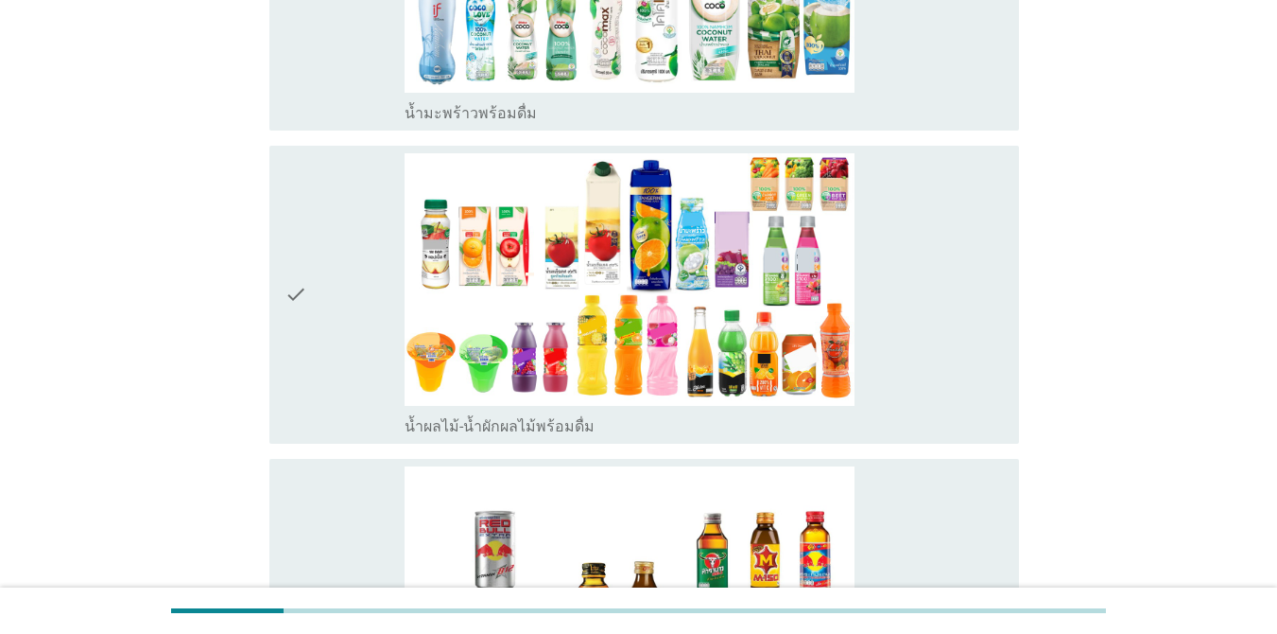
scroll to position [2949, 0]
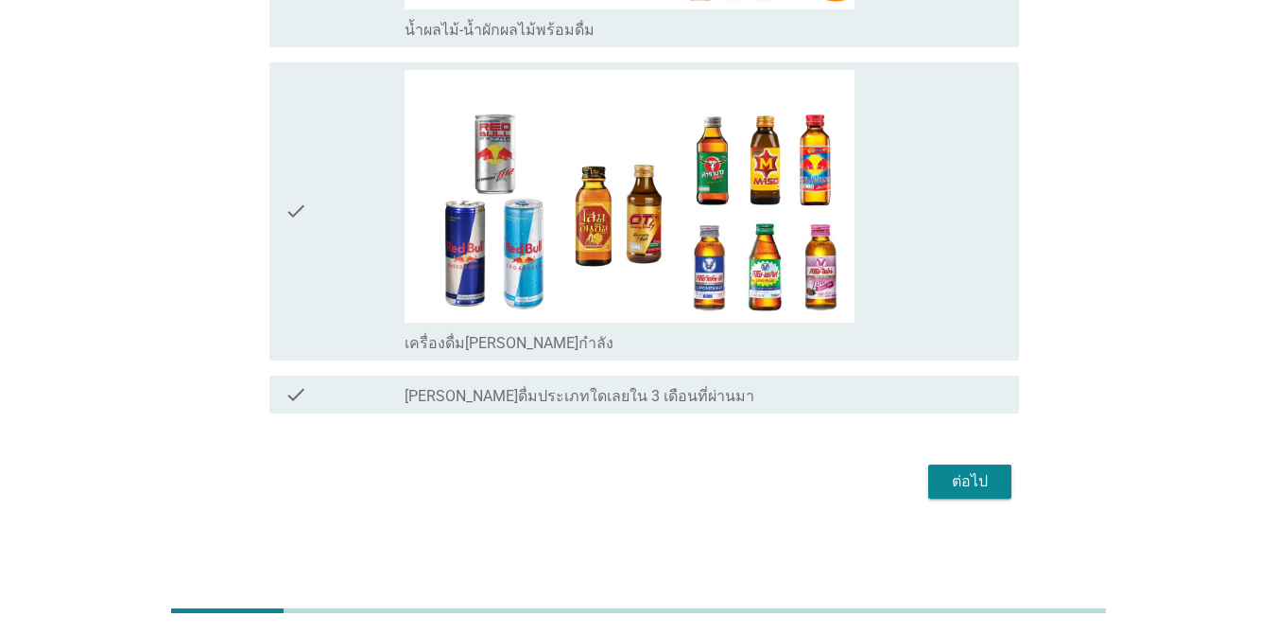
click at [989, 483] on div "ต่อไป" at bounding box center [970, 481] width 53 height 23
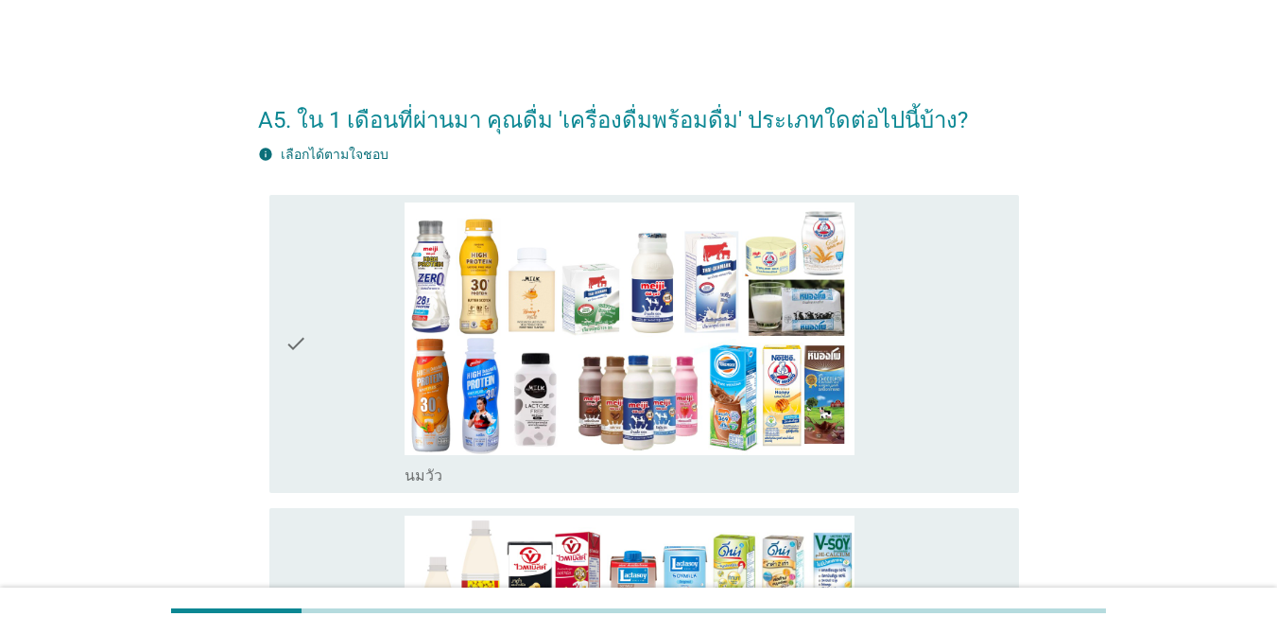
click at [315, 329] on div "check" at bounding box center [345, 343] width 120 height 283
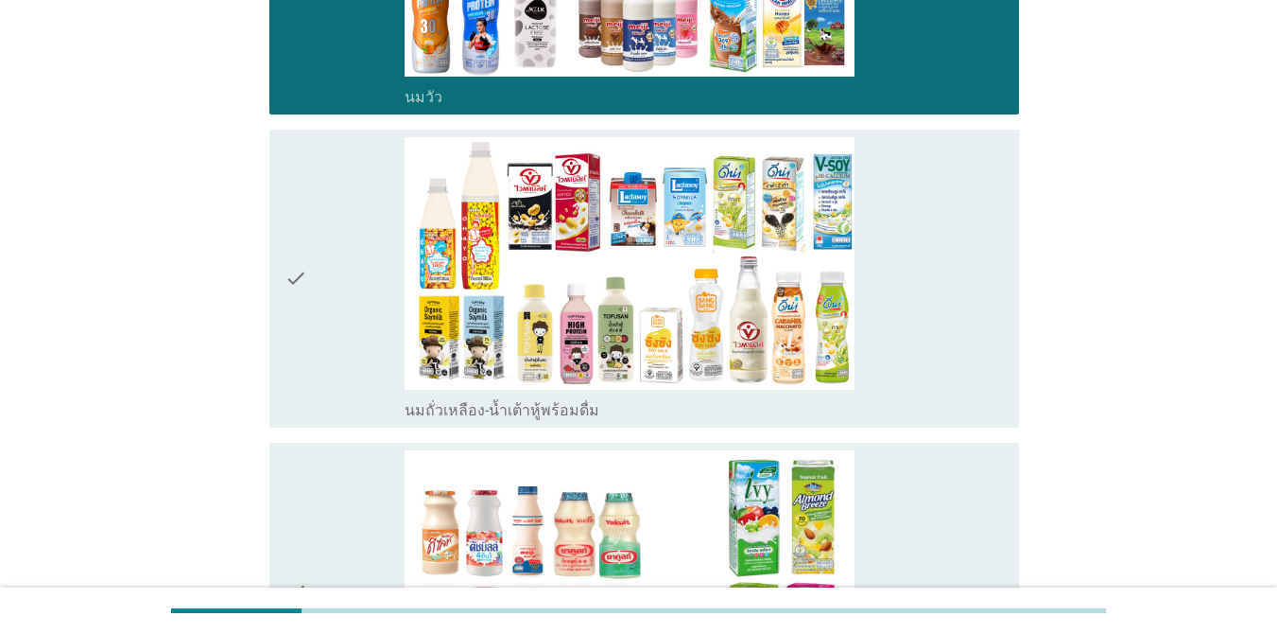
click at [331, 340] on div "check" at bounding box center [345, 278] width 120 height 283
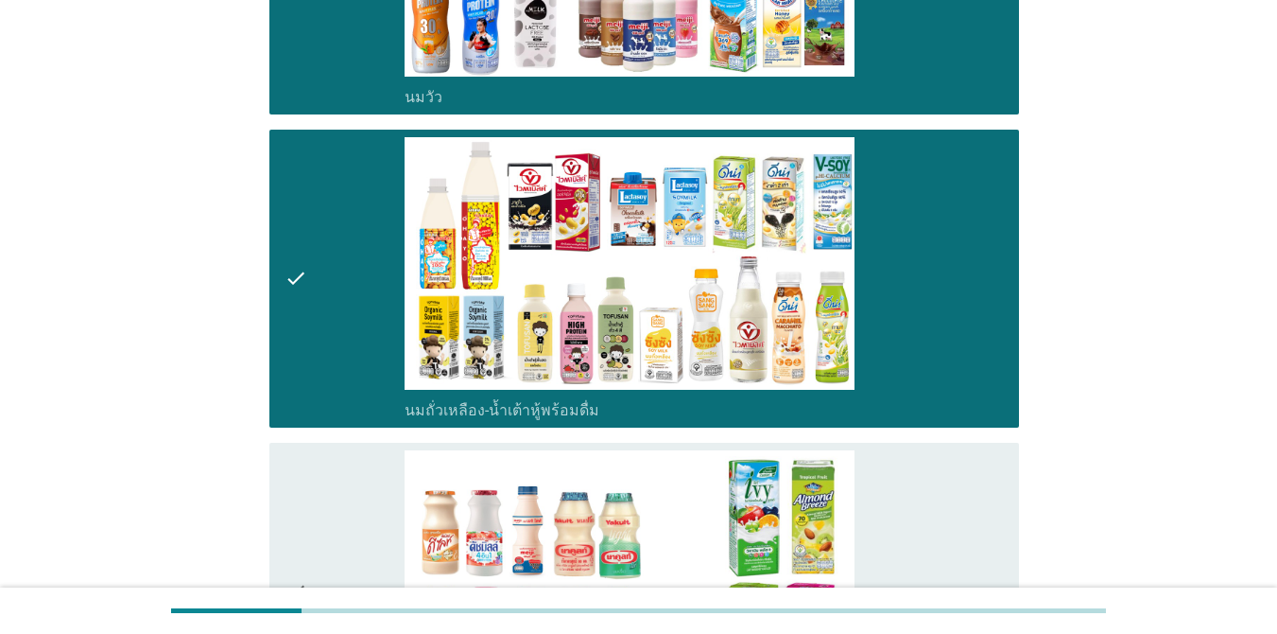
scroll to position [851, 0]
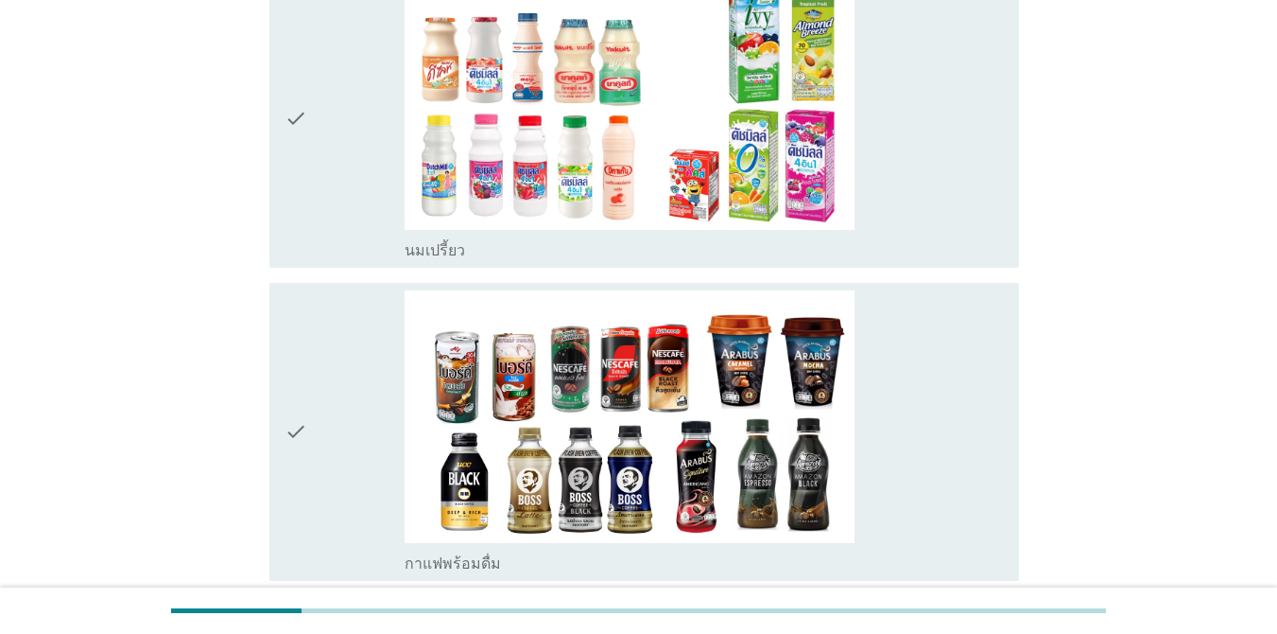
click at [310, 57] on div "check" at bounding box center [345, 118] width 120 height 283
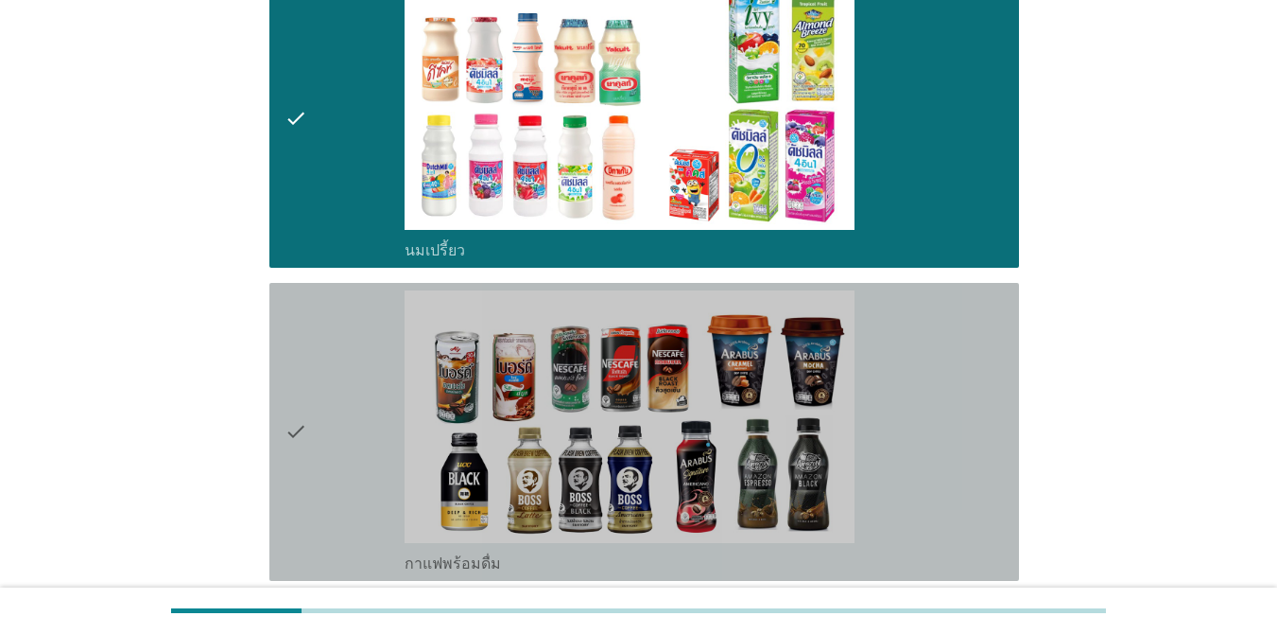
click at [369, 393] on div "check" at bounding box center [345, 431] width 120 height 283
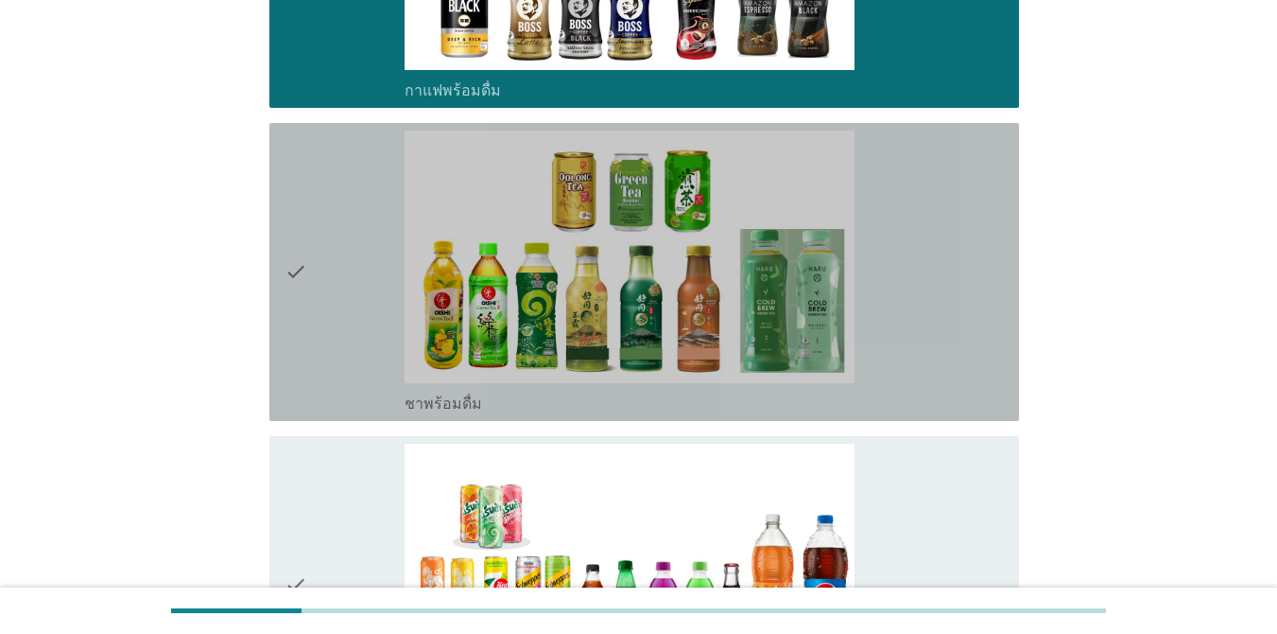
click at [365, 322] on div "check" at bounding box center [345, 271] width 120 height 283
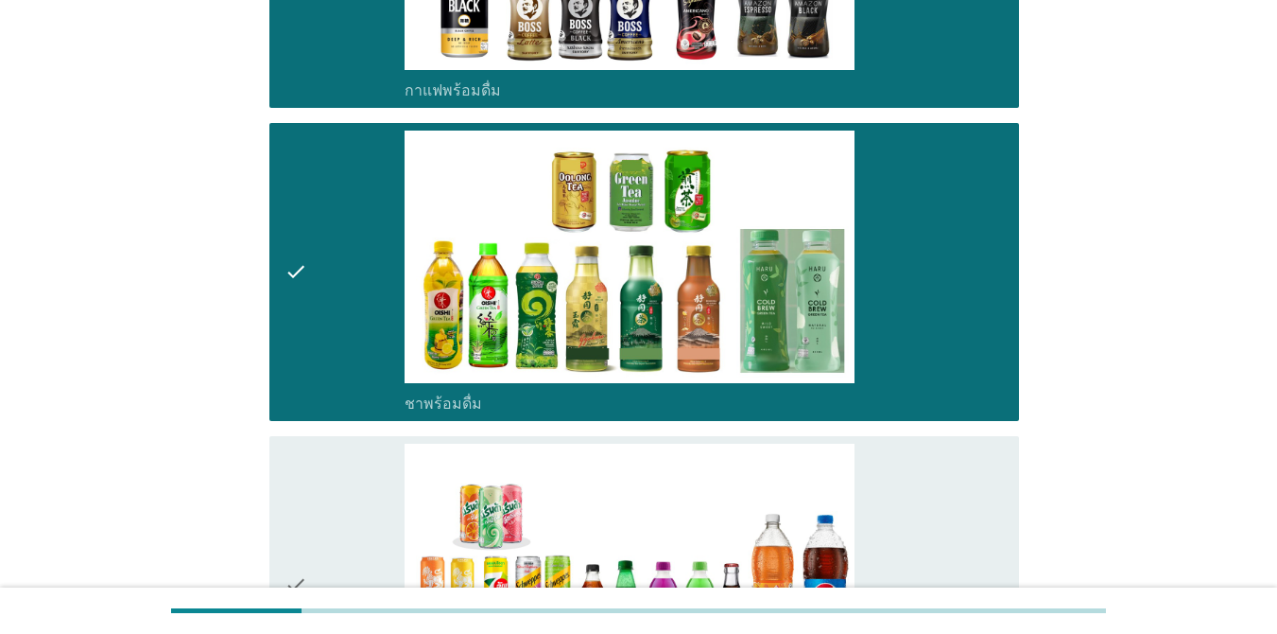
scroll to position [1697, 0]
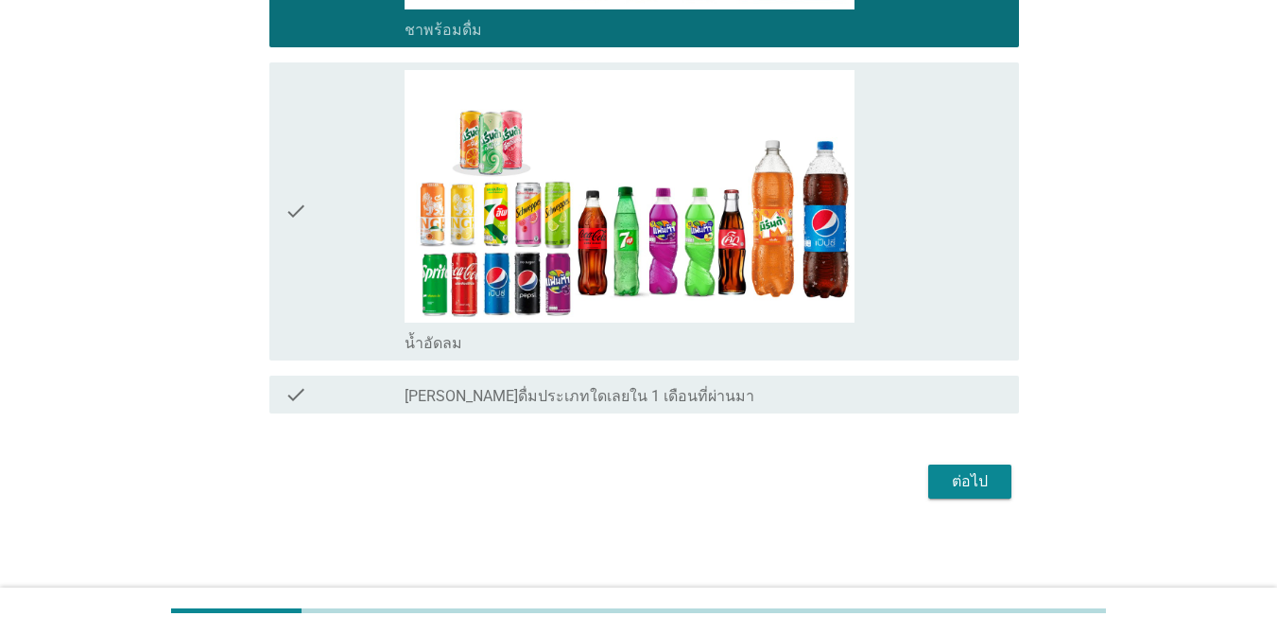
click at [344, 314] on div "check" at bounding box center [345, 211] width 120 height 283
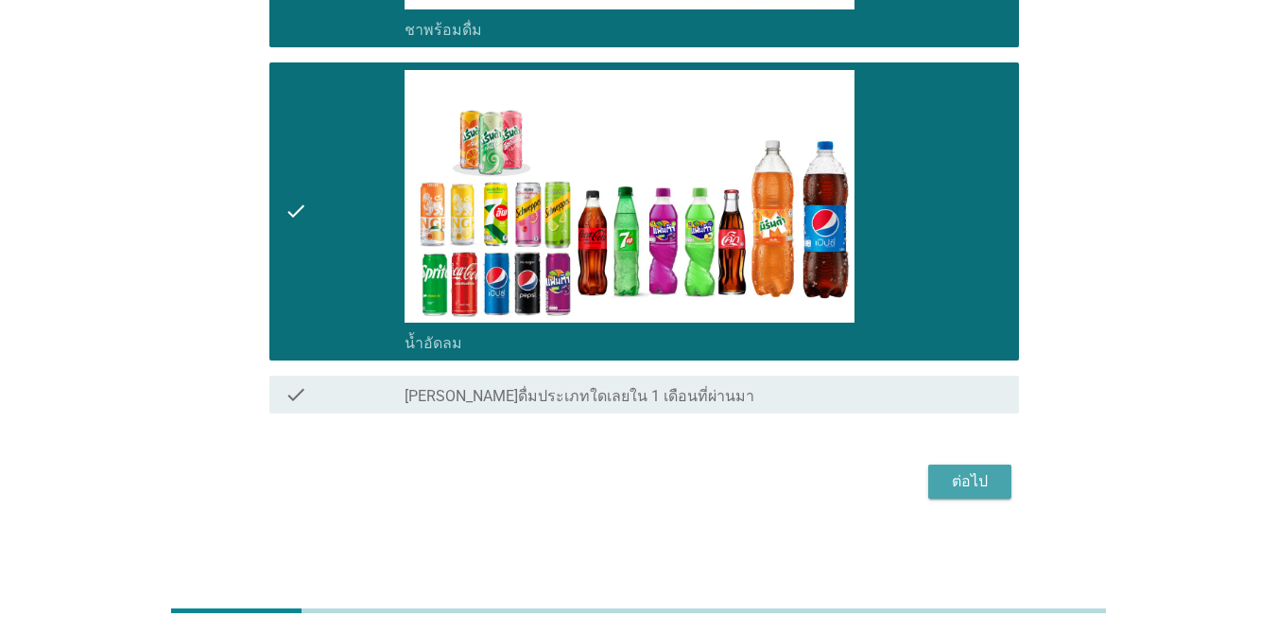
click at [982, 481] on div "ต่อไป" at bounding box center [970, 481] width 53 height 23
